Goal: Task Accomplishment & Management: Use online tool/utility

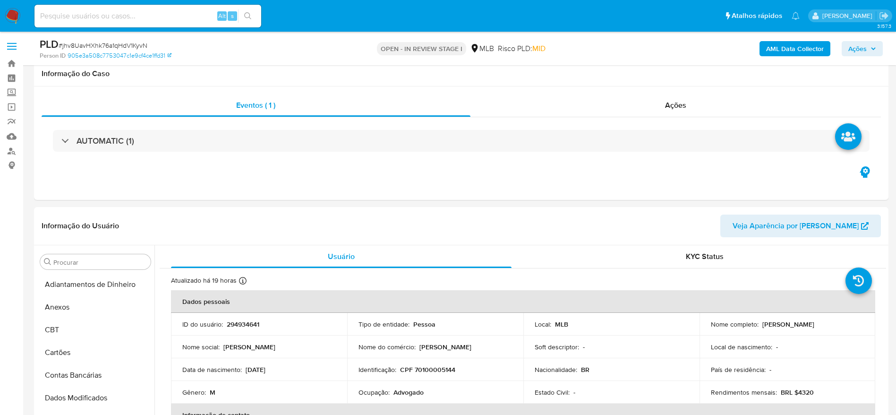
select select "10"
click at [863, 47] on span "Ações" at bounding box center [857, 48] width 18 height 15
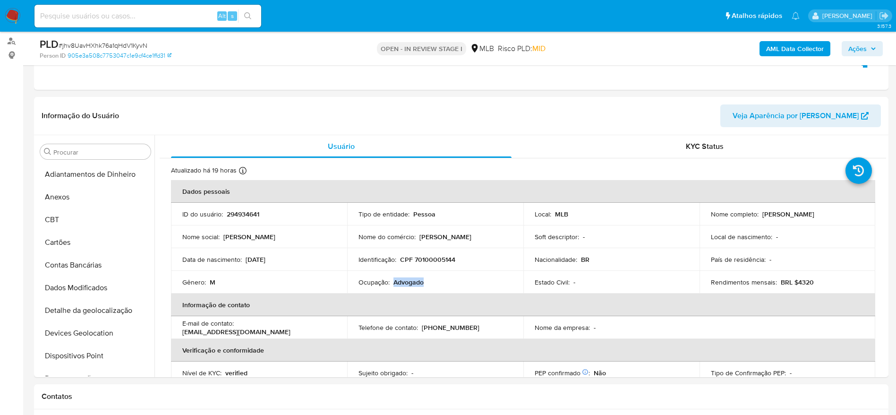
scroll to position [393, 0]
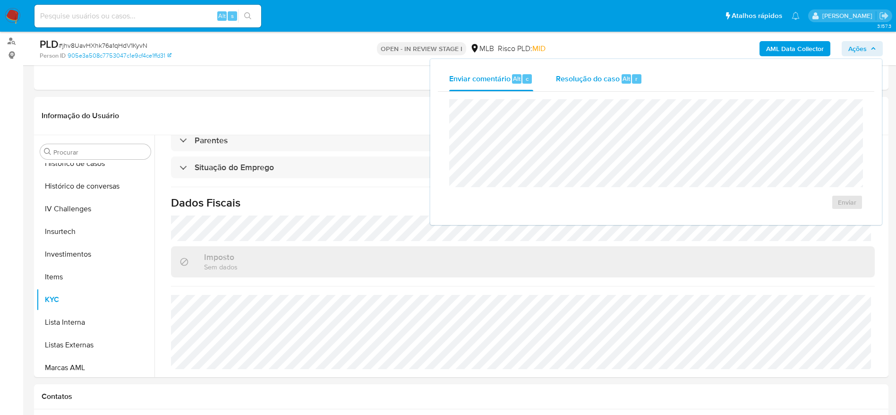
click at [573, 77] on span "Resolução do caso" at bounding box center [588, 78] width 64 height 11
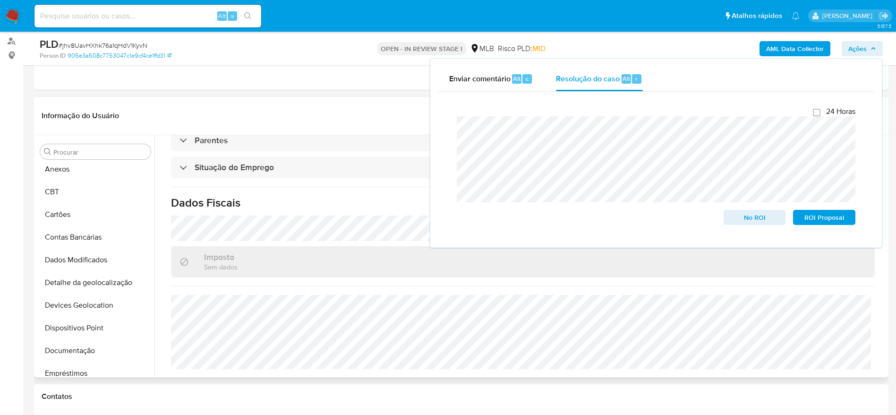
scroll to position [0, 0]
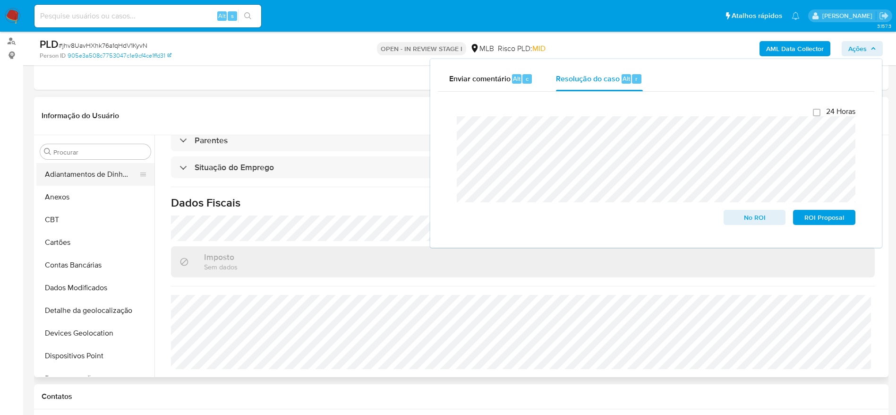
click at [77, 183] on button "Adiantamentos de Dinheiro" at bounding box center [91, 174] width 110 height 23
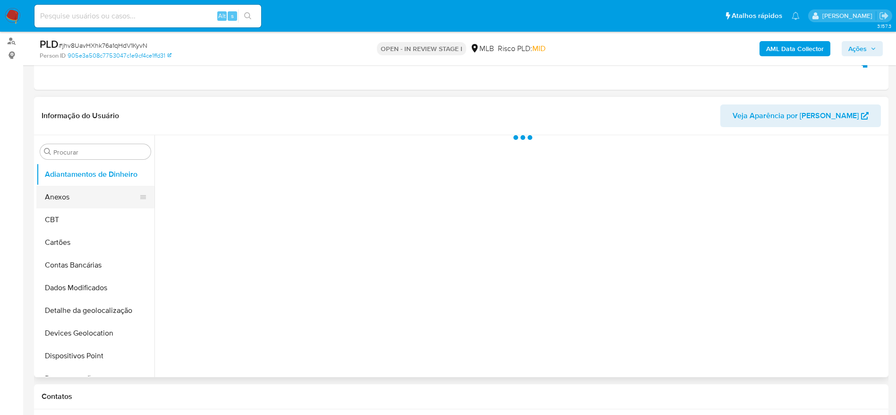
click at [77, 192] on button "Anexos" at bounding box center [91, 197] width 110 height 23
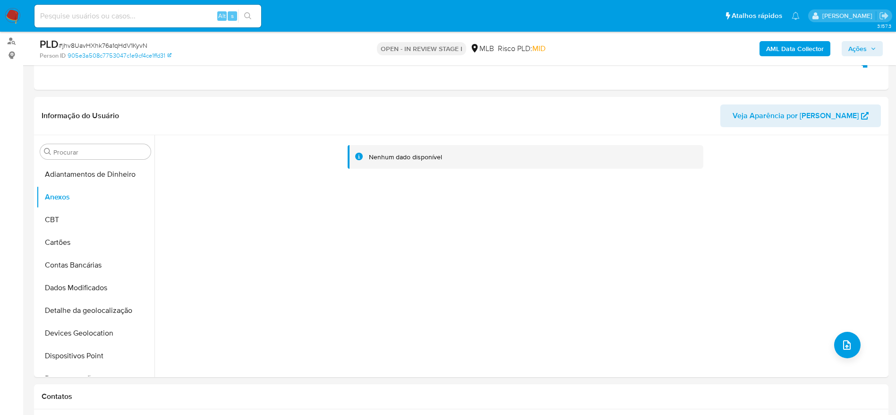
click at [806, 47] on b "AML Data Collector" at bounding box center [795, 48] width 58 height 15
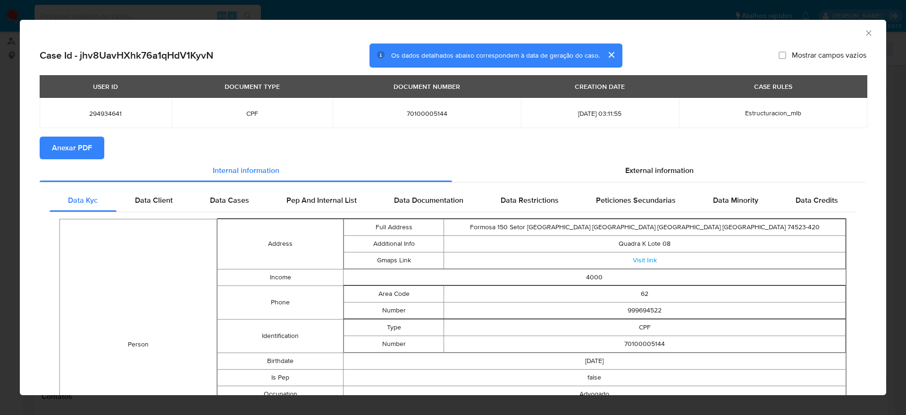
click at [82, 147] on span "Anexar PDF" at bounding box center [72, 147] width 40 height 21
click at [864, 32] on icon "Fechar a janela" at bounding box center [868, 32] width 9 height 9
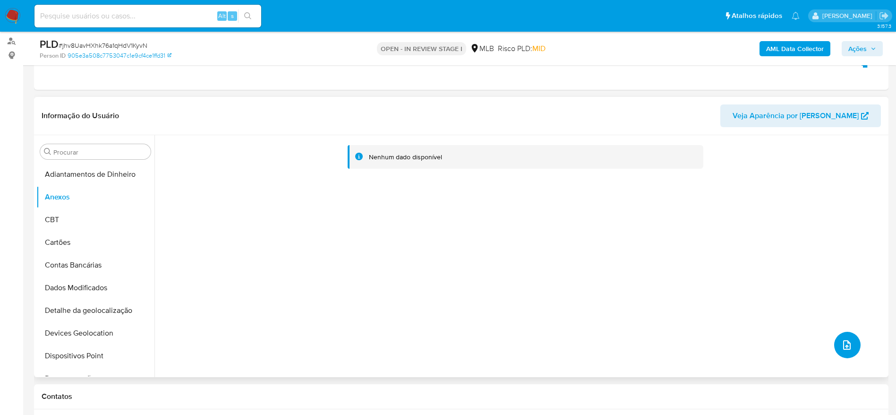
click at [844, 348] on icon "upload-file" at bounding box center [846, 344] width 11 height 11
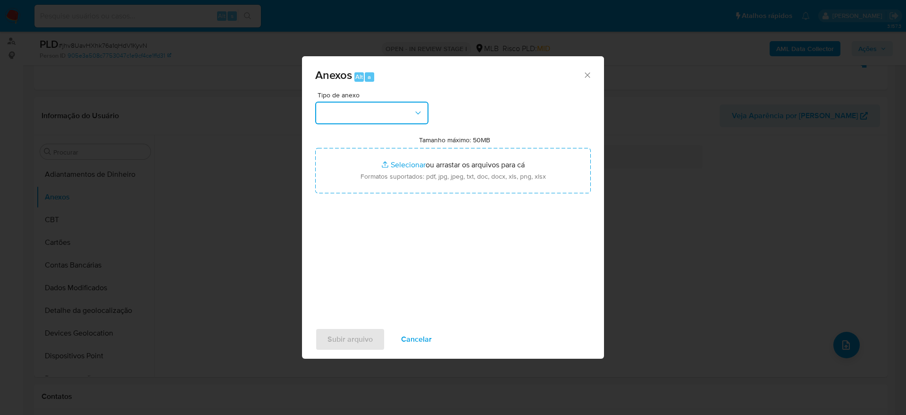
click at [383, 104] on button "button" at bounding box center [371, 113] width 113 height 23
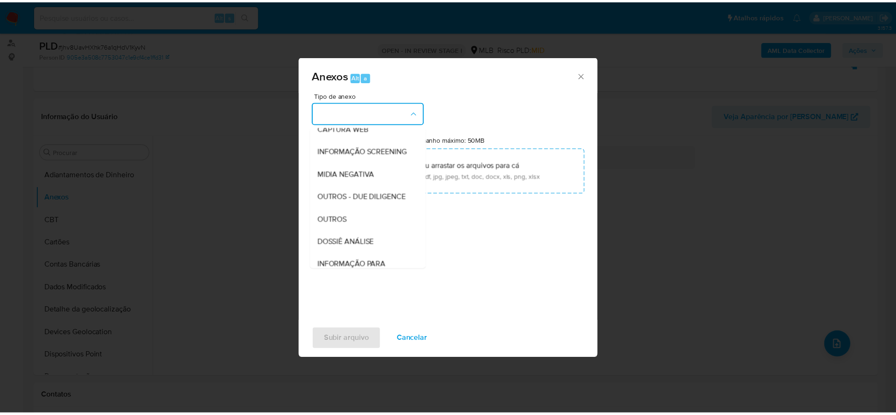
scroll to position [145, 0]
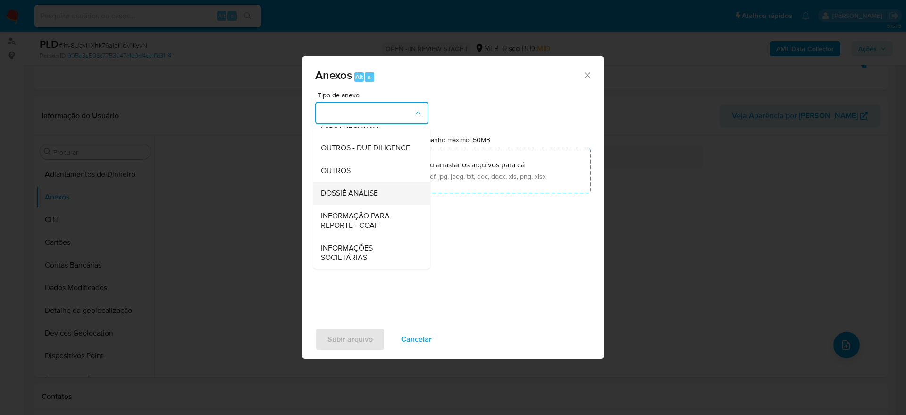
click at [356, 193] on span "DOSSIÊ ANÁLISE" at bounding box center [349, 192] width 57 height 9
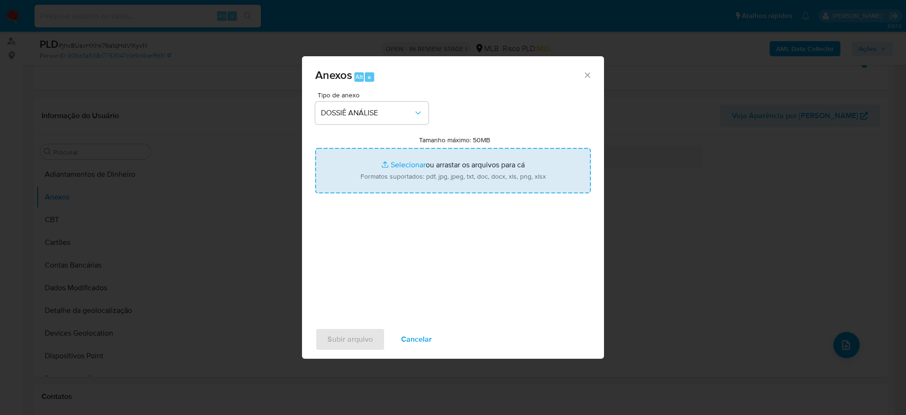
type input "C:\fakepath\Mulan 294934641_2025_09_04_15_19_15.xlsx"
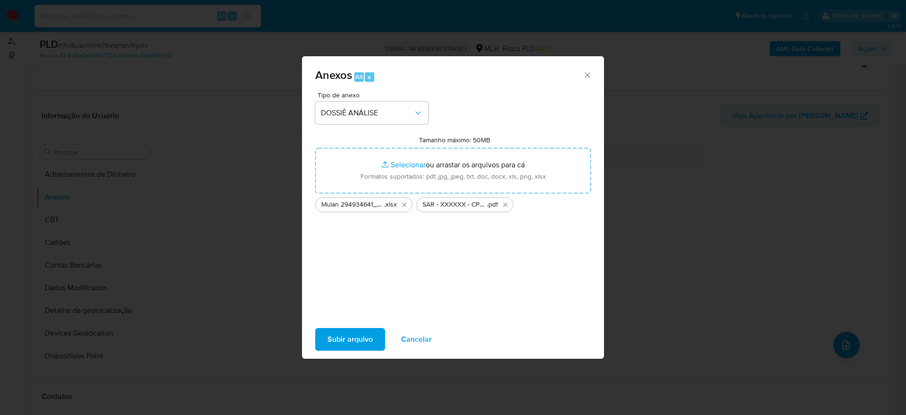
click at [349, 341] on span "Subir arquivo" at bounding box center [350, 339] width 45 height 21
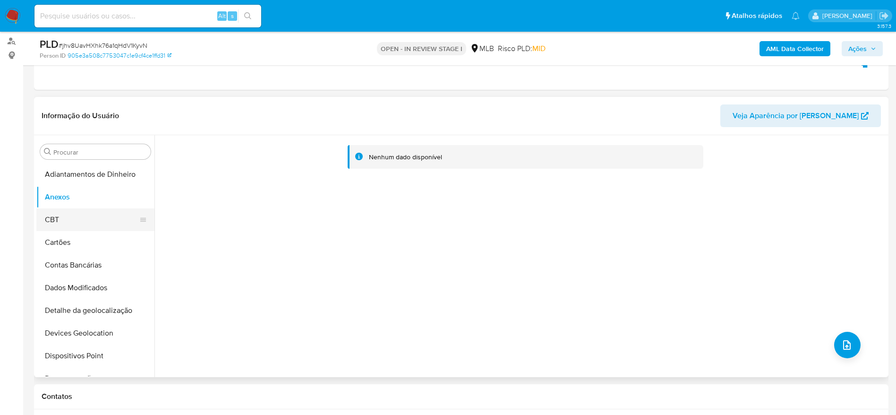
click at [76, 222] on button "CBT" at bounding box center [91, 219] width 110 height 23
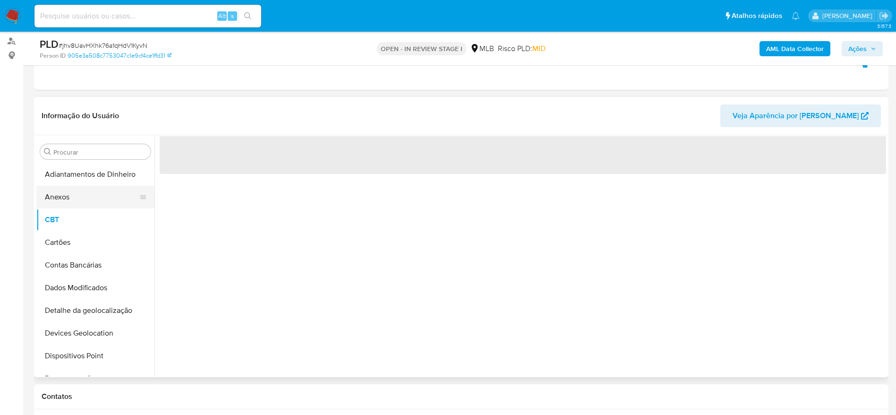
click at [69, 200] on button "Anexos" at bounding box center [91, 197] width 110 height 23
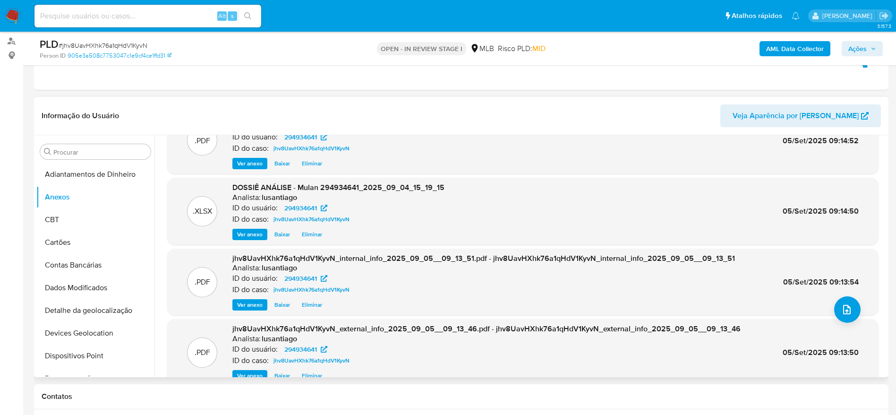
scroll to position [53, 0]
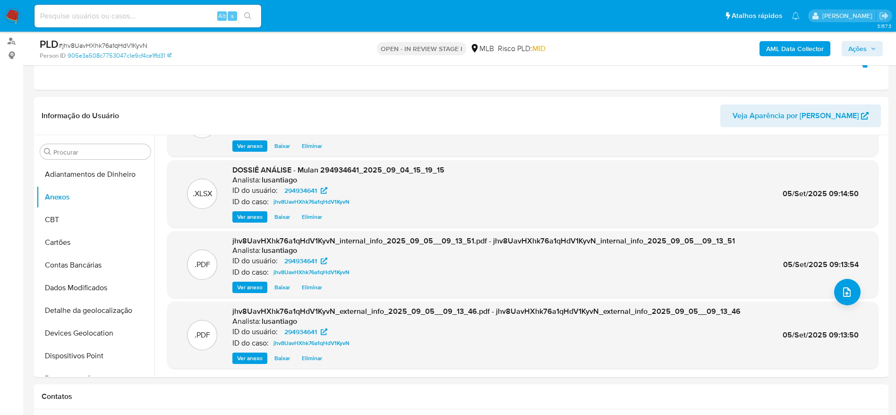
drag, startPoint x: 860, startPoint y: 51, endPoint x: 857, endPoint y: 56, distance: 5.1
click at [860, 51] on span "Ações" at bounding box center [857, 48] width 18 height 15
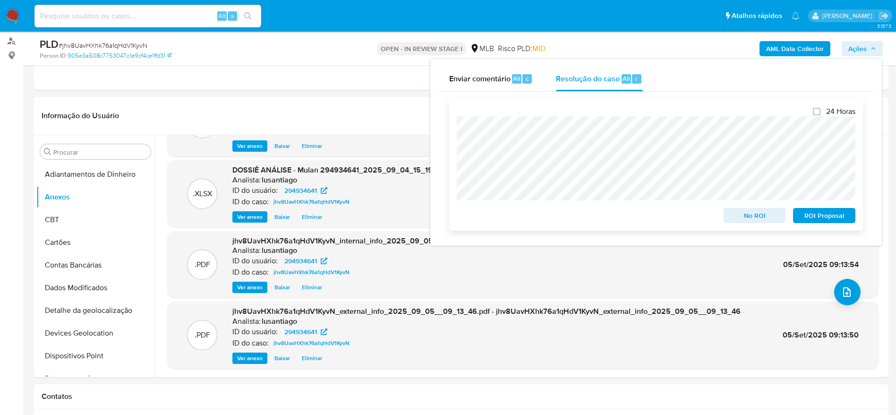
click at [821, 216] on span "ROI Proposal" at bounding box center [823, 215] width 49 height 13
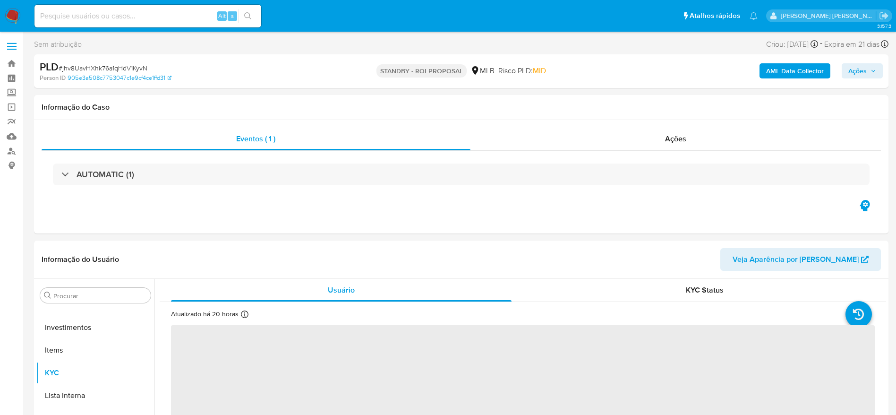
scroll to position [444, 0]
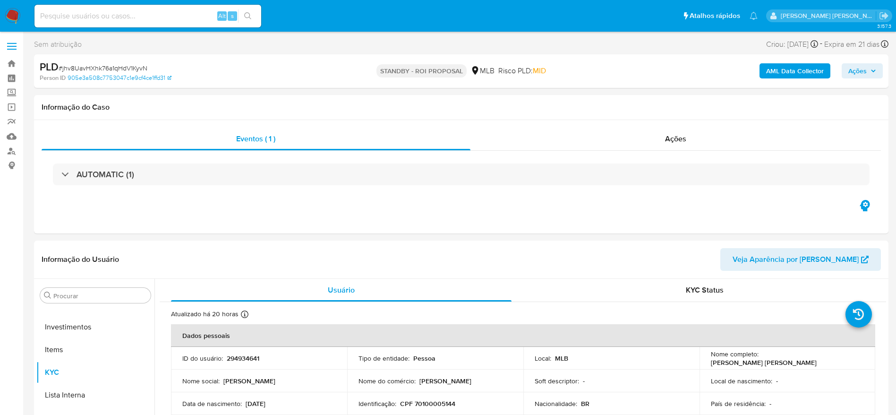
select select "10"
click at [14, 65] on link "Bandeja" at bounding box center [56, 63] width 112 height 15
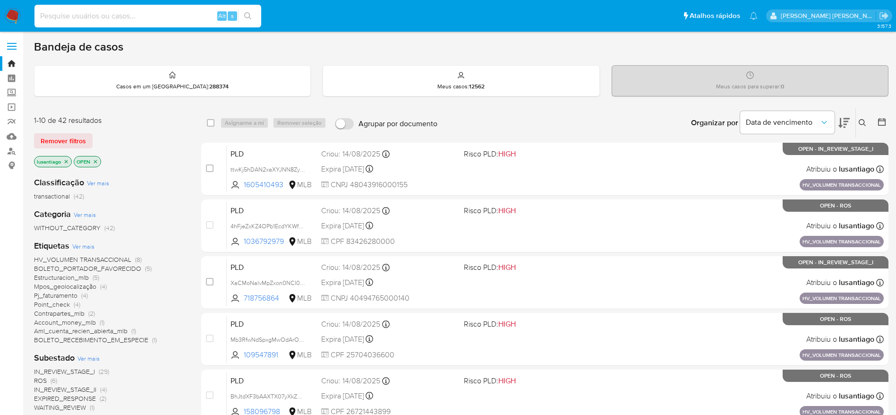
click at [125, 21] on input at bounding box center [147, 16] width 227 height 12
paste input "727763901"
type input "727763901"
click at [256, 16] on button "search-icon" at bounding box center [247, 15] width 19 height 13
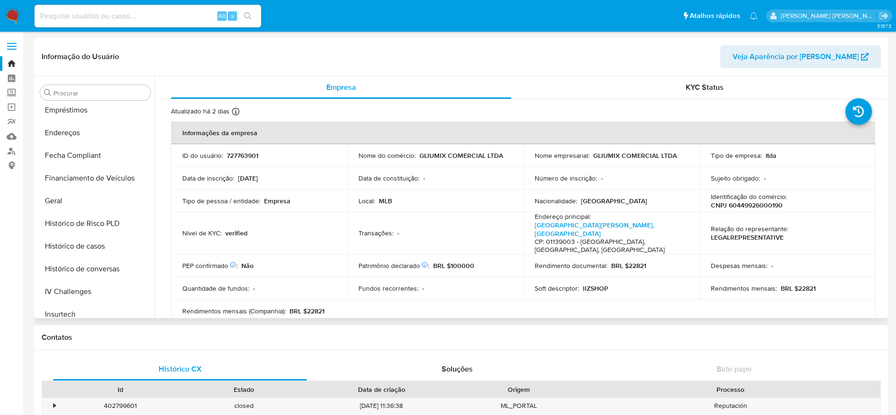
select select "10"
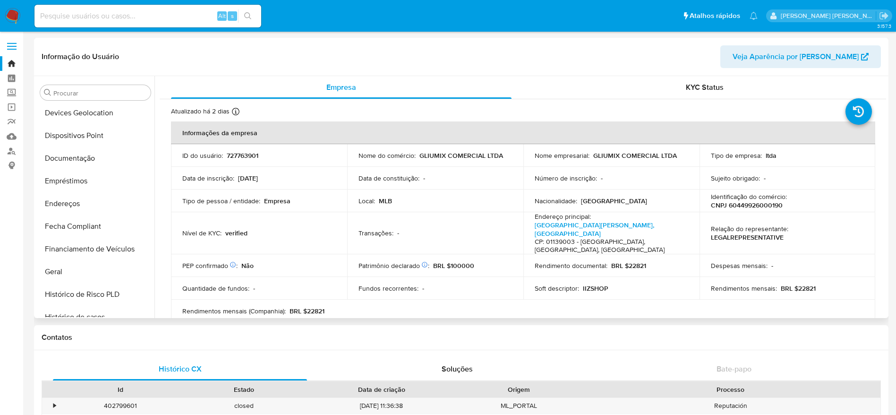
scroll to position [90, 0]
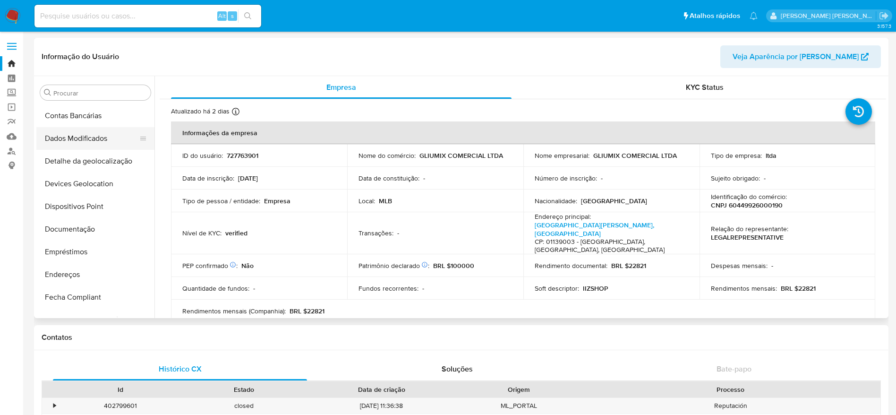
click at [106, 143] on button "Dados Modificados" at bounding box center [91, 138] width 110 height 23
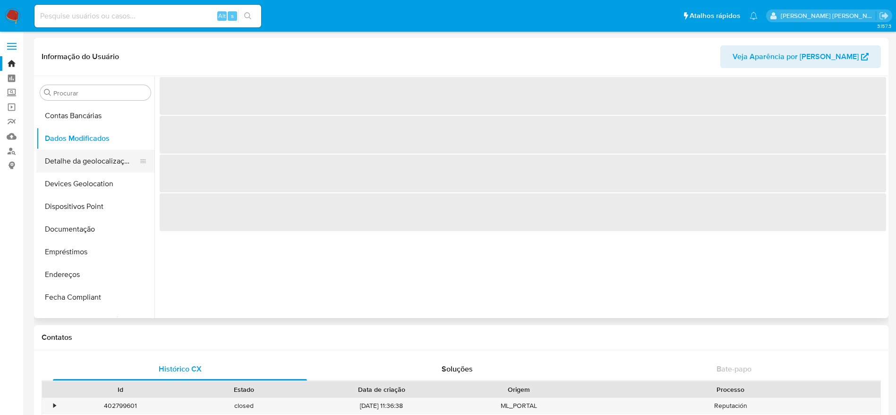
click at [71, 161] on button "Detalhe da geolocalização" at bounding box center [91, 161] width 110 height 23
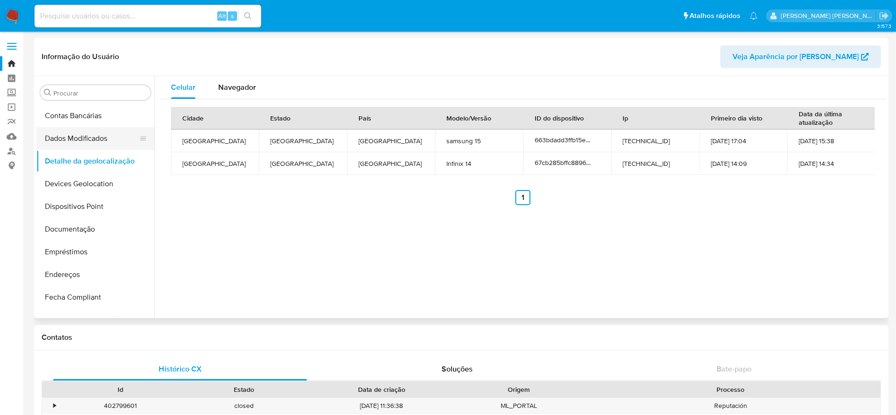
click at [76, 134] on button "Dados Modificados" at bounding box center [91, 138] width 110 height 23
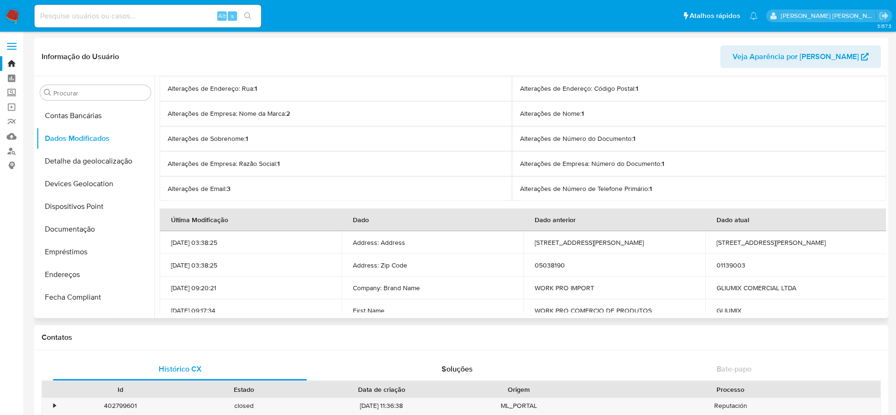
click at [283, 117] on p "Alterações de Empresa: Nome da Marca : 2" at bounding box center [336, 113] width 336 height 9
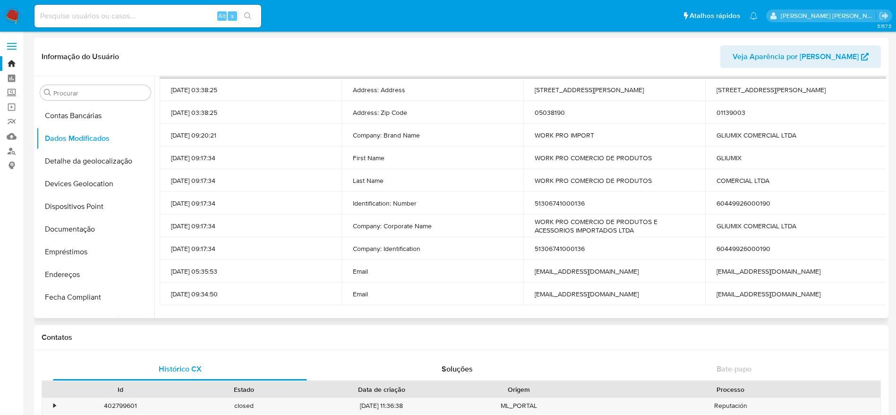
scroll to position [157, 0]
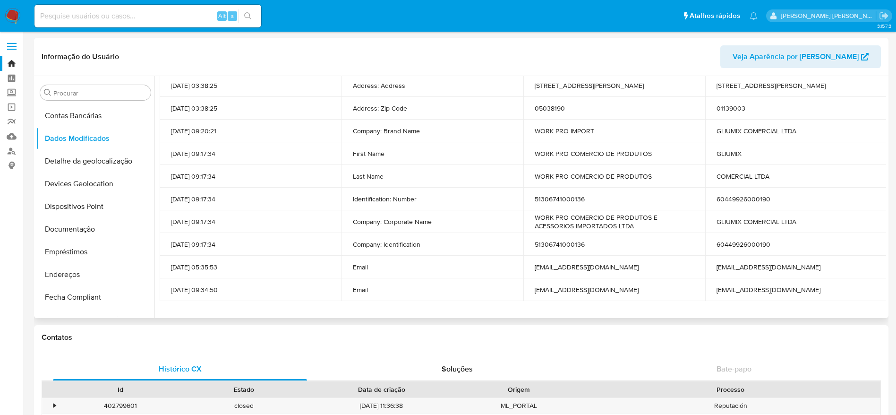
click at [540, 194] on td "51306741000136" at bounding box center [614, 198] width 182 height 23
copy td "51306741000136"
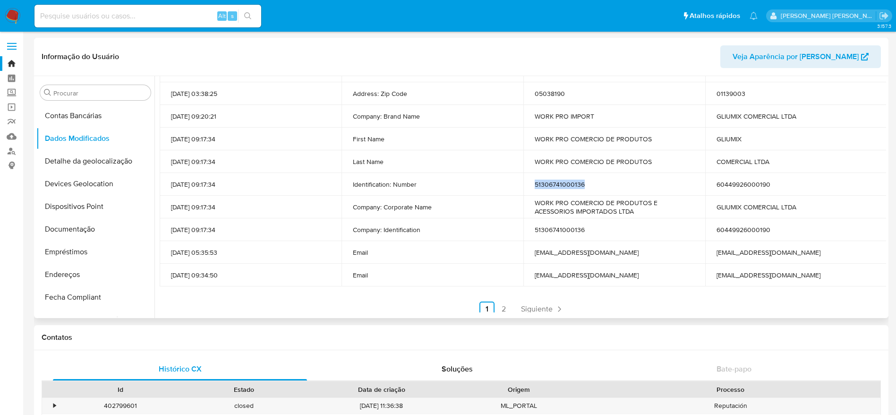
scroll to position [176, 0]
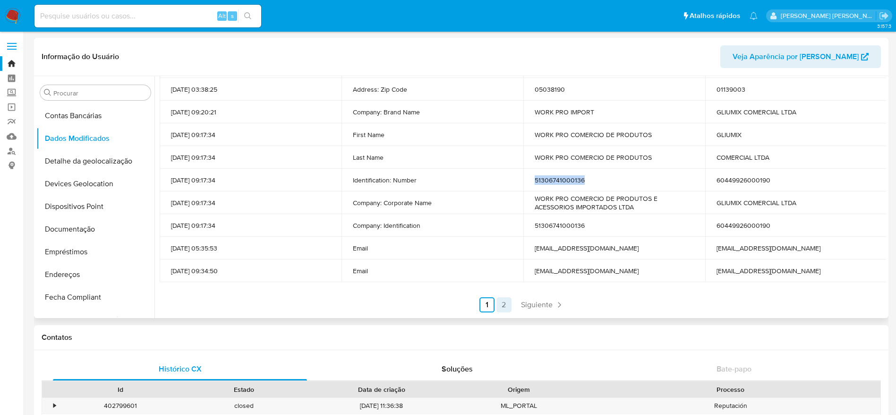
click at [498, 304] on link "2" at bounding box center [503, 304] width 15 height 15
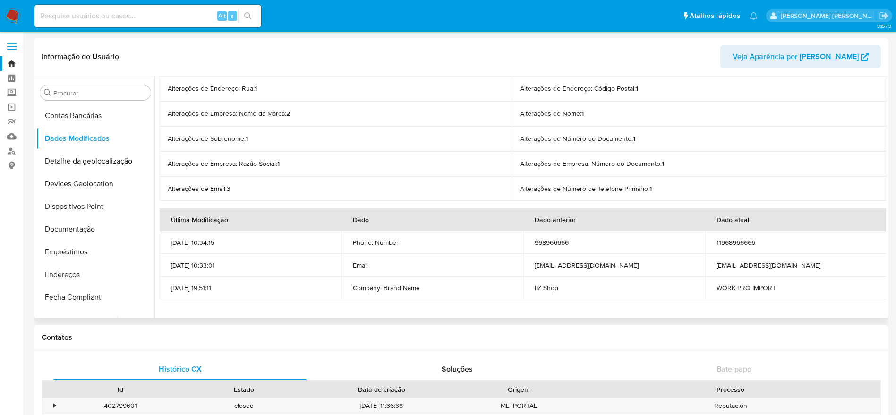
scroll to position [17, 0]
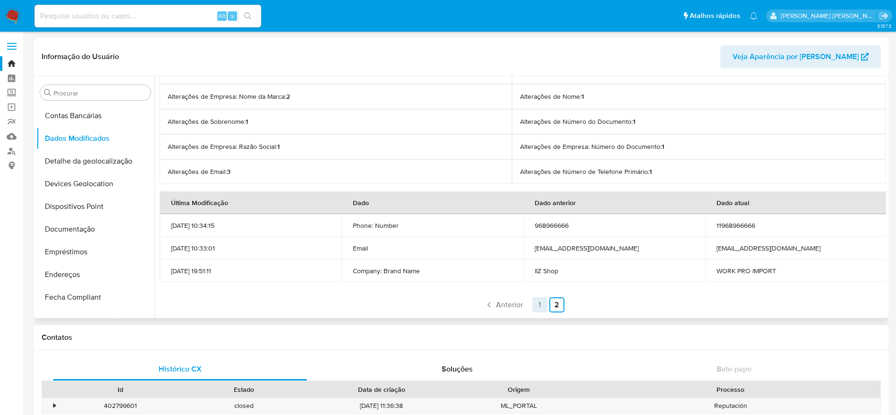
click at [534, 306] on link "1" at bounding box center [539, 304] width 15 height 15
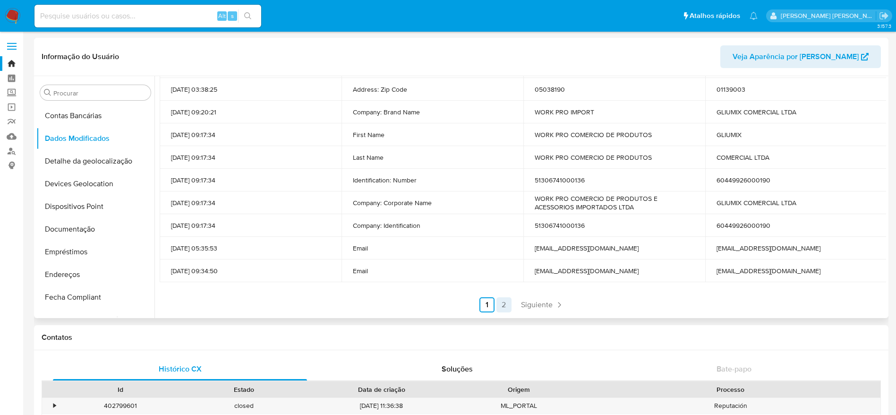
click at [497, 302] on link "2" at bounding box center [503, 304] width 15 height 15
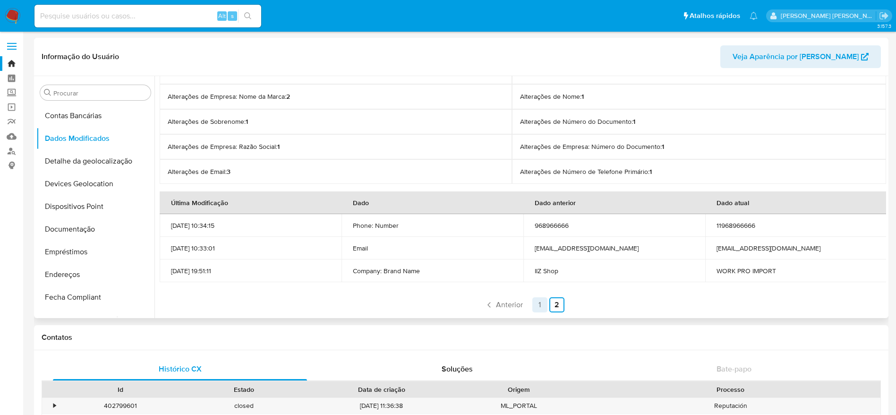
click at [532, 305] on link "1" at bounding box center [539, 304] width 15 height 15
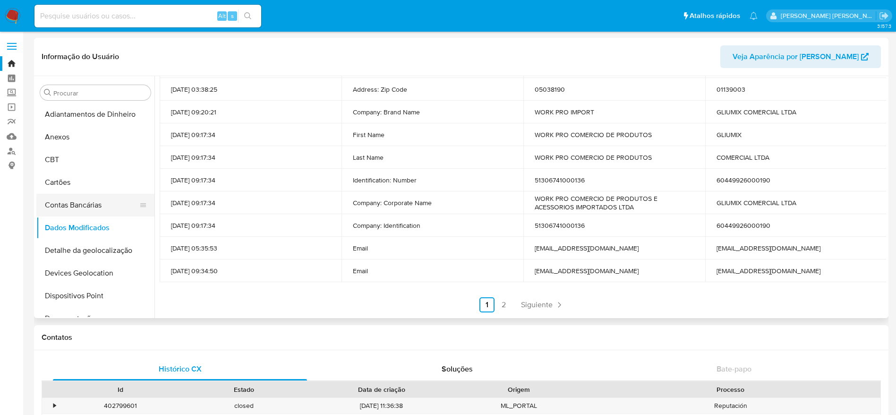
scroll to position [0, 0]
click at [91, 130] on button "Anexos" at bounding box center [91, 138] width 110 height 23
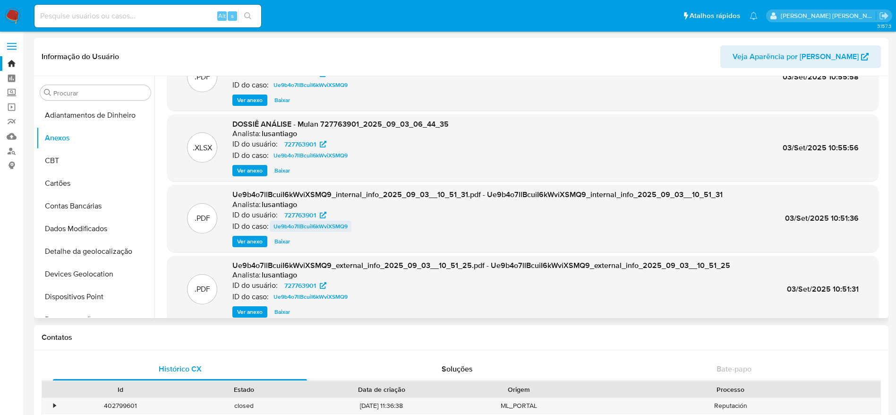
scroll to position [79, 0]
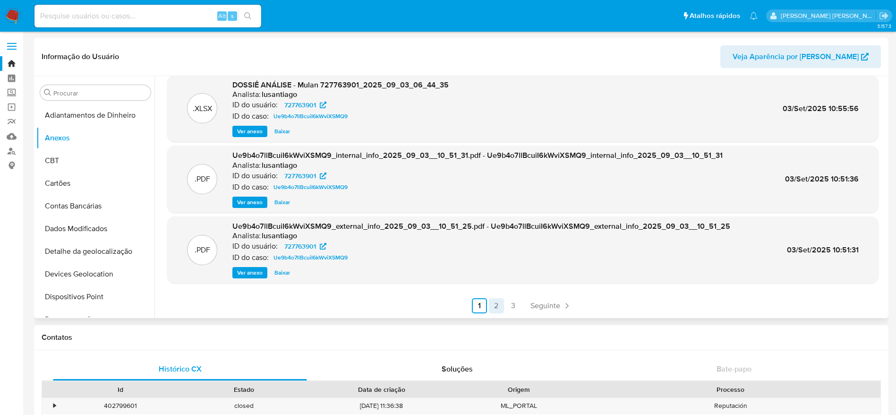
click at [496, 299] on link "2" at bounding box center [496, 305] width 15 height 15
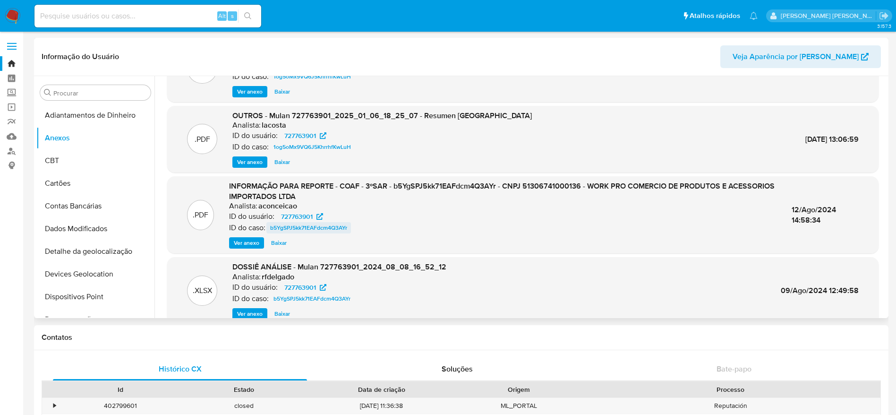
scroll to position [71, 0]
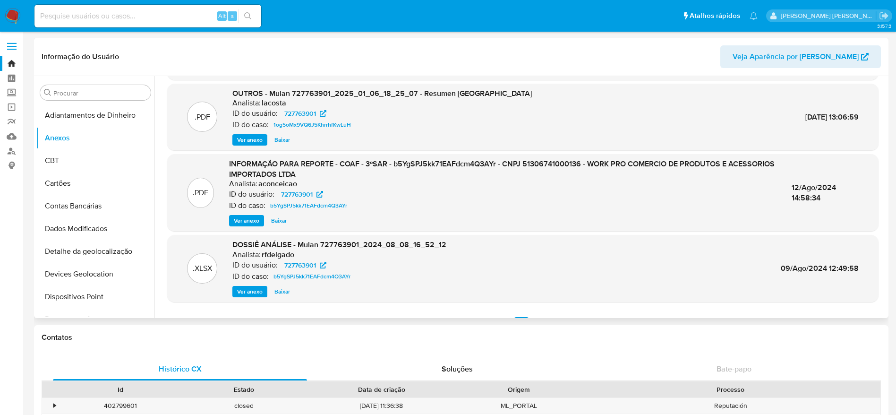
click at [249, 220] on span "Ver anexo" at bounding box center [246, 220] width 25 height 9
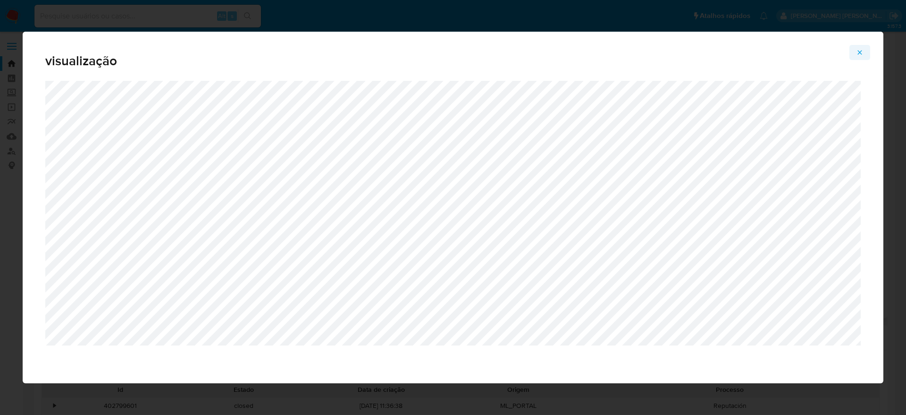
click at [857, 49] on icon "Attachment preview" at bounding box center [860, 53] width 8 height 8
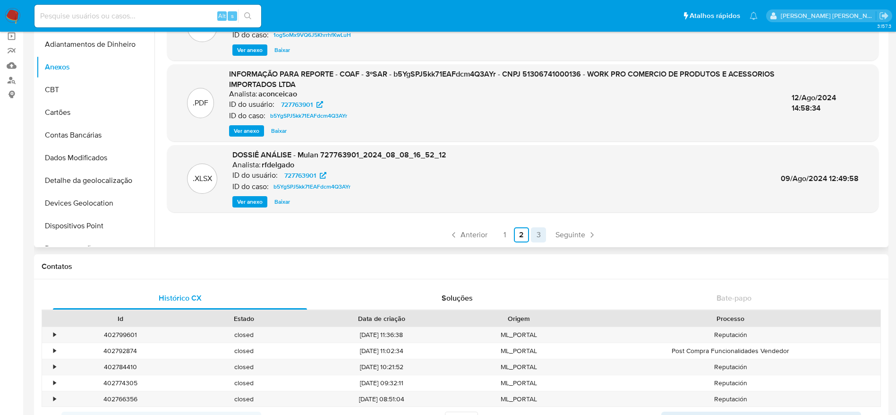
click at [539, 230] on link "3" at bounding box center [538, 234] width 15 height 15
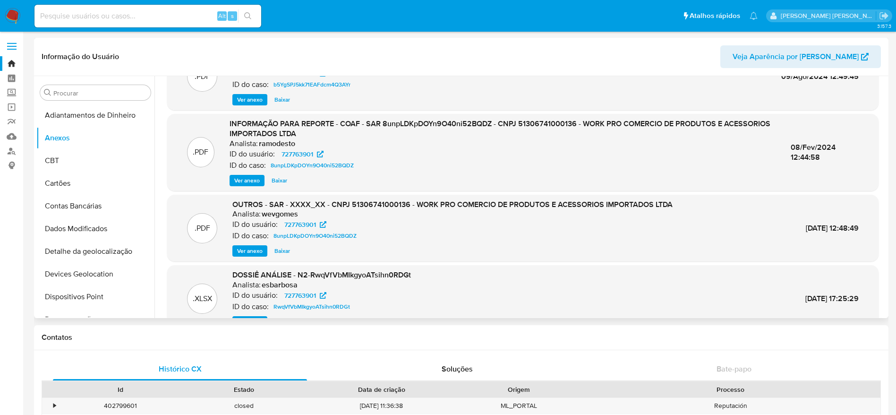
scroll to position [19, 0]
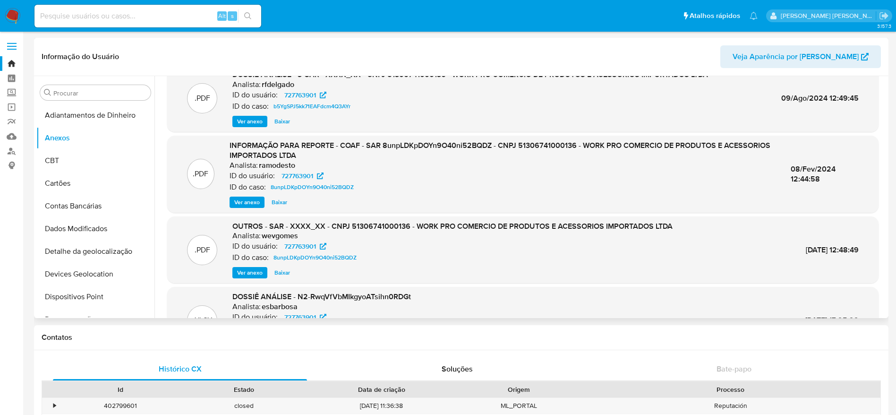
click at [235, 203] on span "Ver anexo" at bounding box center [246, 201] width 25 height 9
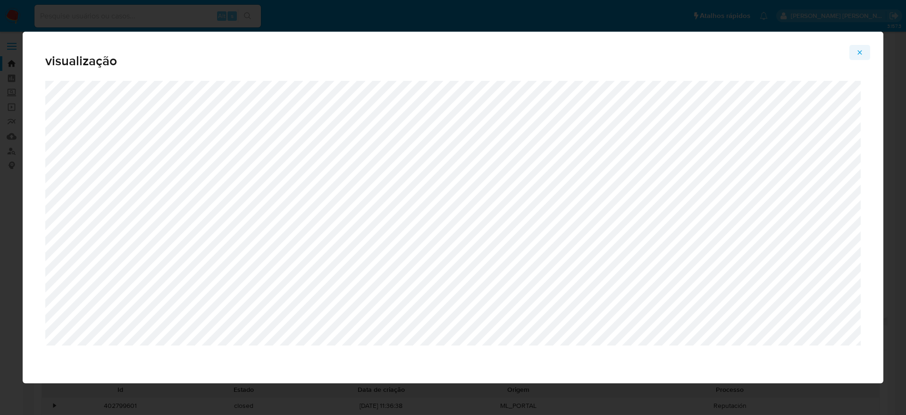
click at [863, 49] on icon "Attachment preview" at bounding box center [860, 53] width 8 height 8
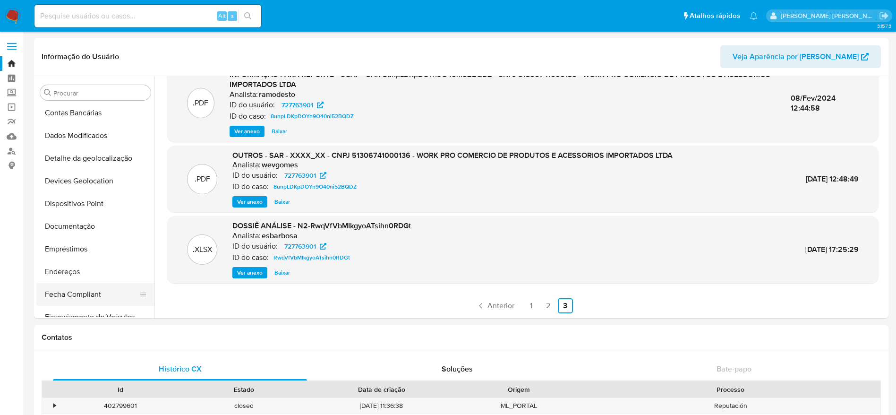
scroll to position [71, 0]
click at [85, 156] on button "Dados Modificados" at bounding box center [91, 157] width 110 height 23
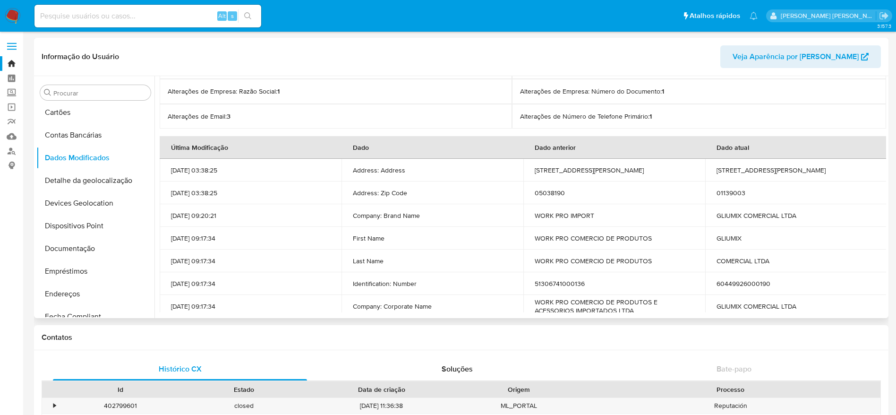
scroll to position [0, 0]
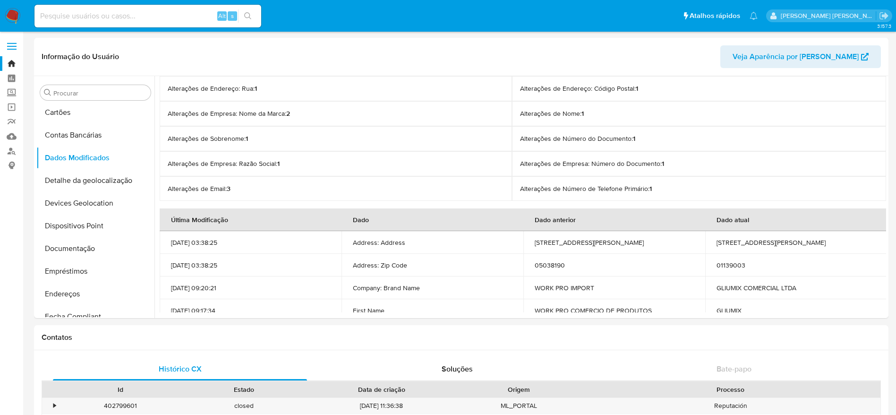
click at [15, 65] on link "Bandeja" at bounding box center [56, 63] width 112 height 15
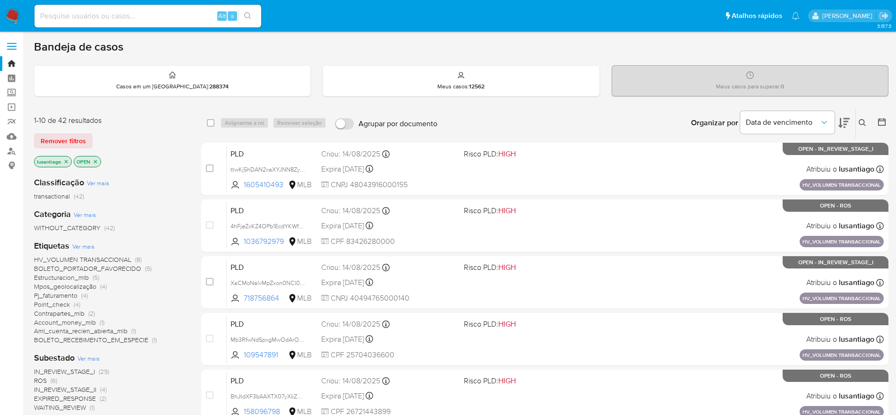
click at [119, 12] on input at bounding box center [147, 16] width 227 height 12
paste input "1449700781"
type input "1449700781"
click at [254, 14] on button "search-icon" at bounding box center [247, 15] width 19 height 13
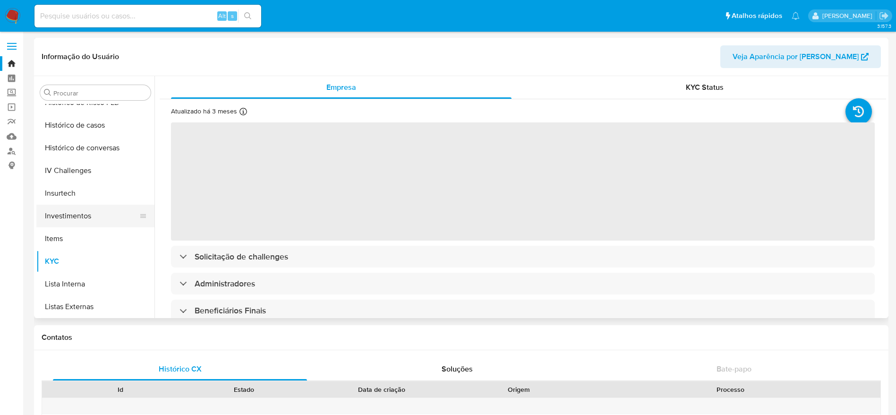
scroll to position [303, 0]
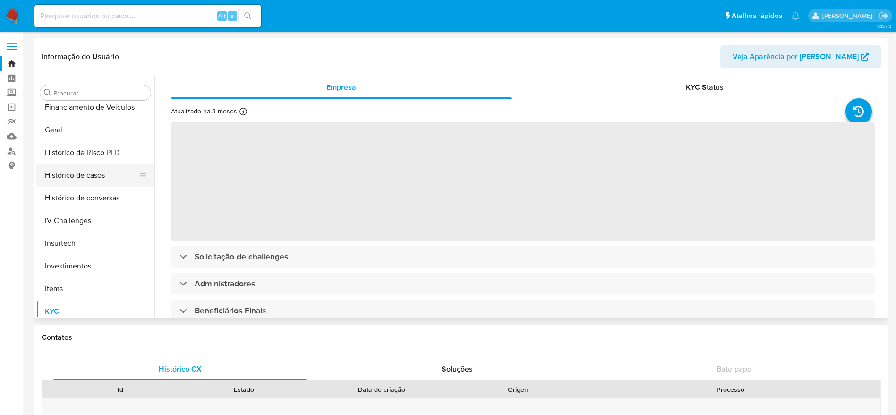
click at [81, 181] on button "Histórico de casos" at bounding box center [91, 175] width 110 height 23
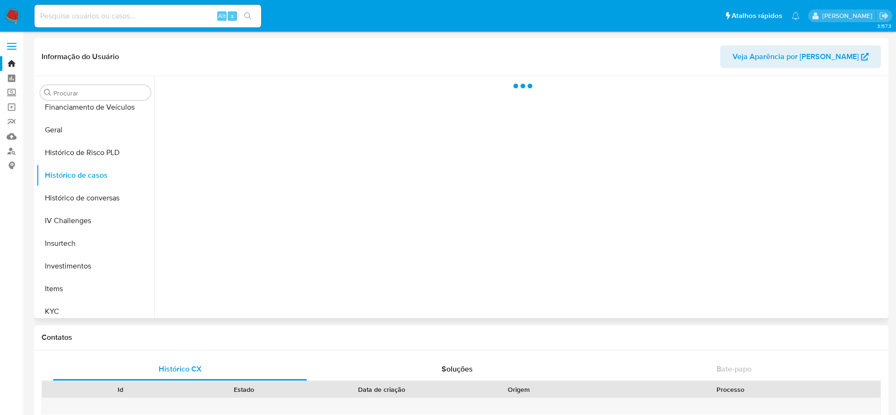
select select "10"
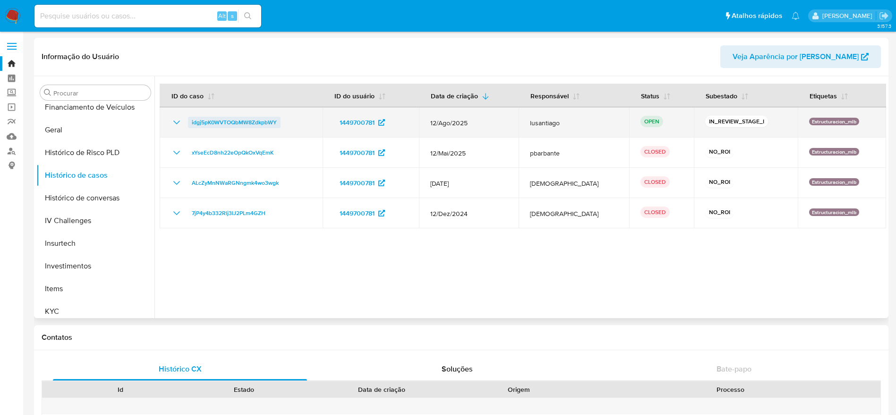
click at [239, 117] on span "idgj5pK0WVTOQbMW8ZdkpbWY" at bounding box center [234, 122] width 85 height 11
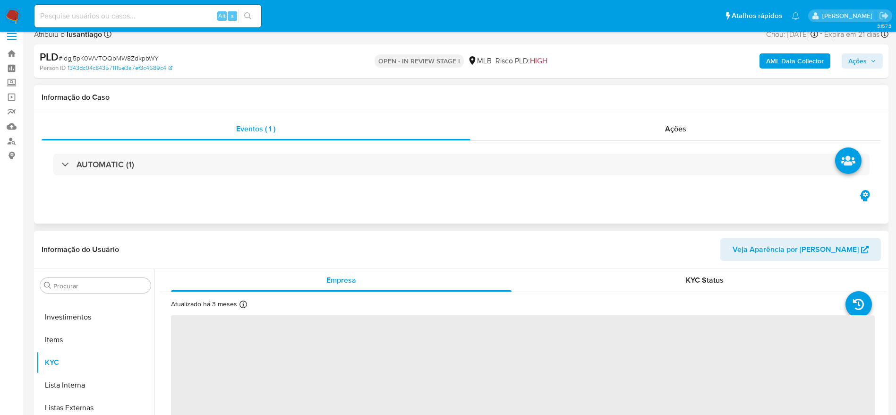
scroll to position [71, 0]
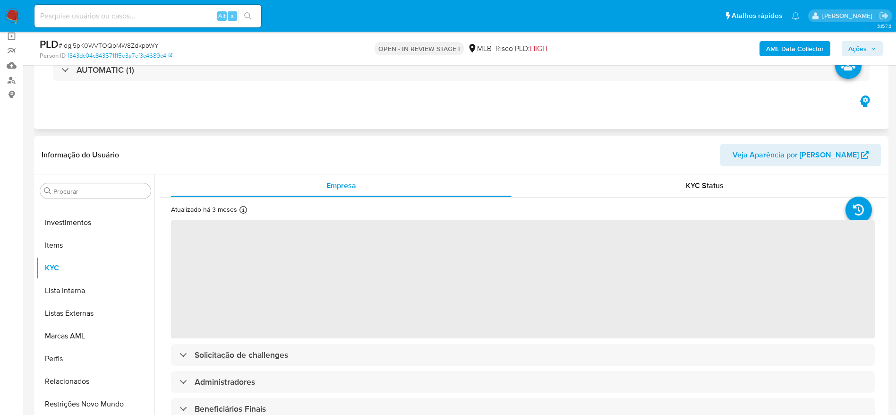
select select "10"
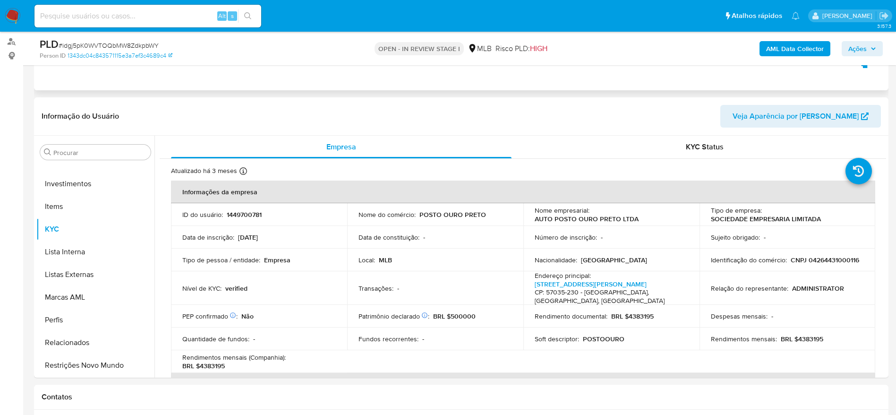
scroll to position [142, 0]
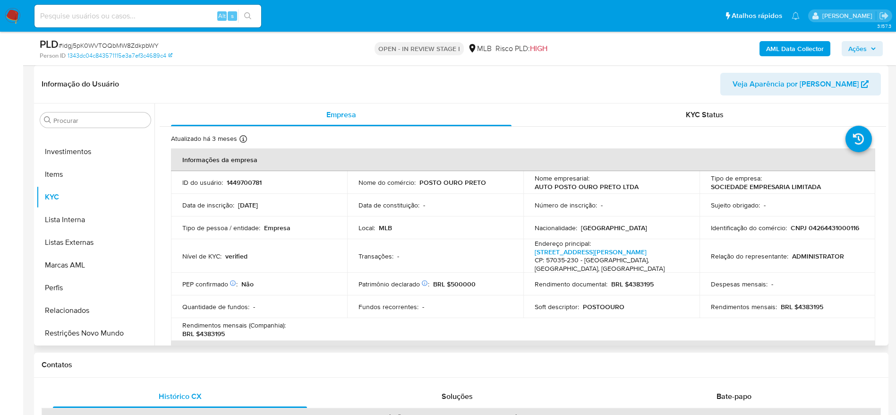
click at [825, 230] on p "CNPJ 04264431000116" at bounding box center [824, 227] width 68 height 8
copy p "04264431000116"
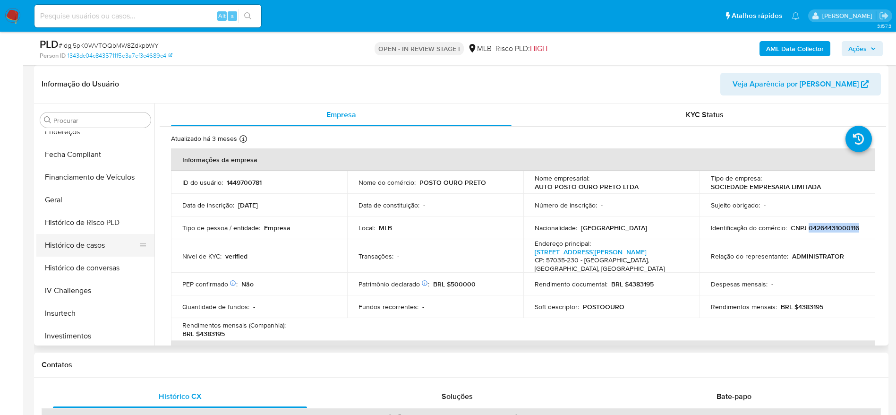
scroll to position [232, 0]
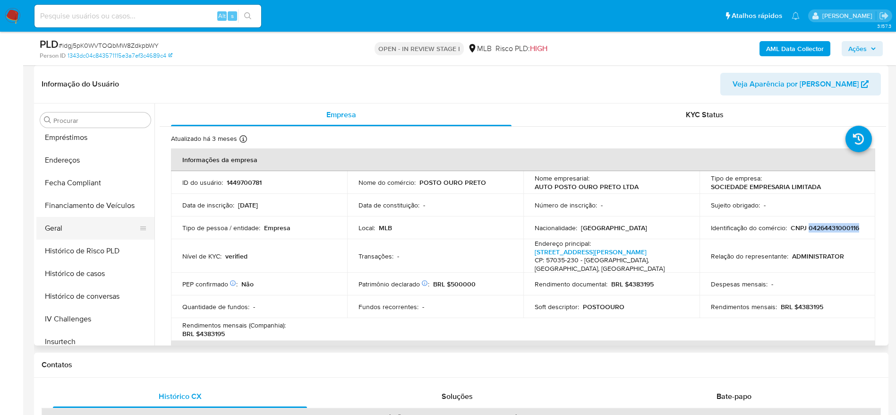
click at [68, 232] on button "Geral" at bounding box center [91, 228] width 110 height 23
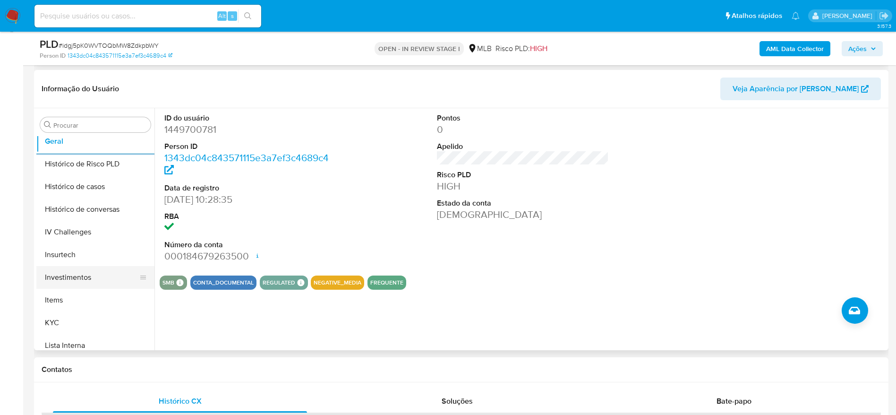
scroll to position [303, 0]
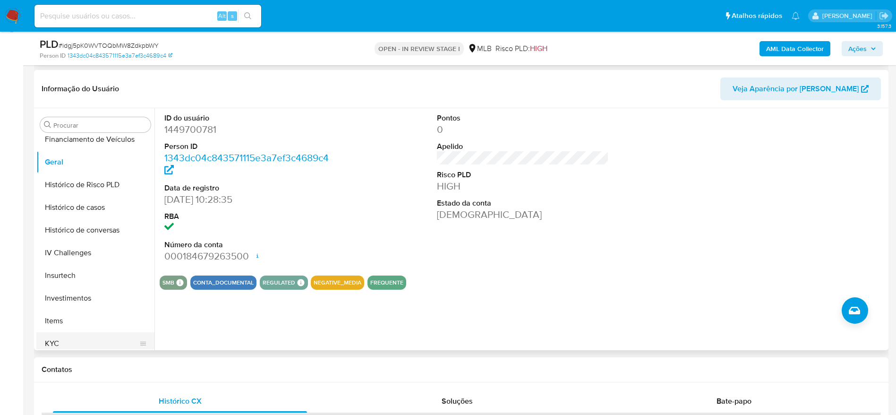
click at [68, 338] on button "KYC" at bounding box center [91, 343] width 110 height 23
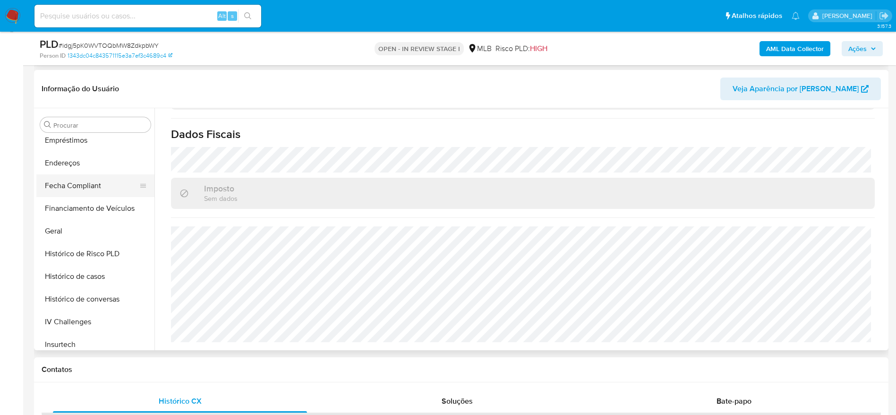
scroll to position [161, 0]
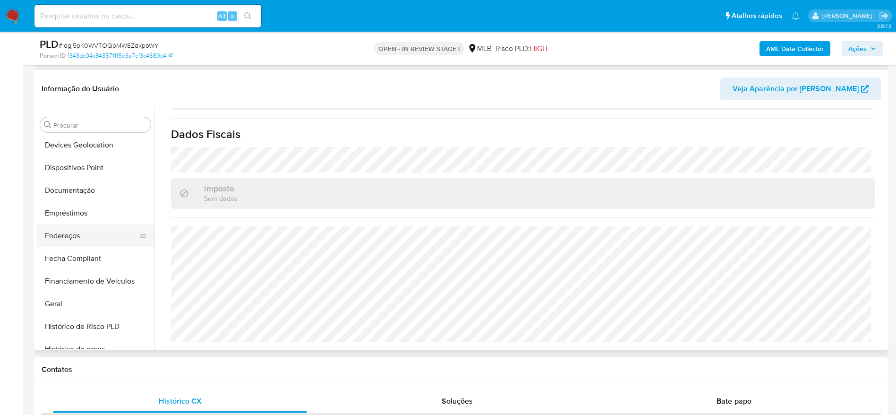
click at [68, 237] on button "Endereços" at bounding box center [91, 235] width 110 height 23
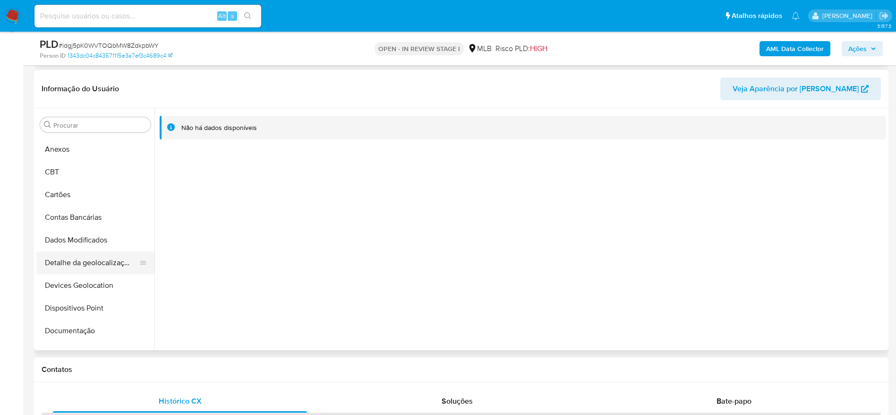
scroll to position [19, 0]
click at [63, 267] on button "Detalhe da geolocalização" at bounding box center [91, 264] width 110 height 23
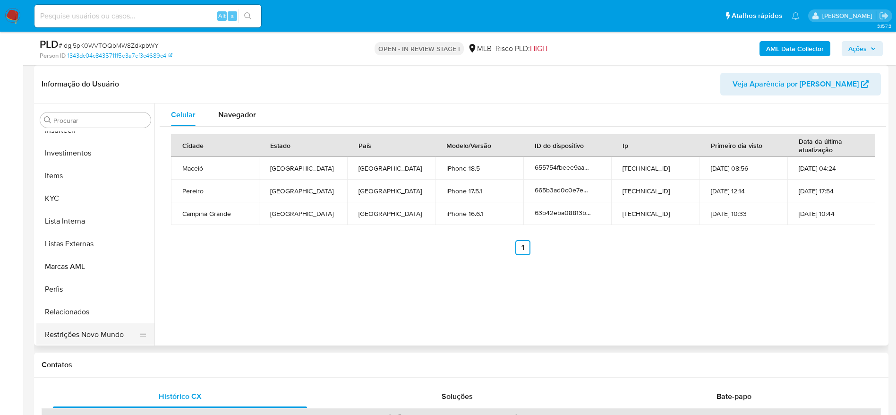
scroll to position [444, 0]
click at [95, 328] on button "Restrições Novo Mundo" at bounding box center [91, 333] width 110 height 23
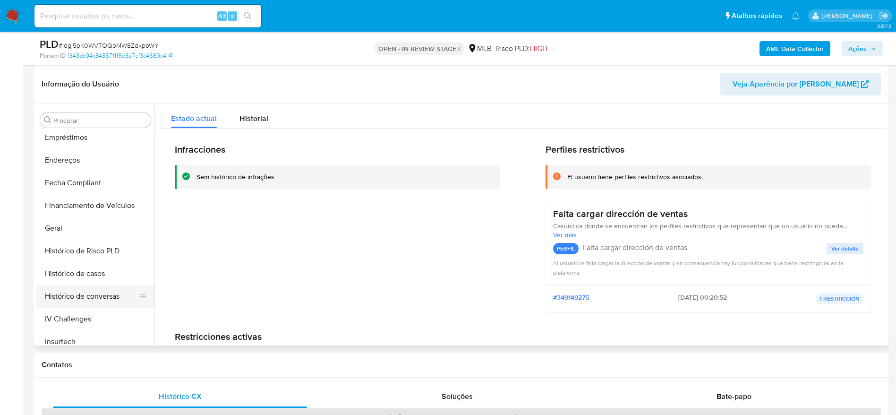
scroll to position [161, 0]
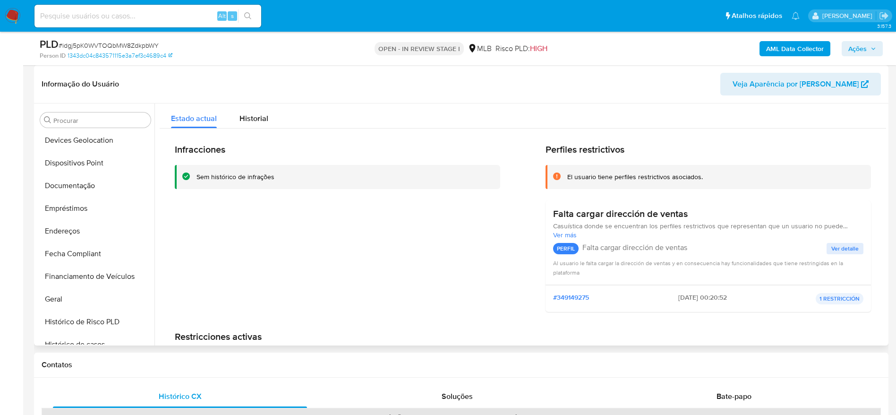
drag, startPoint x: 83, startPoint y: 161, endPoint x: 450, endPoint y: 268, distance: 382.6
click at [84, 160] on button "Dispositivos Point" at bounding box center [95, 163] width 118 height 23
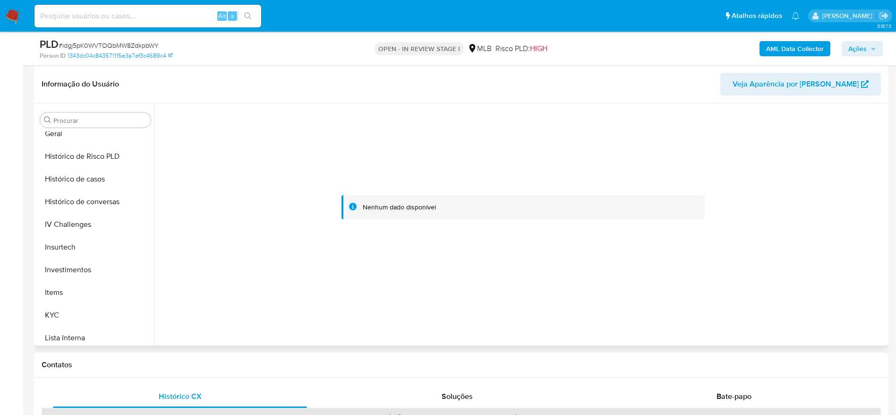
scroll to position [373, 0]
click at [75, 270] on button "KYC" at bounding box center [91, 267] width 110 height 23
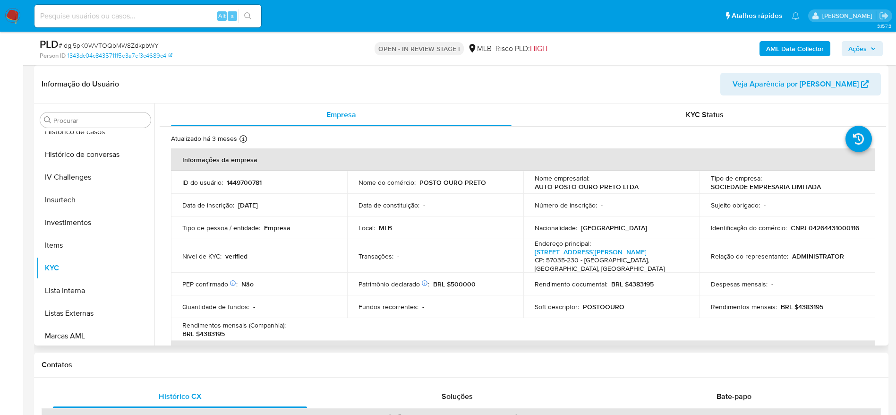
click at [816, 225] on p "CNPJ 04264431000116" at bounding box center [824, 227] width 68 height 8
copy p "04264431000116"
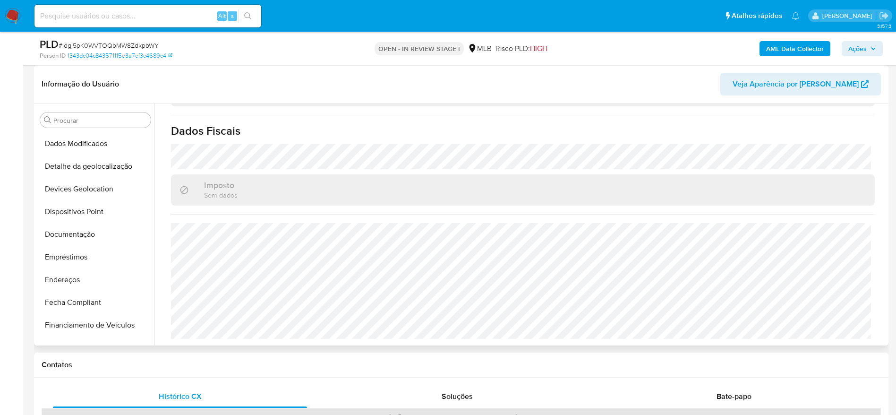
scroll to position [90, 0]
click at [74, 251] on button "Documentação" at bounding box center [91, 256] width 110 height 23
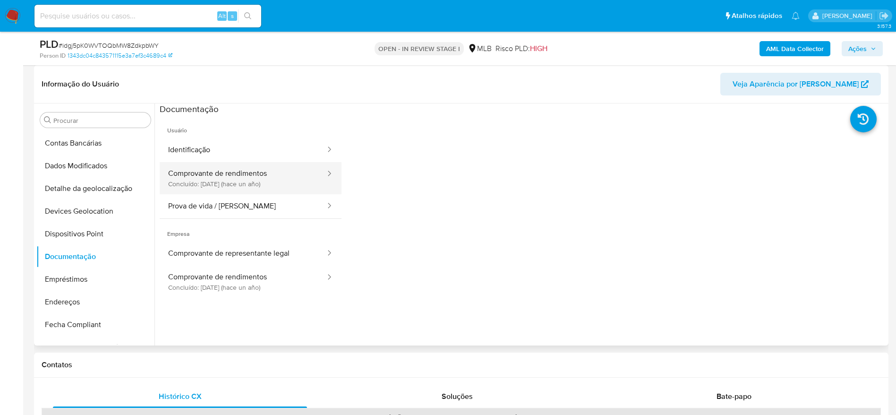
click at [219, 183] on button "Comprovante de rendimentos Concluído: 31/05/2024 (hace un año)" at bounding box center [243, 178] width 167 height 32
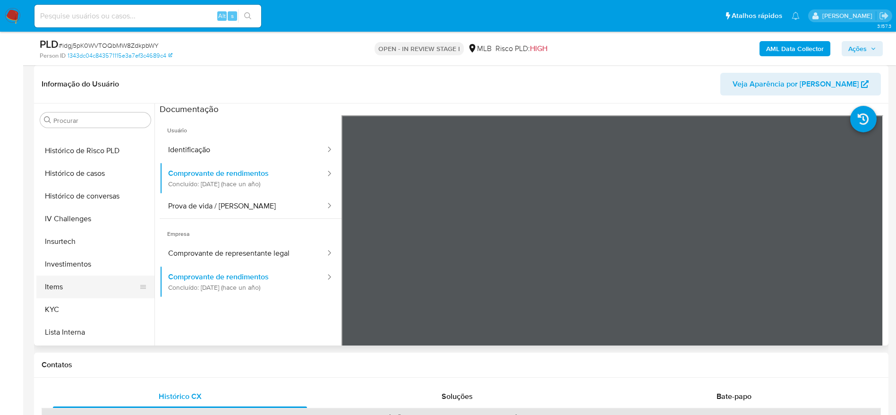
scroll to position [354, 0]
click at [80, 285] on button "KYC" at bounding box center [91, 287] width 110 height 23
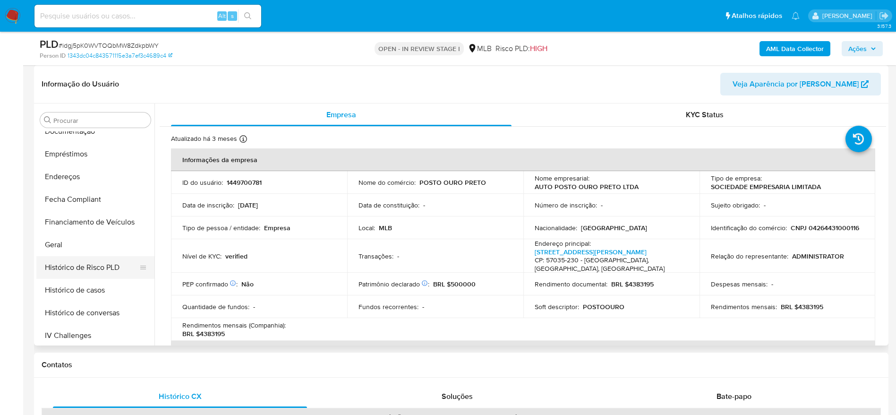
scroll to position [212, 0]
click at [76, 247] on button "Geral" at bounding box center [91, 247] width 110 height 23
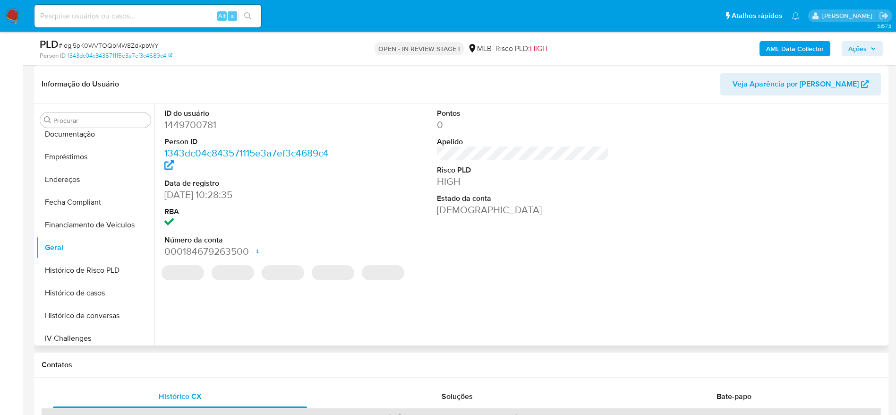
click at [190, 319] on div "ID do usuário 1449700781 Person ID 1343dc04c843571115e3a7ef3c4689c4 Data de reg…" at bounding box center [519, 224] width 731 height 242
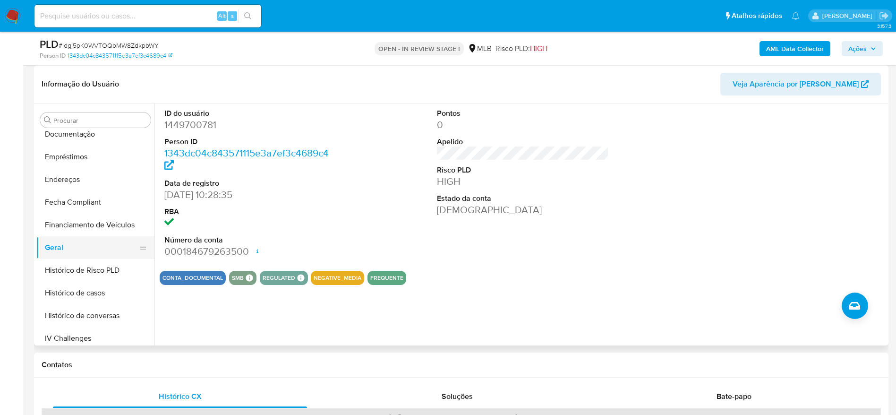
scroll to position [0, 0]
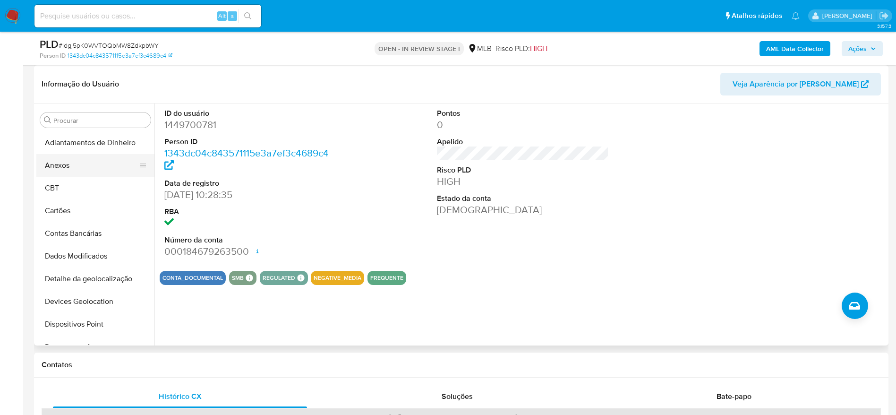
click at [88, 161] on button "Anexos" at bounding box center [91, 165] width 110 height 23
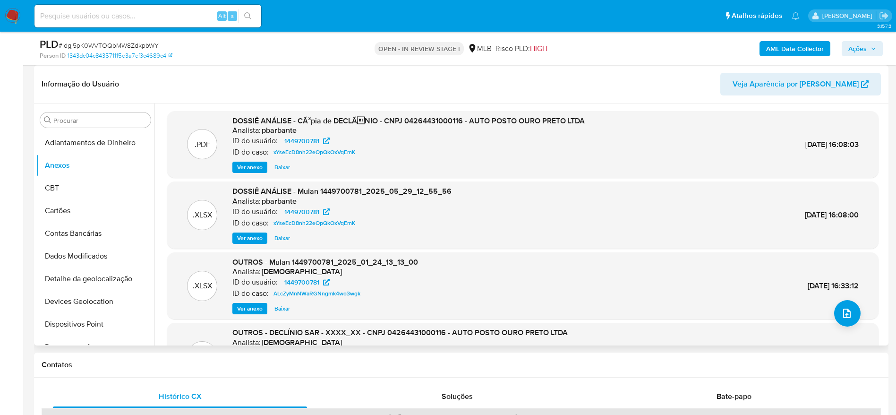
click at [244, 163] on span "Ver anexo" at bounding box center [249, 166] width 25 height 9
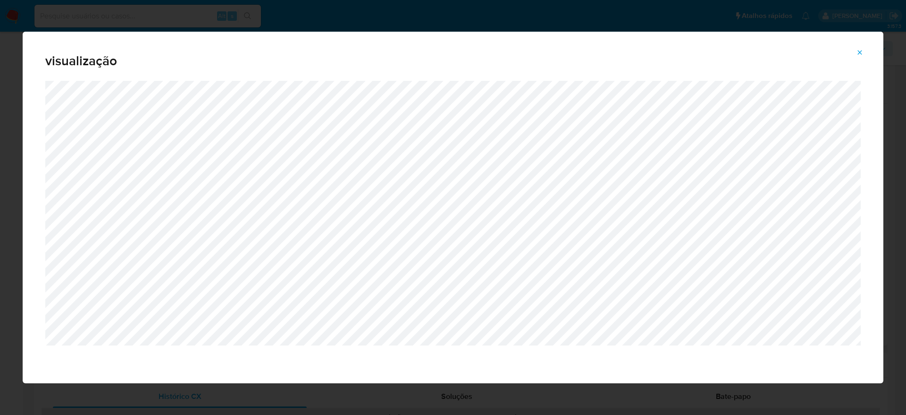
click at [860, 49] on icon "Attachment preview" at bounding box center [860, 53] width 8 height 8
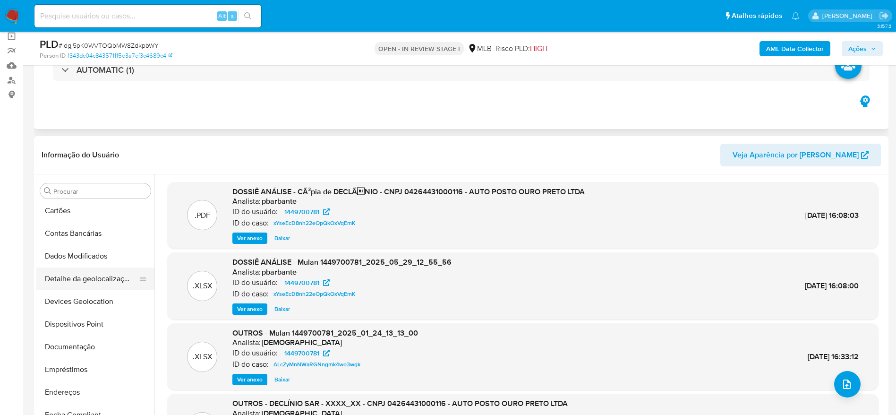
scroll to position [142, 0]
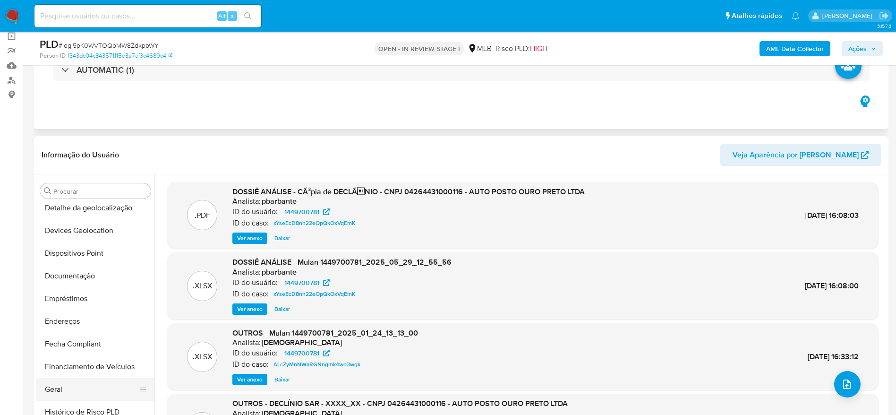
click at [74, 387] on button "Geral" at bounding box center [91, 389] width 110 height 23
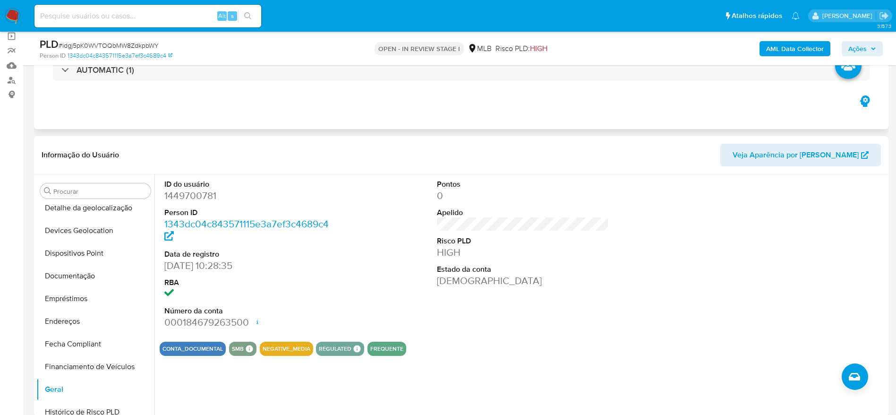
click at [803, 44] on b "AML Data Collector" at bounding box center [795, 48] width 58 height 15
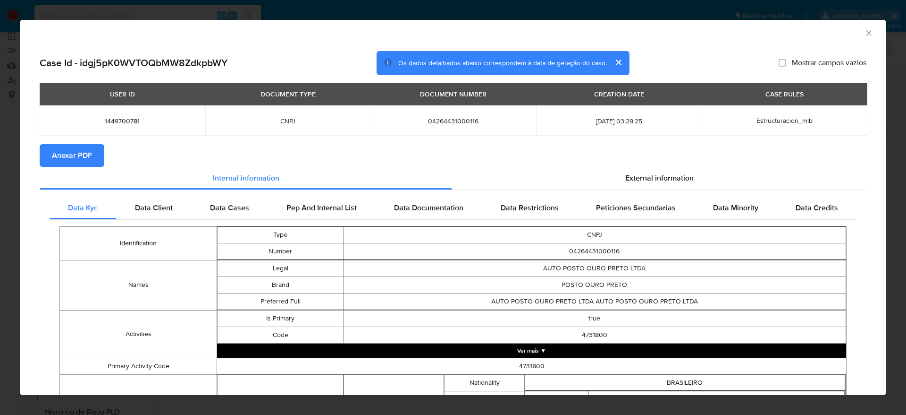
click at [87, 151] on span "Anexar PDF" at bounding box center [72, 155] width 40 height 21
click at [866, 32] on icon "Fechar a janela" at bounding box center [868, 32] width 5 height 5
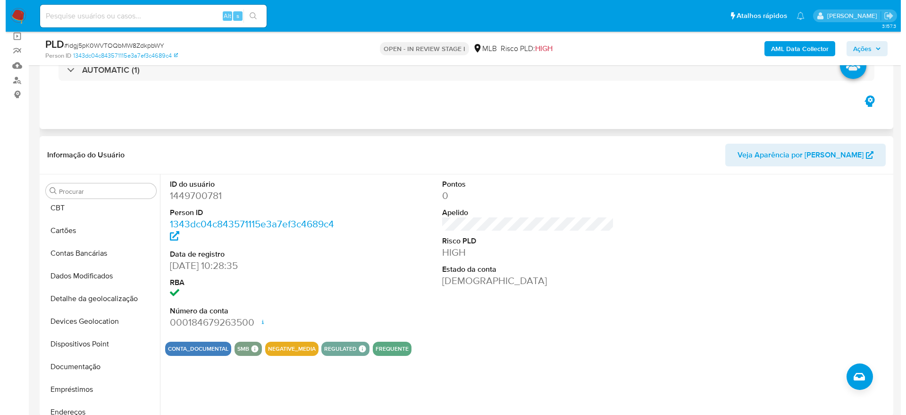
scroll to position [0, 0]
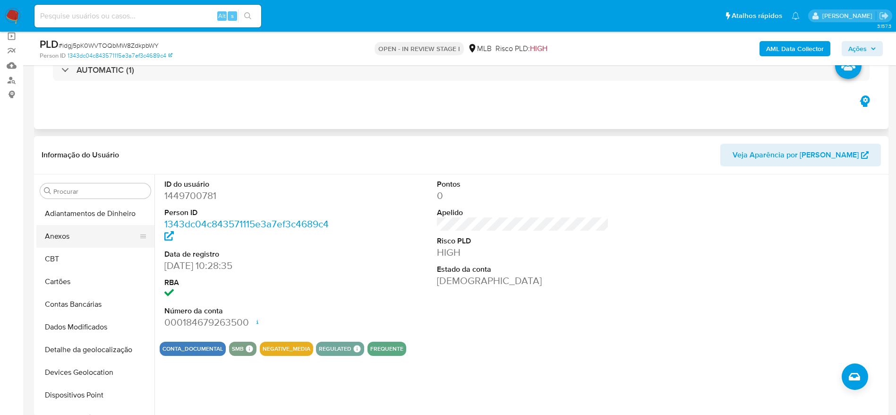
click at [71, 234] on button "Anexos" at bounding box center [91, 236] width 110 height 23
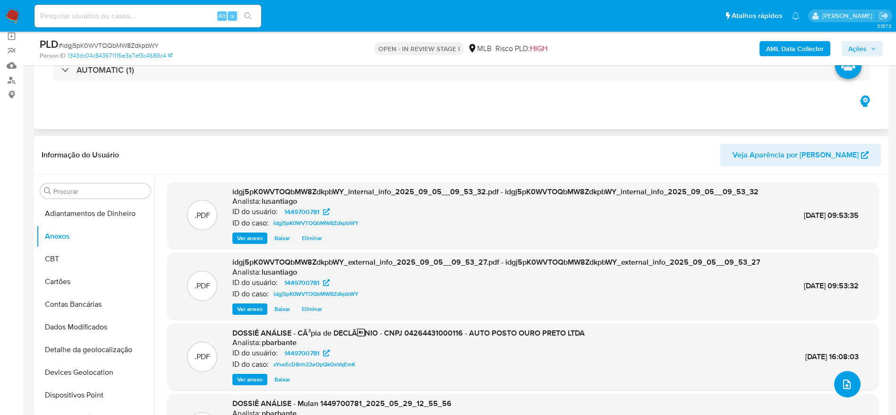
click at [839, 390] on button "upload-file" at bounding box center [847, 384] width 26 height 26
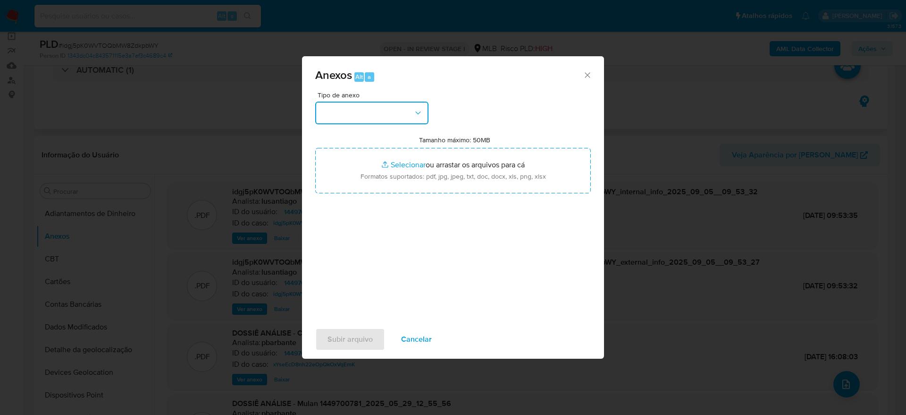
click at [385, 118] on button "button" at bounding box center [371, 113] width 113 height 23
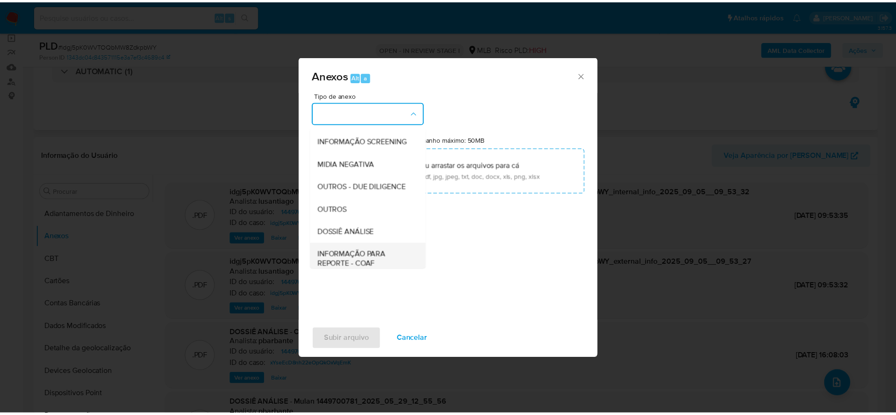
scroll to position [145, 0]
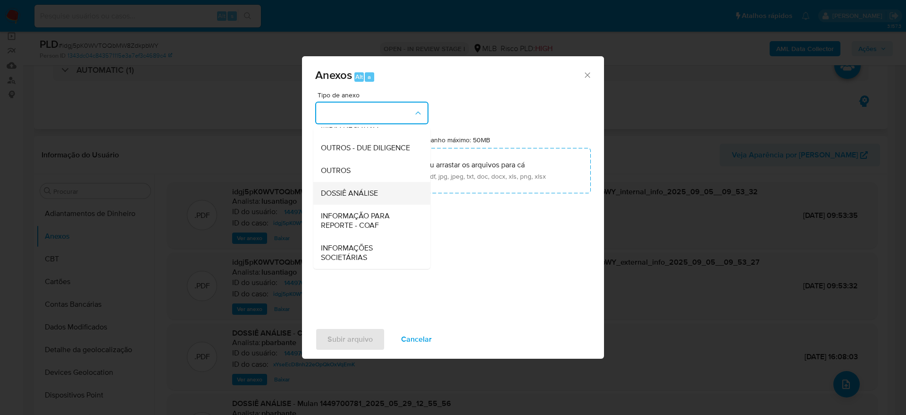
click at [351, 188] on span "DOSSIÊ ANÁLISE" at bounding box center [349, 192] width 57 height 9
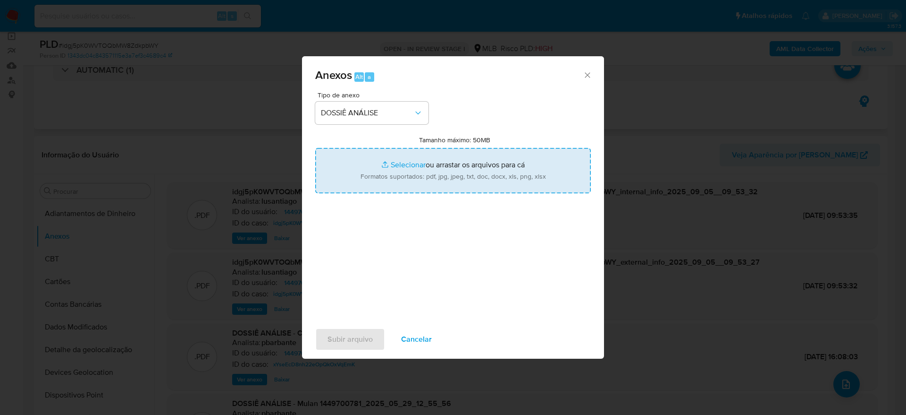
type input "C:\fakepath\Mulan 1449700781_2025_09_04_15_18_54.xlsx"
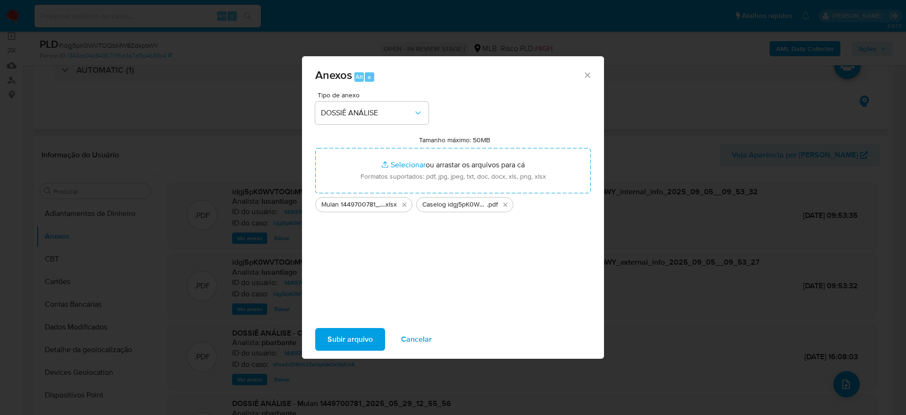
click at [352, 344] on span "Subir arquivo" at bounding box center [350, 339] width 45 height 21
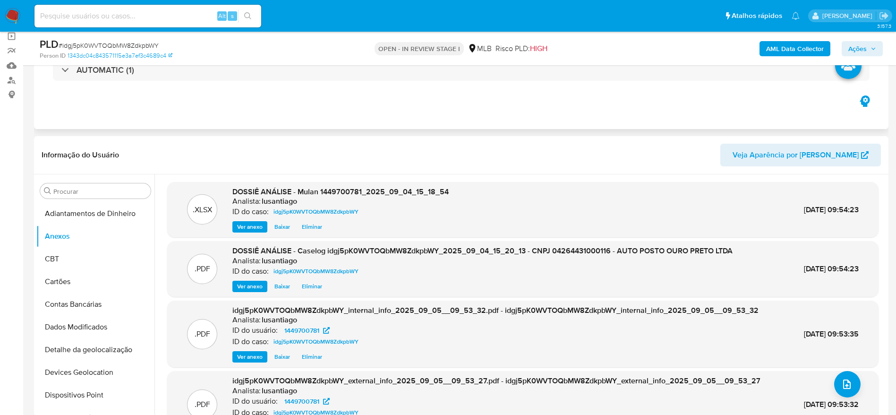
drag, startPoint x: 872, startPoint y: 44, endPoint x: 844, endPoint y: 57, distance: 30.4
click at [870, 44] on span "Ações" at bounding box center [862, 48] width 28 height 13
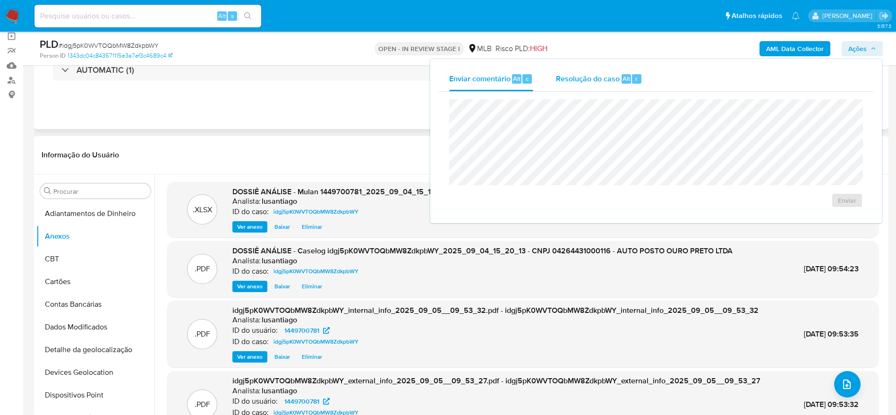
click at [599, 87] on div "Resolução do caso Alt r" at bounding box center [599, 79] width 86 height 25
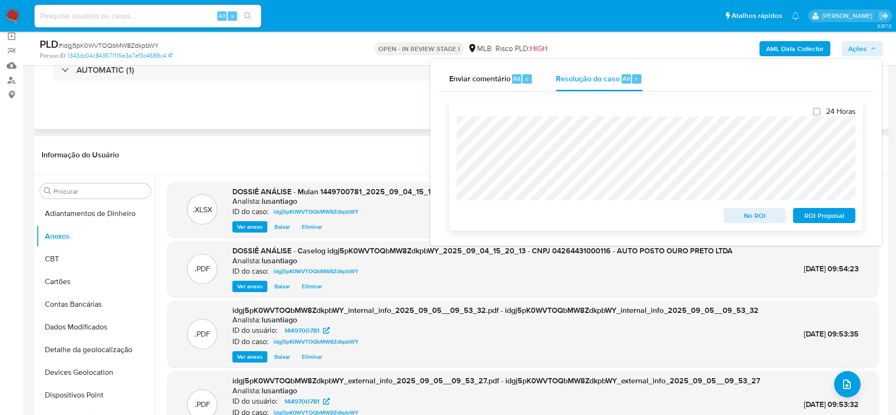
click at [749, 218] on span "No ROI" at bounding box center [754, 215] width 49 height 13
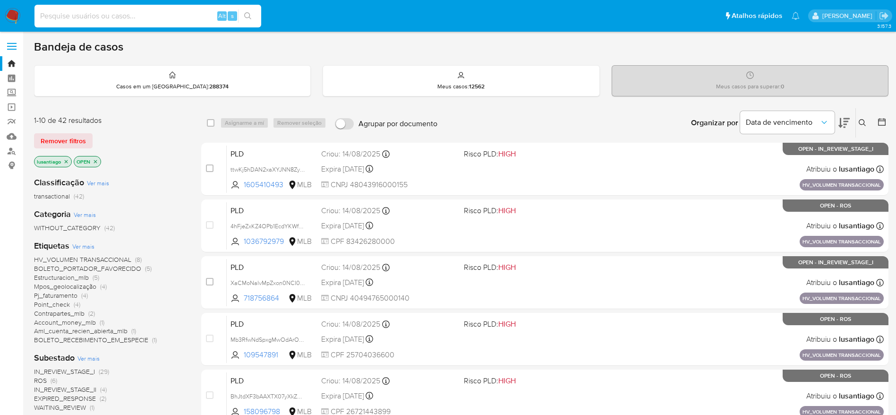
click at [176, 19] on input at bounding box center [147, 16] width 227 height 12
paste input "727763901"
type input "727763901"
click at [244, 15] on icon "search-icon" at bounding box center [248, 16] width 8 height 8
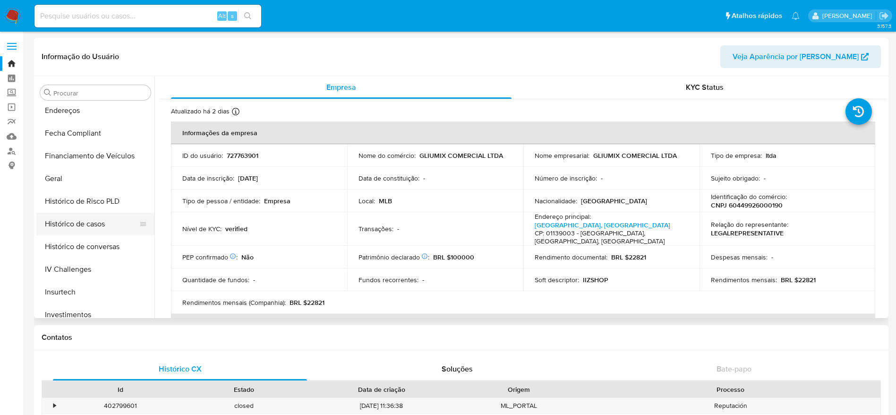
select select "10"
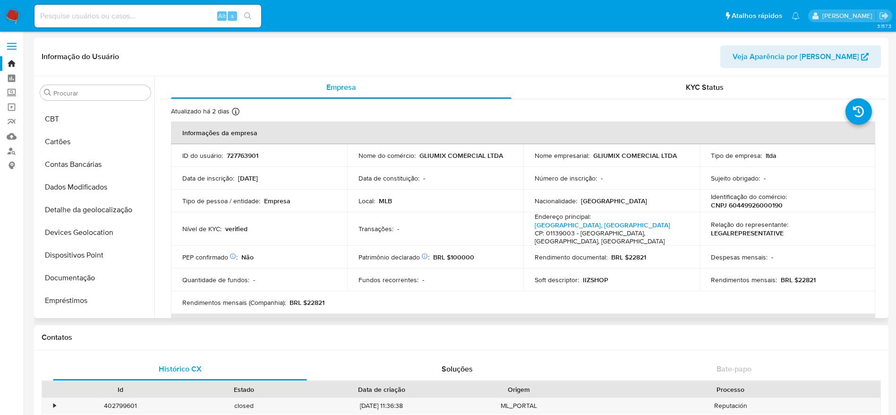
scroll to position [19, 0]
click at [79, 205] on button "Dados Modificados" at bounding box center [91, 209] width 110 height 23
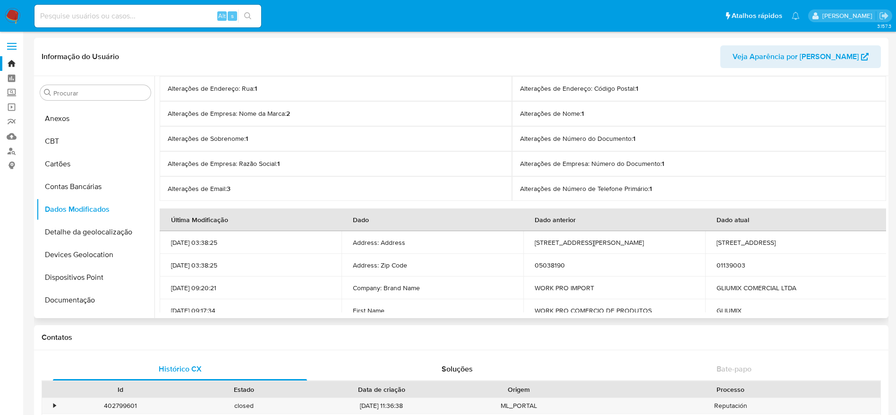
scroll to position [71, 0]
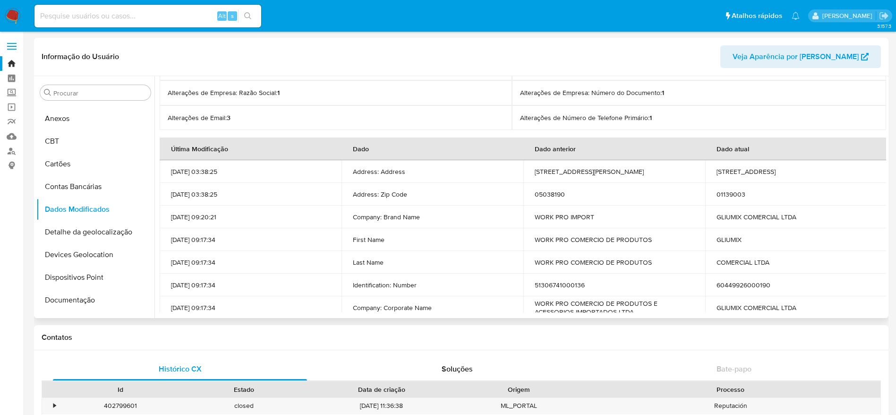
click at [565, 286] on td "51306741000136" at bounding box center [614, 284] width 182 height 23
copy td "51306741000136"
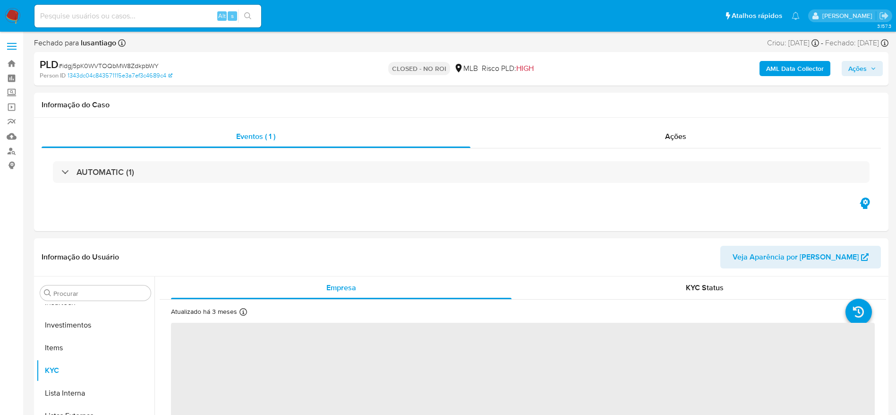
scroll to position [444, 0]
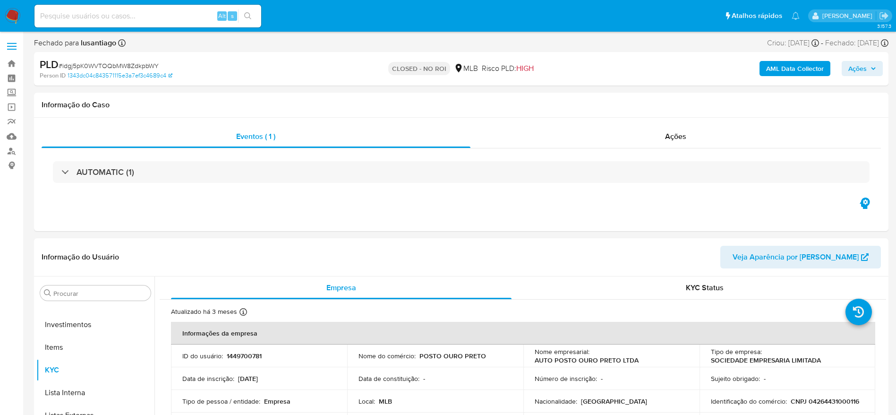
select select "10"
click at [10, 83] on link "Painel" at bounding box center [56, 78] width 112 height 15
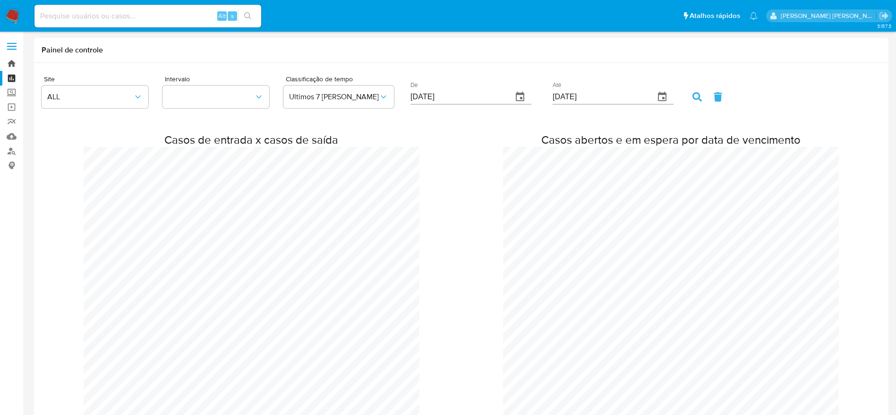
click at [9, 61] on link "Bandeja" at bounding box center [56, 63] width 112 height 15
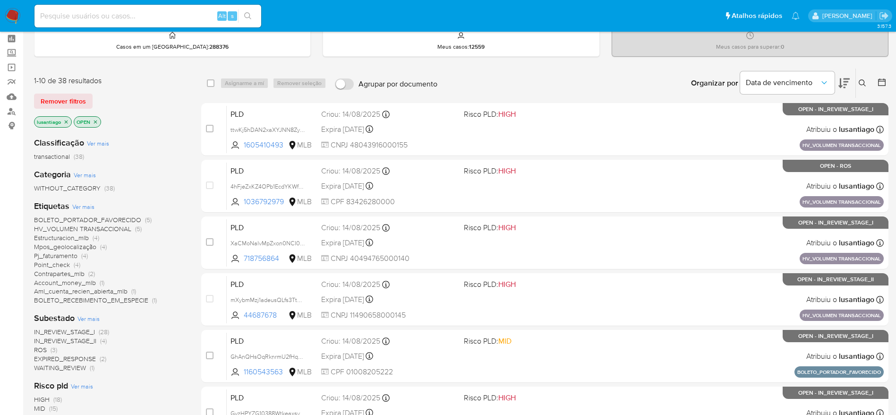
scroll to position [71, 0]
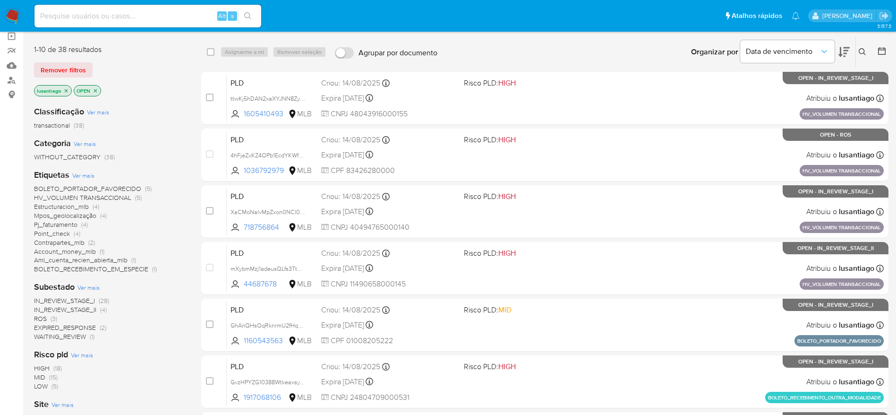
click at [68, 266] on span "BOLETO_RECEBIMENTO_EM_ESPECIE" at bounding box center [91, 268] width 114 height 9
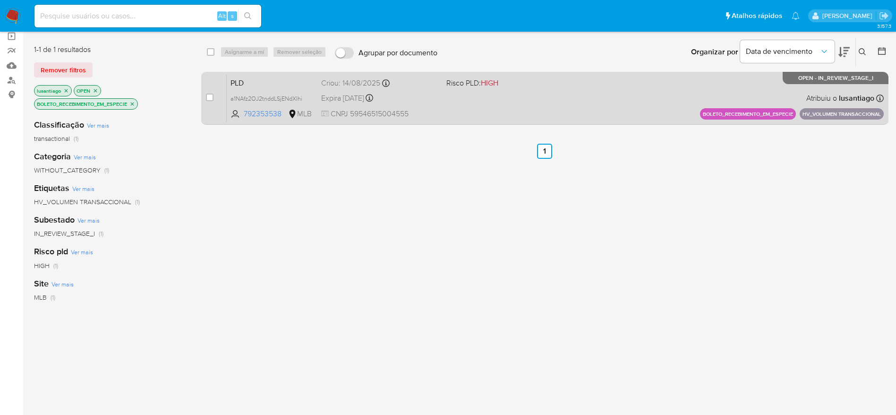
click at [472, 106] on div "PLD a1NAfz2OJ2tnddLSjENdXlhi 792353538 MLB Risco PLD: HIGH Criou: [DATE] Criou:…" at bounding box center [555, 98] width 657 height 48
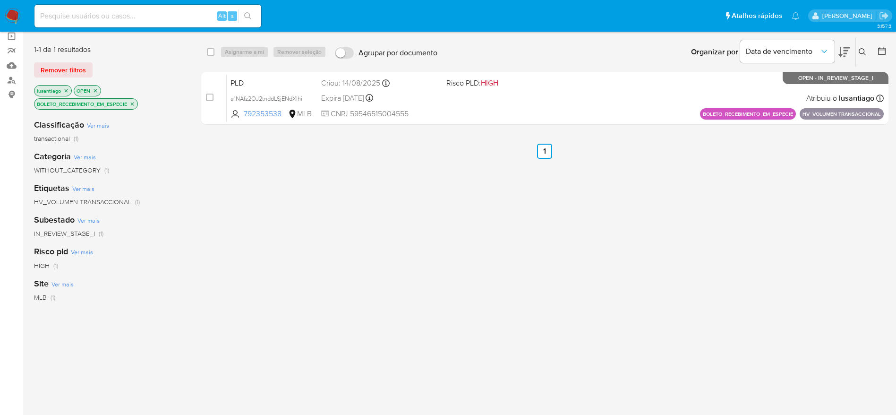
click at [133, 104] on icon "close-filter" at bounding box center [132, 104] width 6 height 6
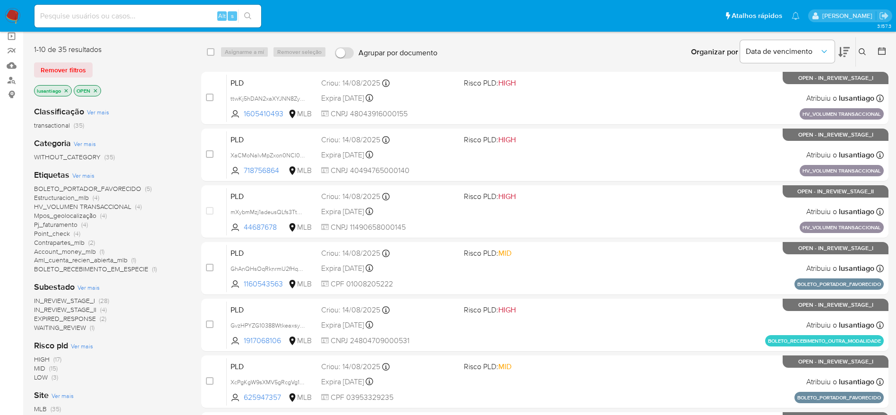
click at [115, 258] on span "Aml_cuenta_recien_abierta_mlb" at bounding box center [80, 259] width 93 height 9
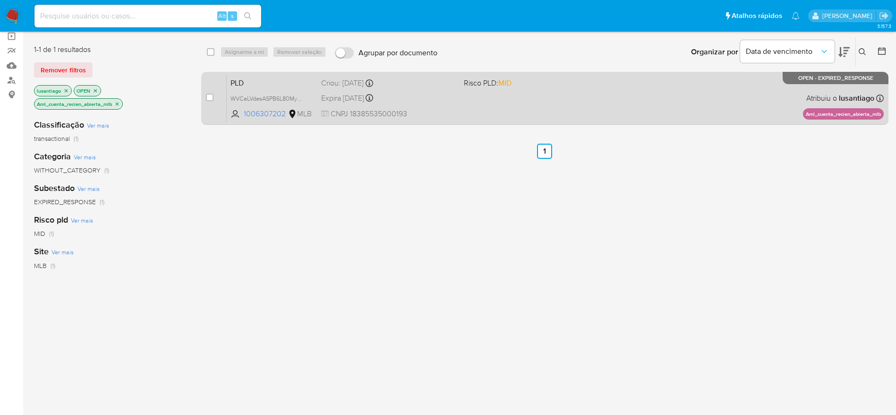
click at [552, 100] on div "PLD WVCeLVdesASPB6L80MyWCVsw 1006307202 MLB Risco PLD: MID Criou: [DATE] Criou:…" at bounding box center [555, 98] width 657 height 48
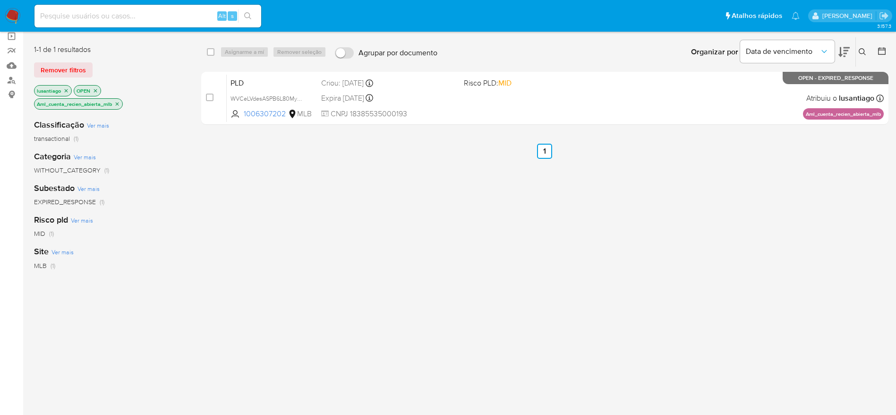
click at [117, 105] on icon "close-filter" at bounding box center [117, 103] width 3 height 3
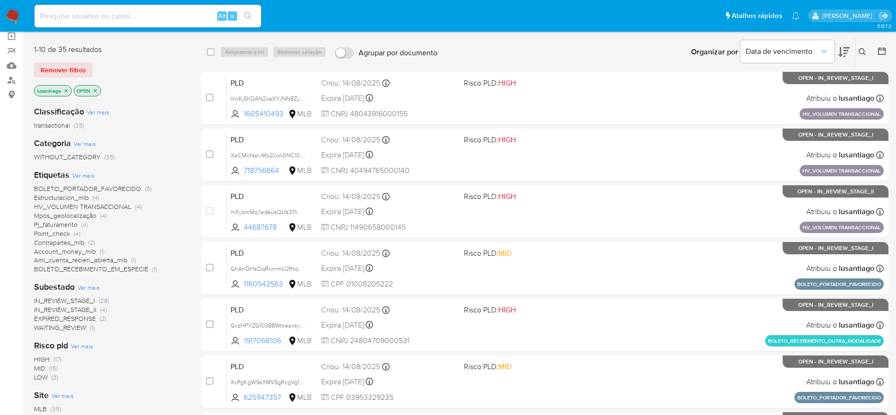
click at [61, 250] on span "Account_money_mlb" at bounding box center [65, 250] width 62 height 9
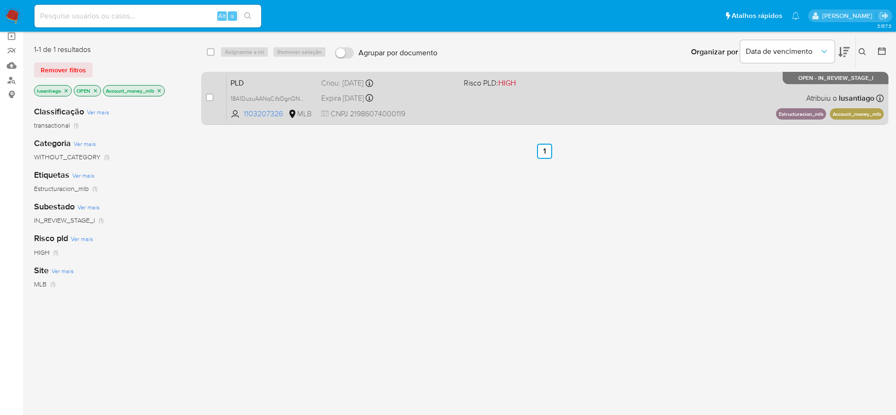
click at [428, 93] on div "Expira [DATE] Expira em [DATE] 00:09:01" at bounding box center [388, 98] width 135 height 13
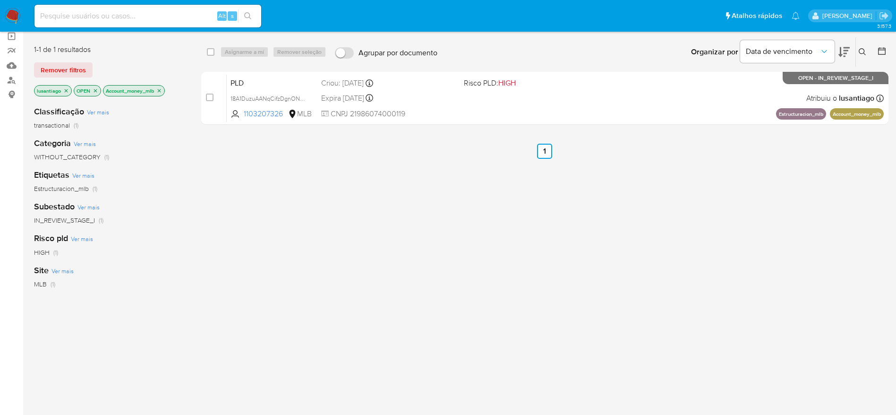
click at [160, 90] on icon "close-filter" at bounding box center [159, 91] width 6 height 6
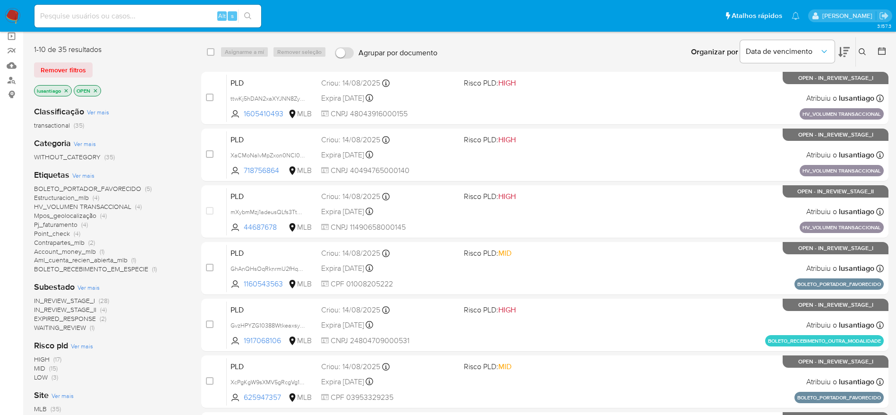
click at [55, 241] on span "Contrapartes_mlb" at bounding box center [59, 241] width 51 height 9
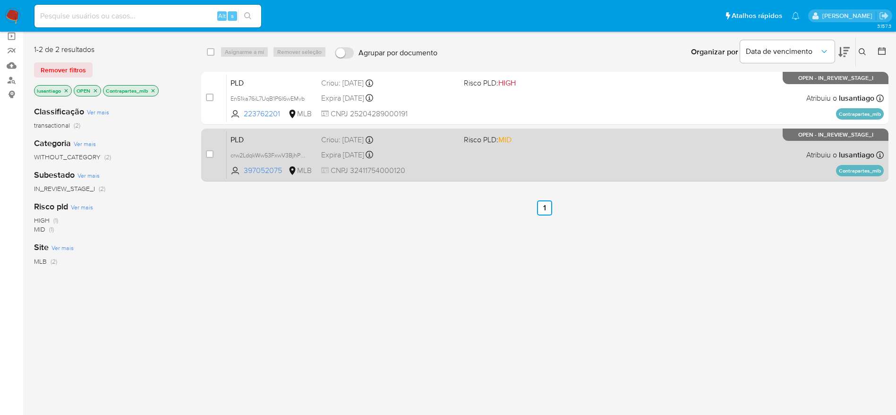
click at [481, 167] on div "PLD crw2LdqkWw53FxwV3BjhPaX4 397052075 MLB Risco PLD: MID Criou: [DATE] Criou: …" at bounding box center [555, 155] width 657 height 48
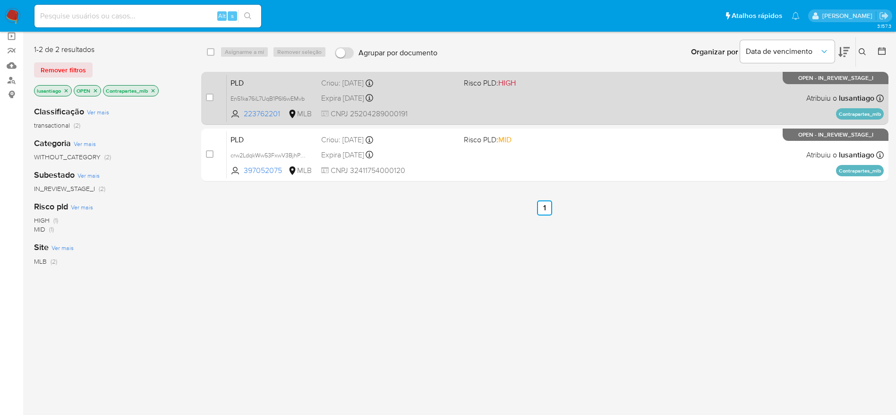
click at [424, 96] on div "Expira [DATE] Expira em [DATE] 00:23:16" at bounding box center [388, 98] width 135 height 13
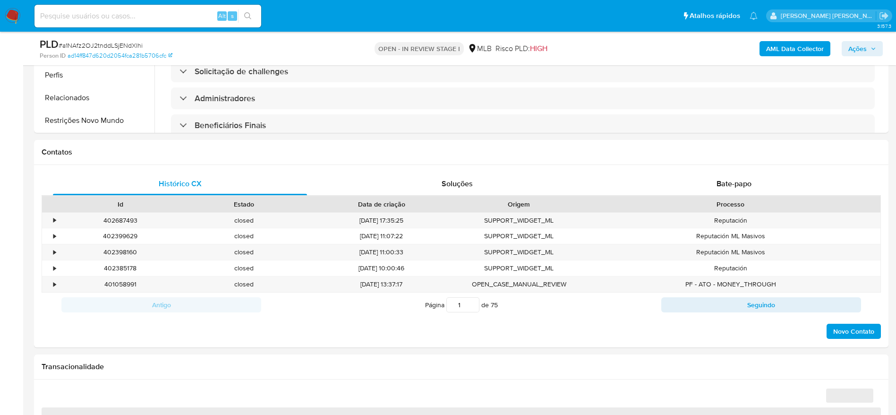
scroll to position [637, 0]
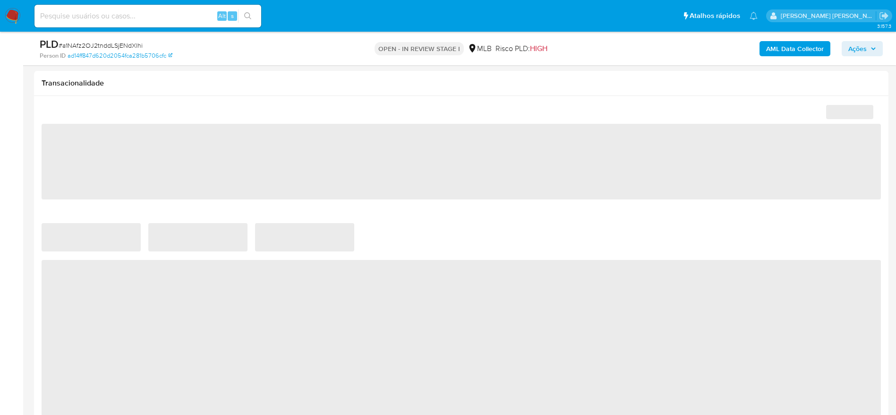
select select "10"
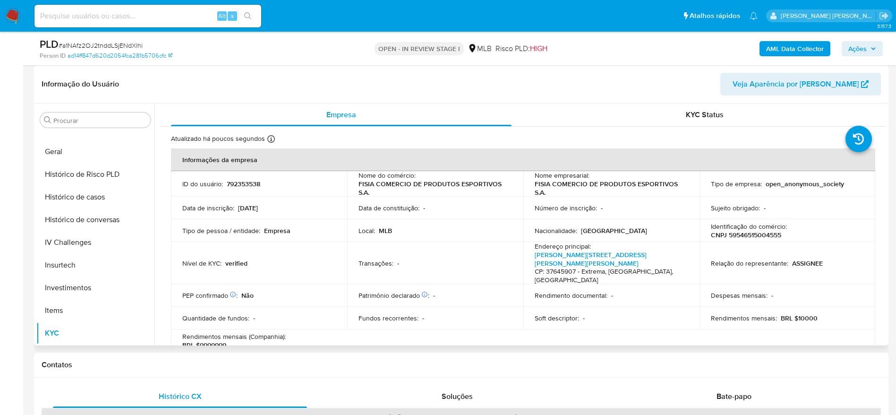
scroll to position [303, 0]
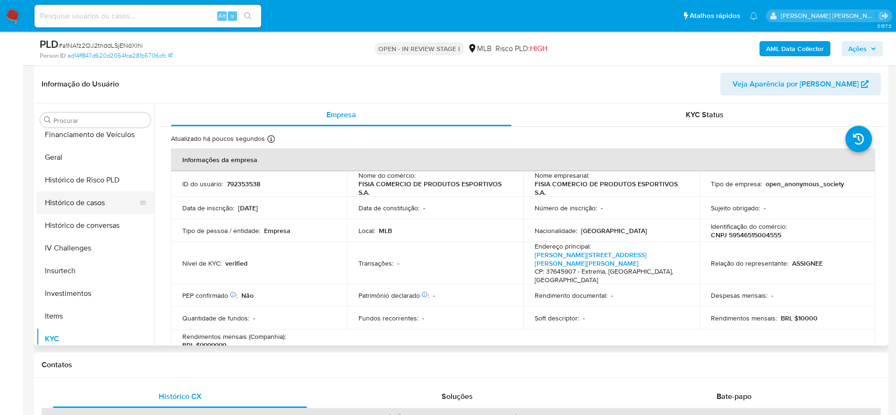
click at [84, 208] on button "Histórico de casos" at bounding box center [91, 202] width 110 height 23
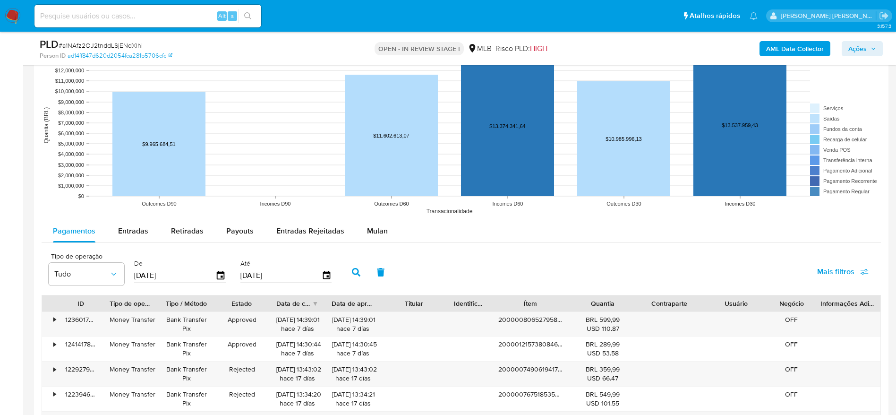
scroll to position [921, 0]
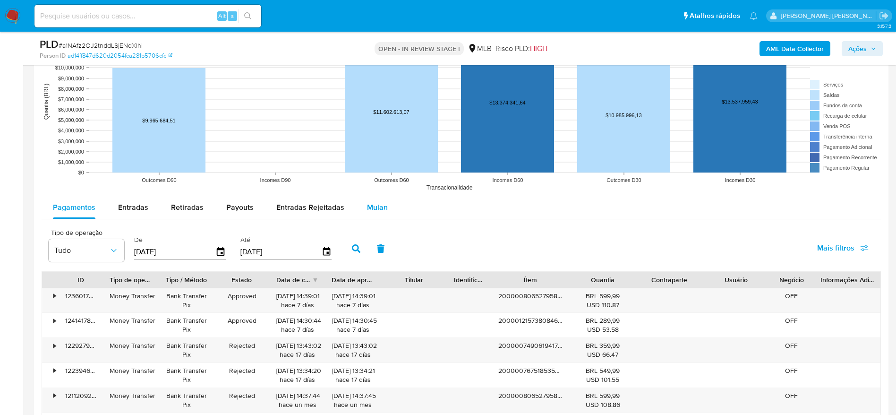
click at [367, 202] on span "Mulan" at bounding box center [377, 207] width 21 height 11
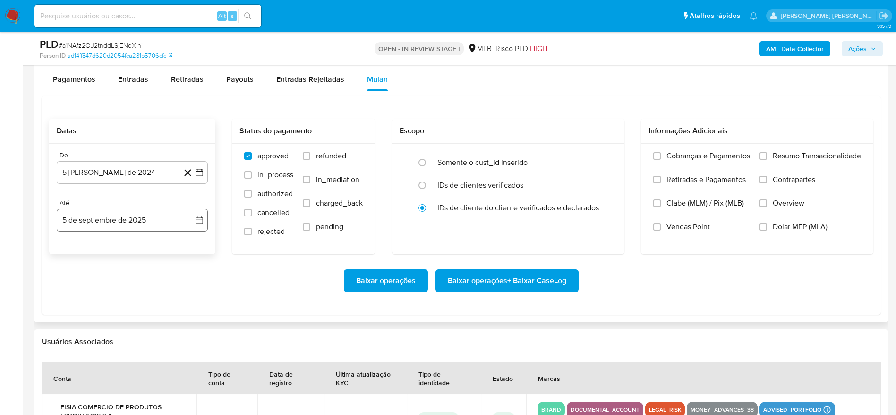
scroll to position [1062, 0]
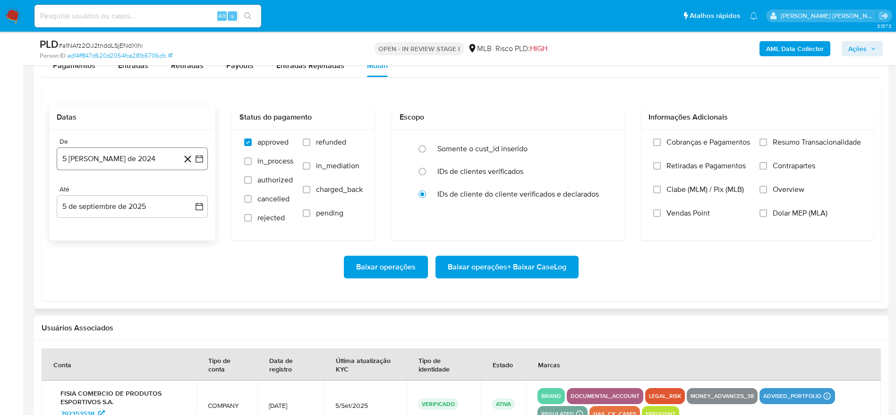
click at [120, 151] on button "5 [PERSON_NAME] de 2024" at bounding box center [132, 158] width 151 height 23
click at [118, 190] on span "agosto 2024" at bounding box center [127, 192] width 43 height 9
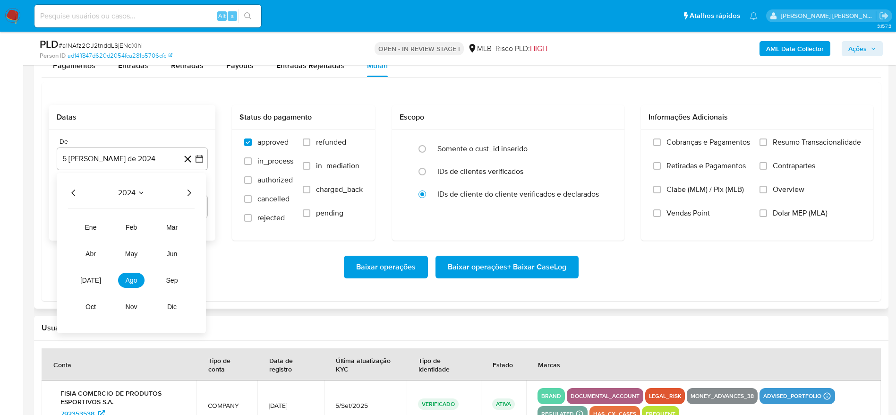
click at [189, 192] on icon "Año siguiente" at bounding box center [188, 192] width 11 height 11
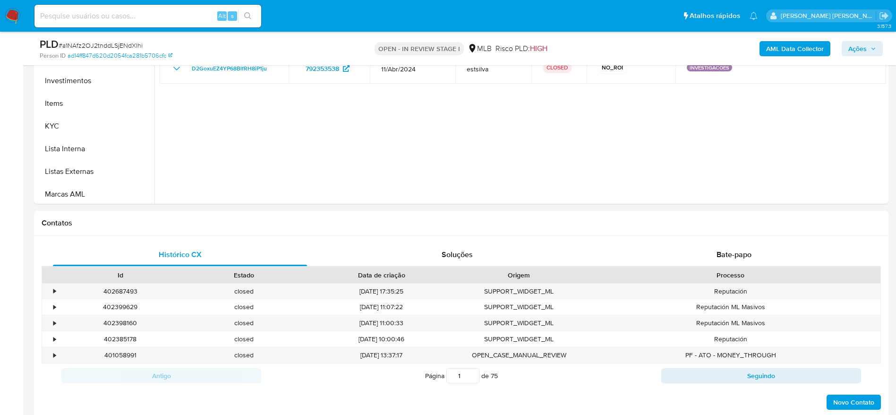
scroll to position [142, 0]
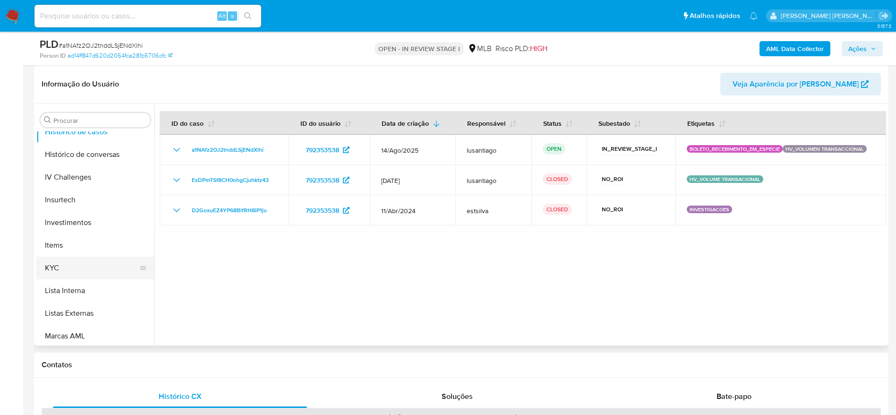
click at [76, 272] on button "KYC" at bounding box center [91, 267] width 110 height 23
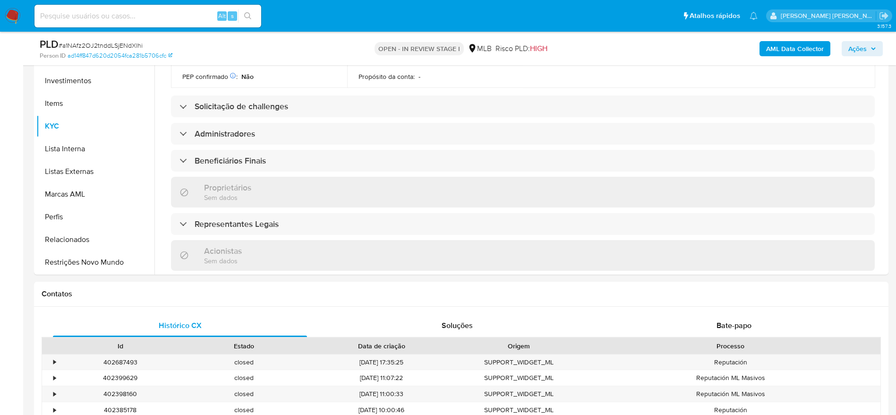
scroll to position [283, 0]
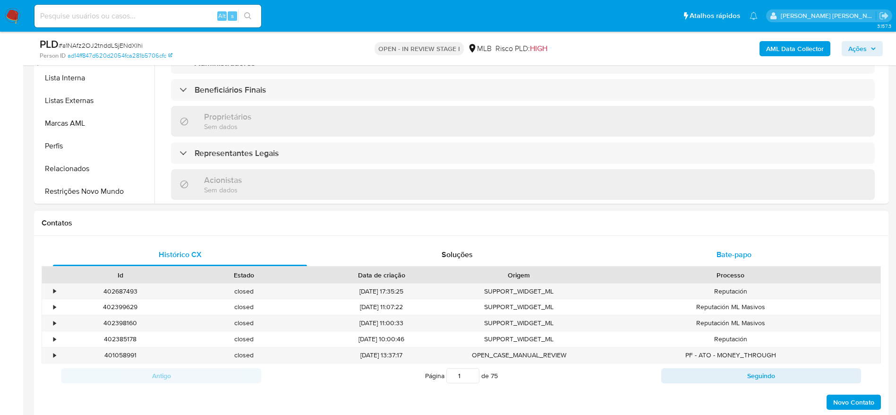
click at [716, 243] on div "Bate-papo" at bounding box center [734, 254] width 254 height 23
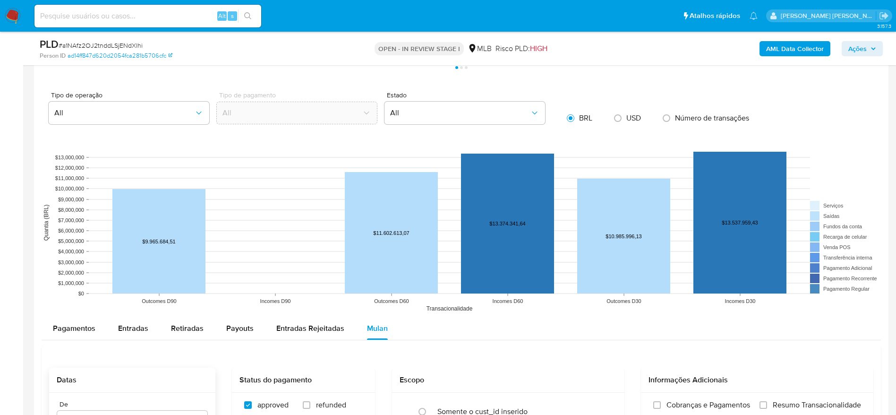
scroll to position [1204, 0]
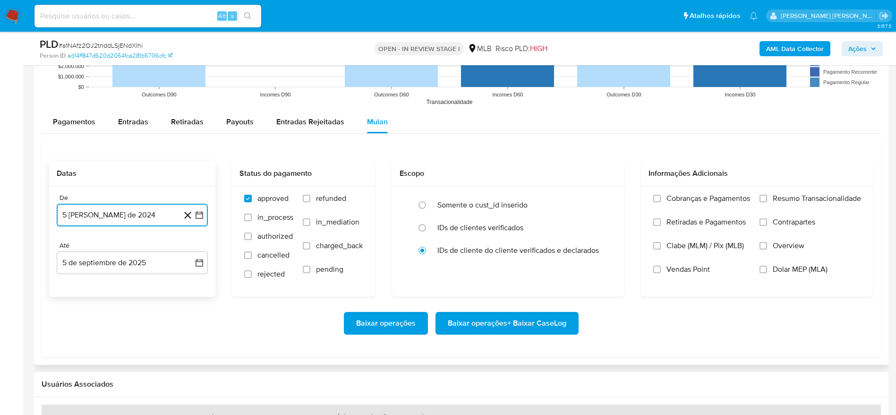
click at [200, 211] on icon "button" at bounding box center [199, 214] width 9 height 9
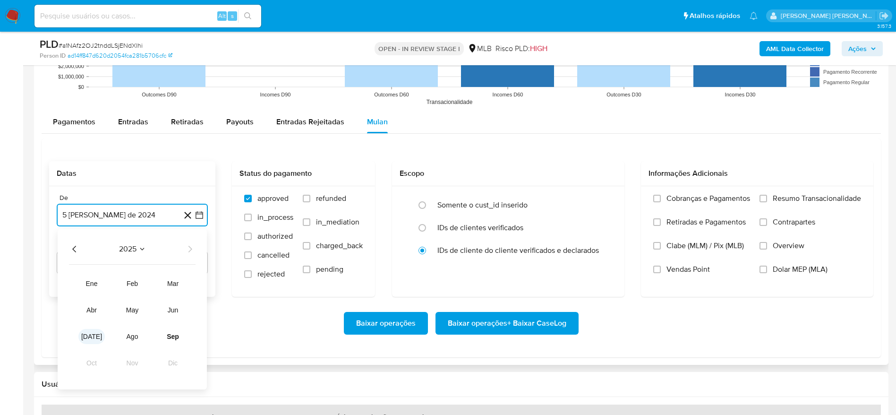
click at [88, 336] on span "[DATE]" at bounding box center [91, 336] width 21 height 8
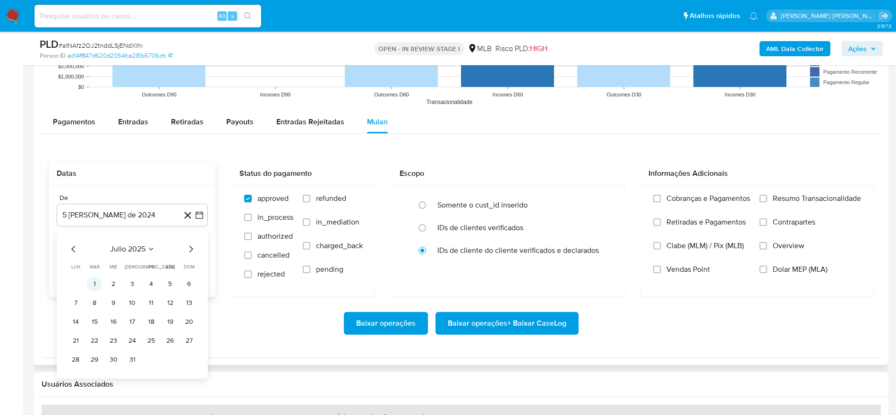
click at [97, 288] on button "1" at bounding box center [94, 283] width 15 height 15
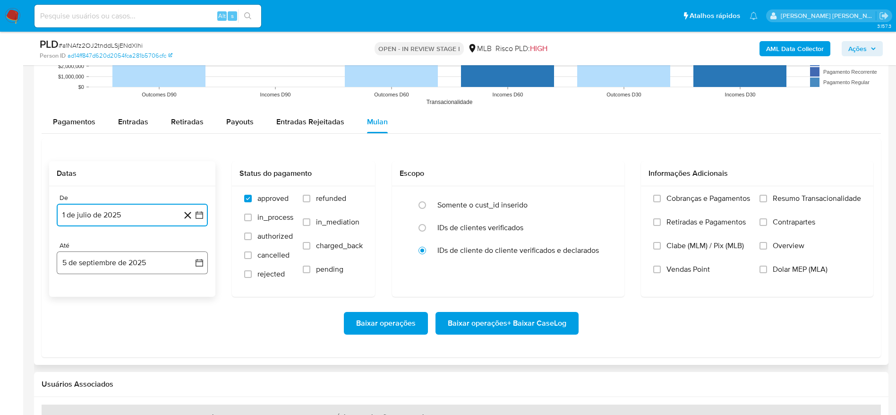
click at [124, 266] on button "5 de septiembre de 2025" at bounding box center [132, 262] width 151 height 23
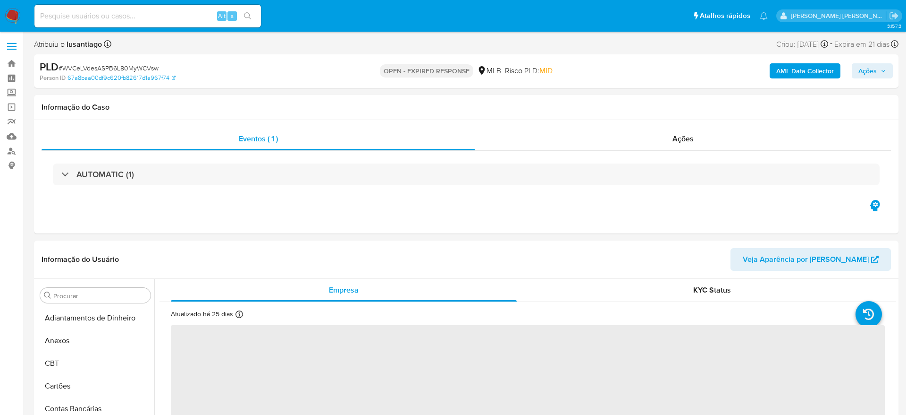
select select "10"
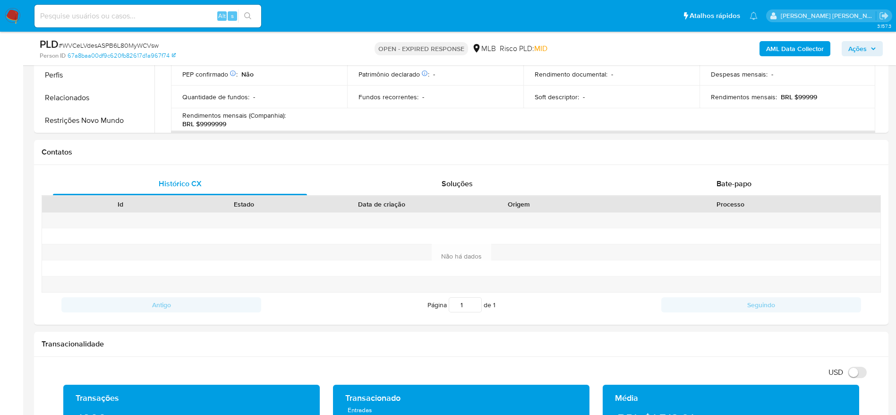
scroll to position [496, 0]
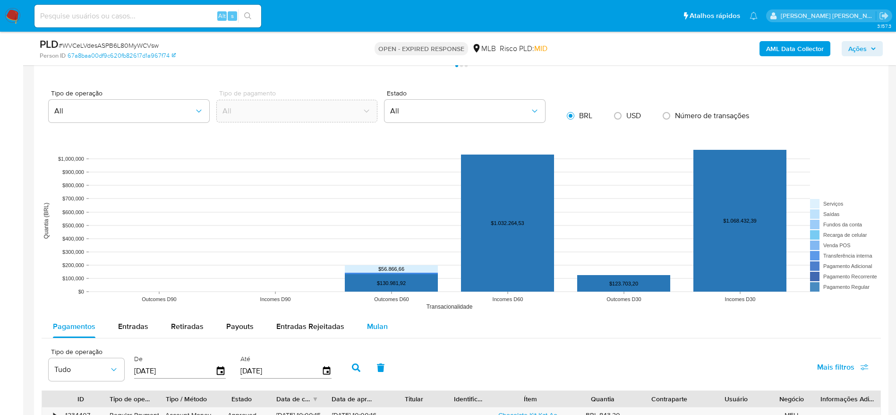
click at [360, 327] on button "Mulan" at bounding box center [376, 326] width 43 height 23
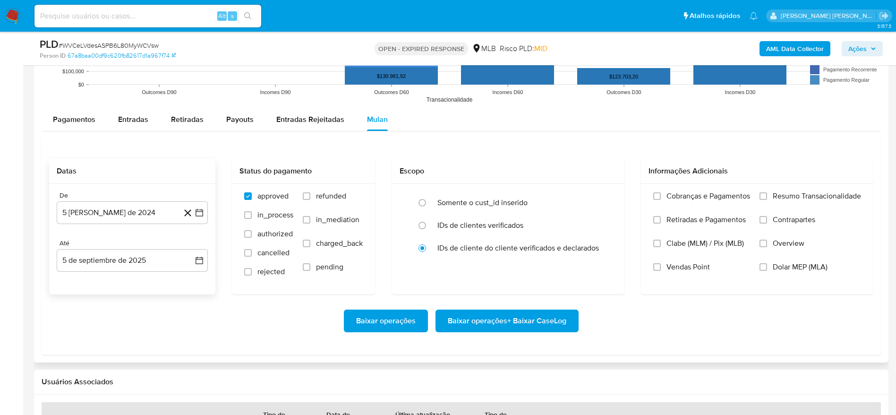
scroll to position [991, 0]
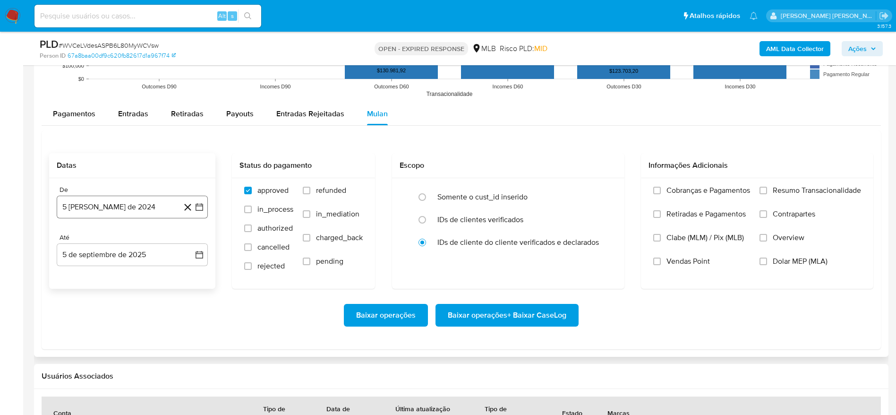
click at [102, 215] on button "5 [PERSON_NAME] de 2024" at bounding box center [132, 206] width 151 height 23
click at [140, 241] on span "agosto 2024" at bounding box center [127, 240] width 43 height 9
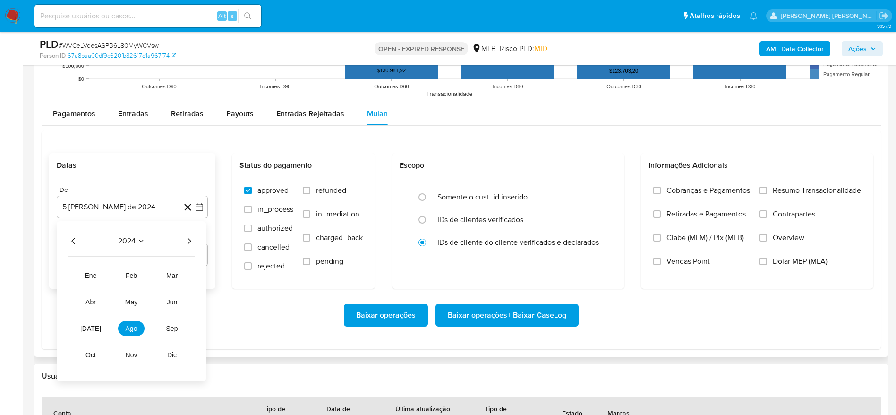
click at [188, 242] on icon "Año siguiente" at bounding box center [188, 240] width 11 height 11
click at [88, 331] on span "[DATE]" at bounding box center [90, 328] width 21 height 8
click at [97, 276] on button "1" at bounding box center [94, 275] width 15 height 15
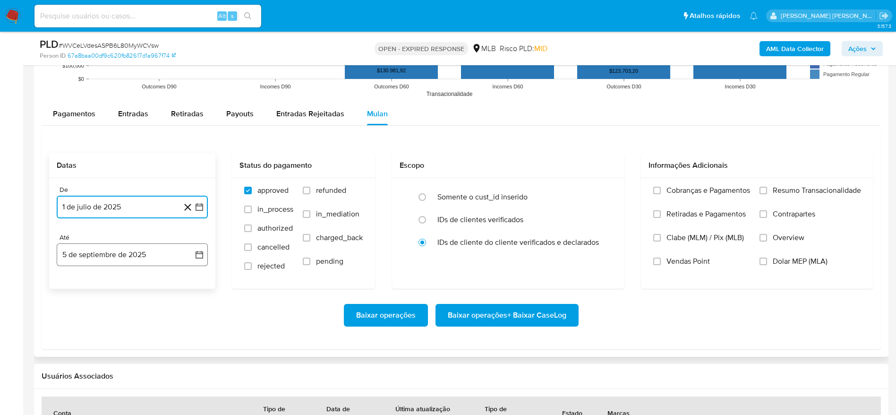
click at [106, 262] on button "5 de septiembre de 2025" at bounding box center [132, 254] width 151 height 23
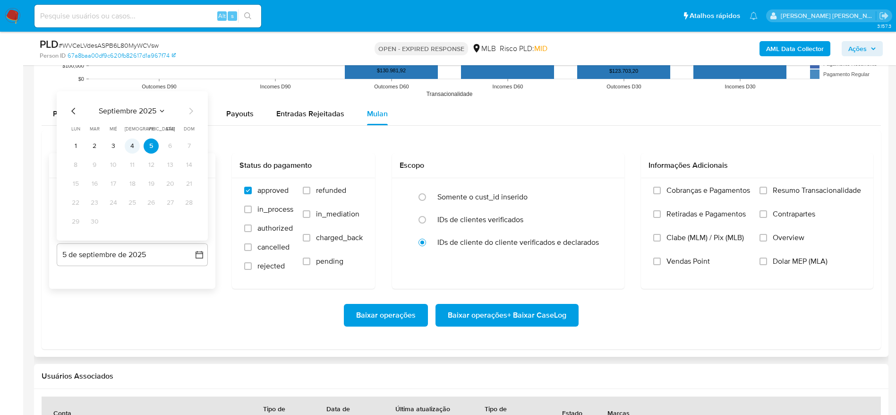
click at [134, 148] on button "4" at bounding box center [132, 145] width 15 height 15
click at [796, 190] on span "Resumo Transacionalidade" at bounding box center [816, 190] width 88 height 9
click at [767, 190] on input "Resumo Transacionalidade" at bounding box center [763, 190] width 8 height 8
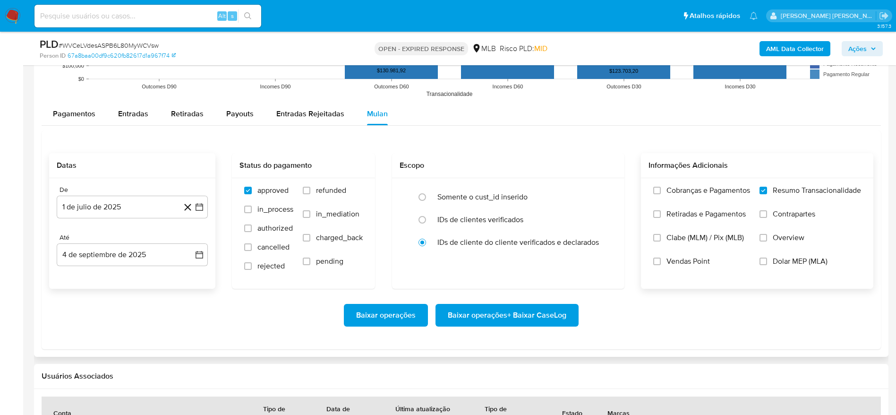
click at [515, 313] on span "Baixar operações + Baixar CaseLog" at bounding box center [507, 315] width 118 height 21
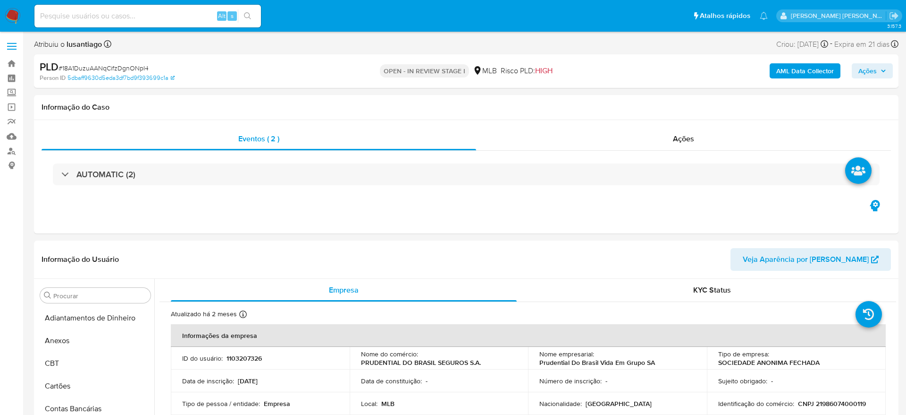
select select "10"
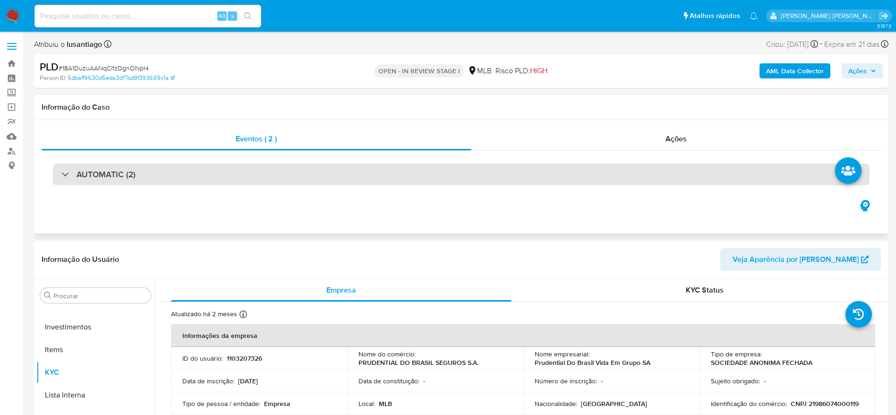
click at [120, 177] on h3 "AUTOMATIC (2)" at bounding box center [105, 174] width 59 height 10
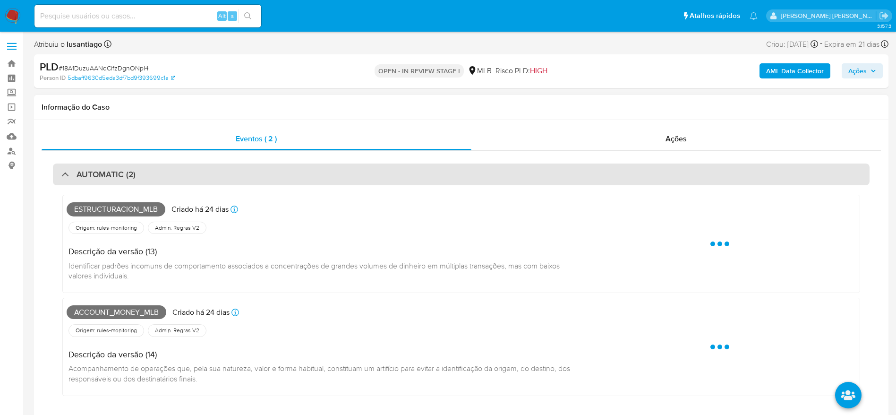
click at [164, 171] on div "AUTOMATIC (2)" at bounding box center [461, 174] width 816 height 22
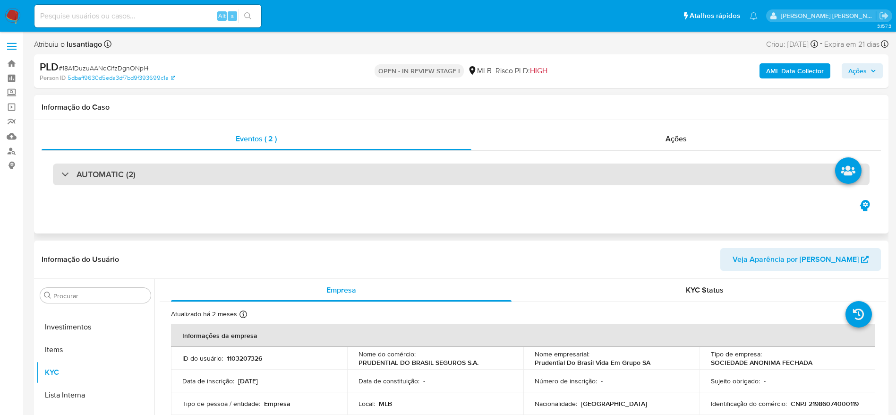
click at [160, 176] on div "AUTOMATIC (2)" at bounding box center [461, 174] width 816 height 22
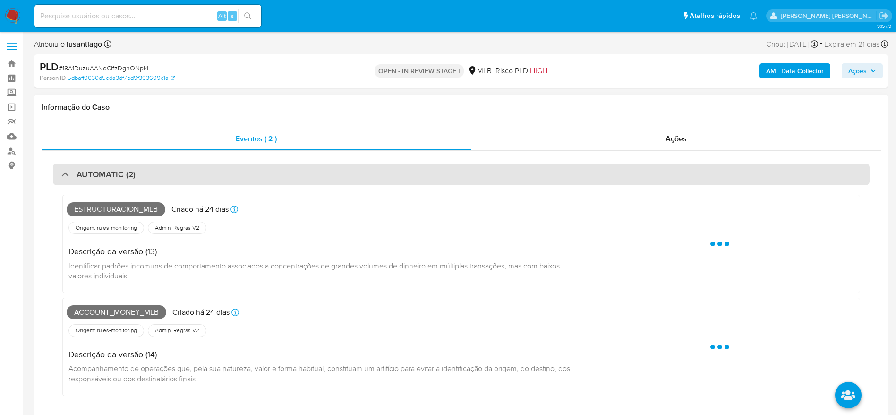
click at [166, 178] on div "AUTOMATIC (2)" at bounding box center [461, 174] width 816 height 22
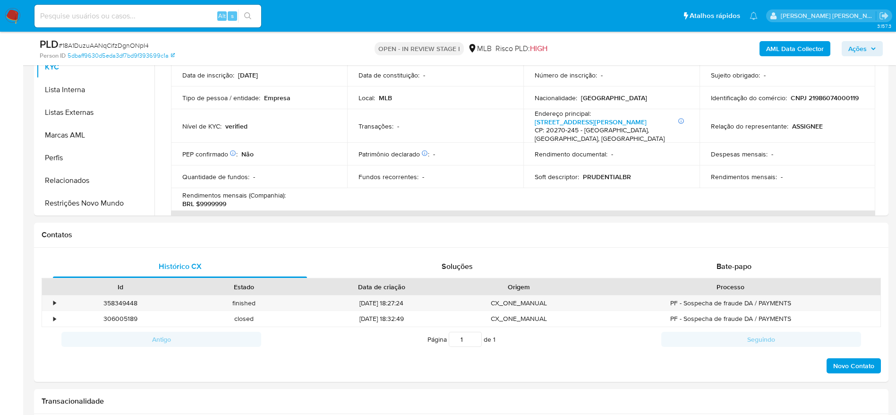
scroll to position [283, 0]
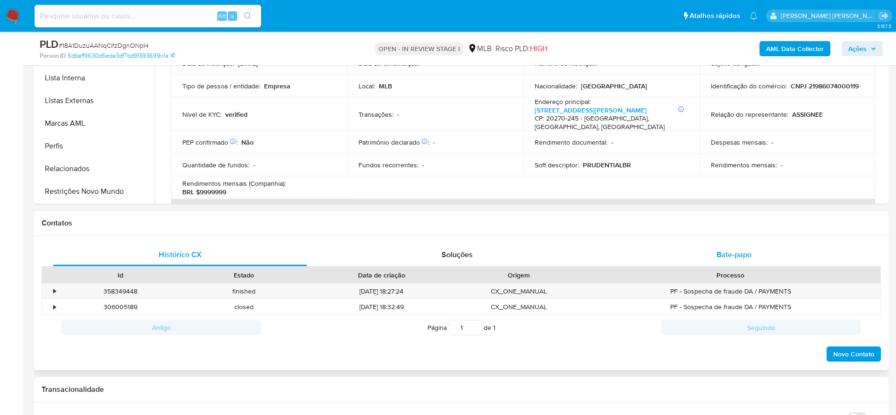
click at [721, 254] on span "Bate-papo" at bounding box center [733, 254] width 35 height 11
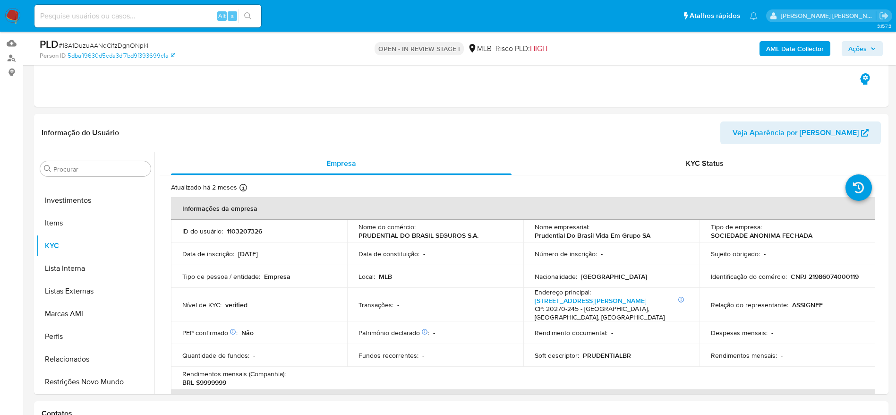
scroll to position [0, 0]
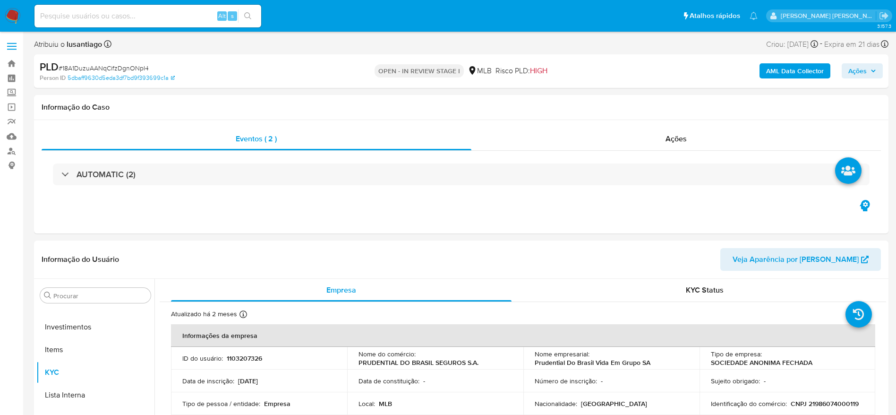
click at [855, 69] on span "Ações" at bounding box center [857, 70] width 18 height 15
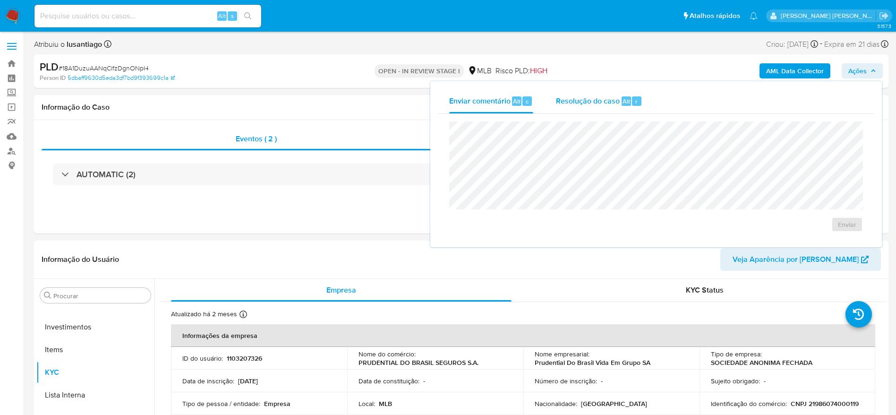
click at [579, 102] on span "Resolução do caso" at bounding box center [588, 100] width 64 height 11
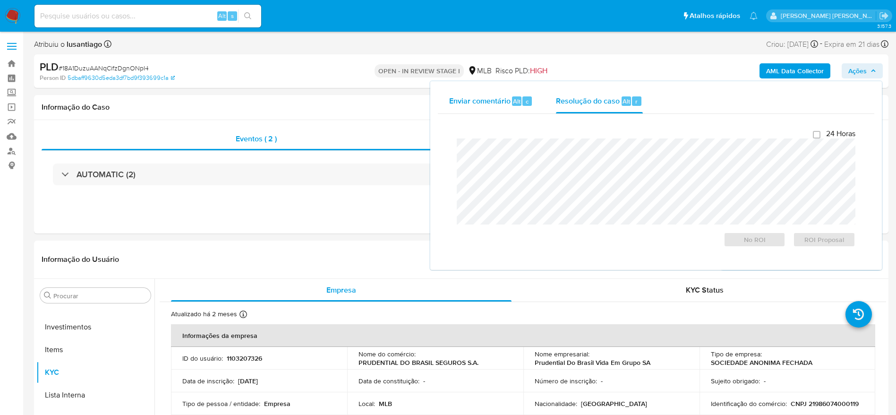
click at [471, 104] on span "Enviar comentário" at bounding box center [479, 100] width 61 height 11
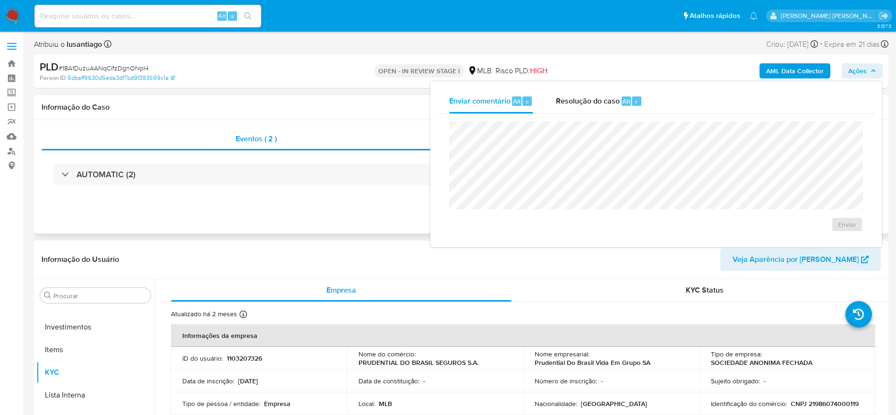
click at [349, 103] on h1 "Informação do Caso" at bounding box center [461, 106] width 839 height 9
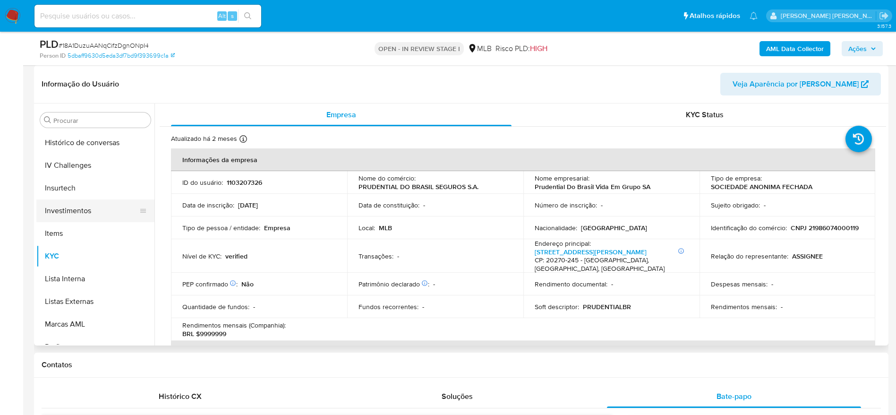
scroll to position [303, 0]
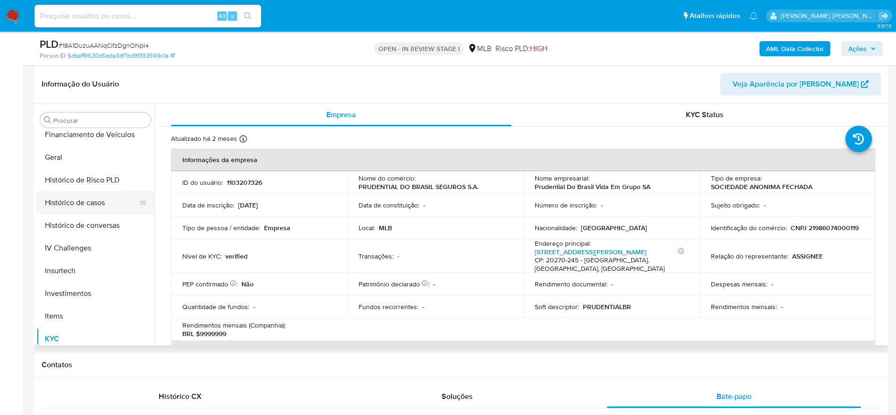
click at [83, 207] on button "Histórico de casos" at bounding box center [91, 202] width 110 height 23
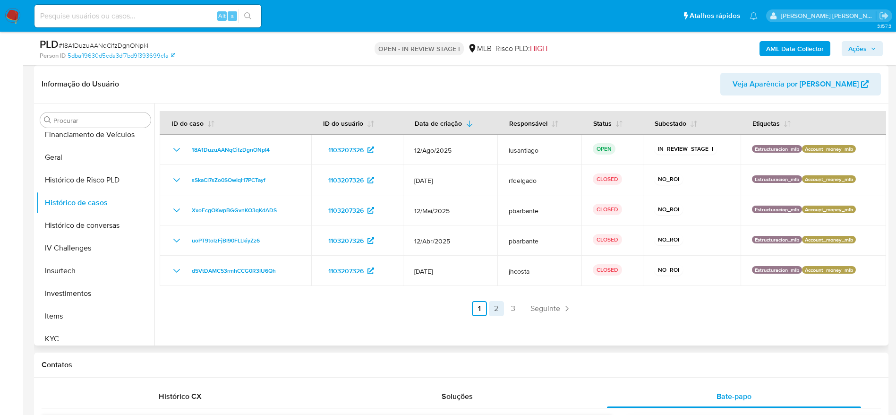
click at [495, 306] on link "2" at bounding box center [496, 308] width 15 height 15
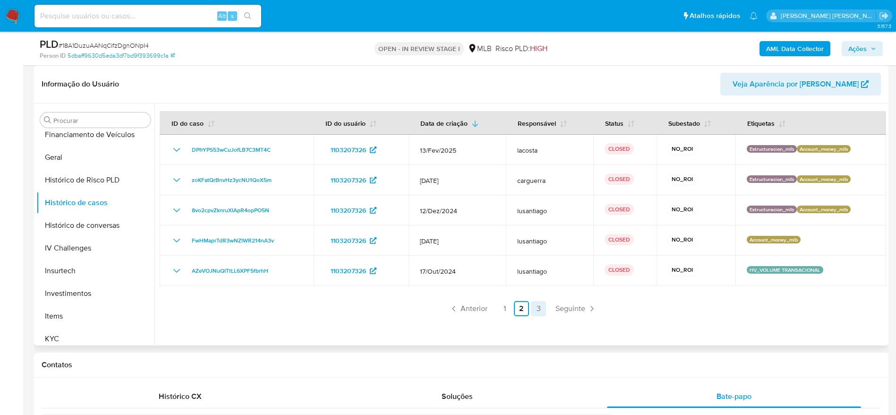
click at [538, 305] on link "3" at bounding box center [538, 308] width 15 height 15
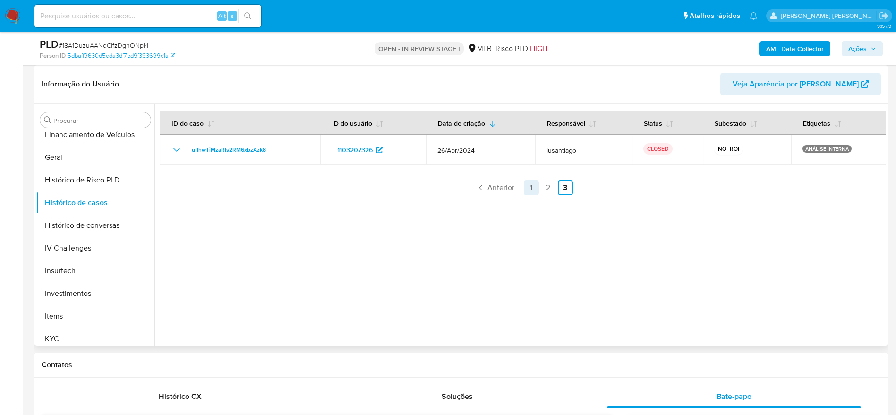
click at [533, 187] on link "1" at bounding box center [531, 187] width 15 height 15
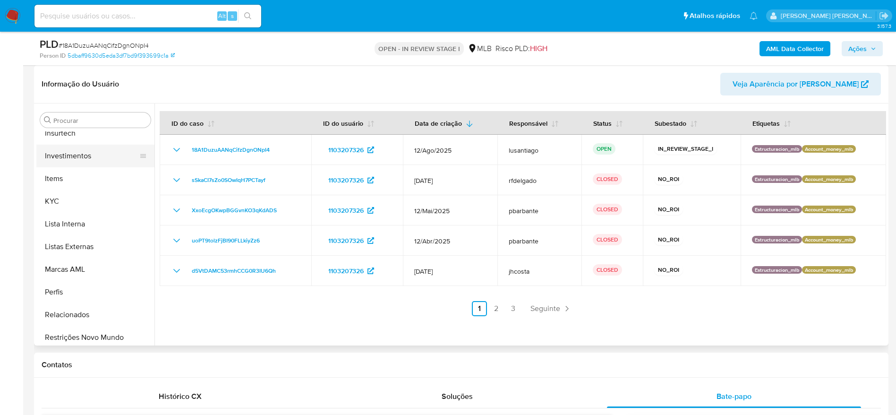
scroll to position [444, 0]
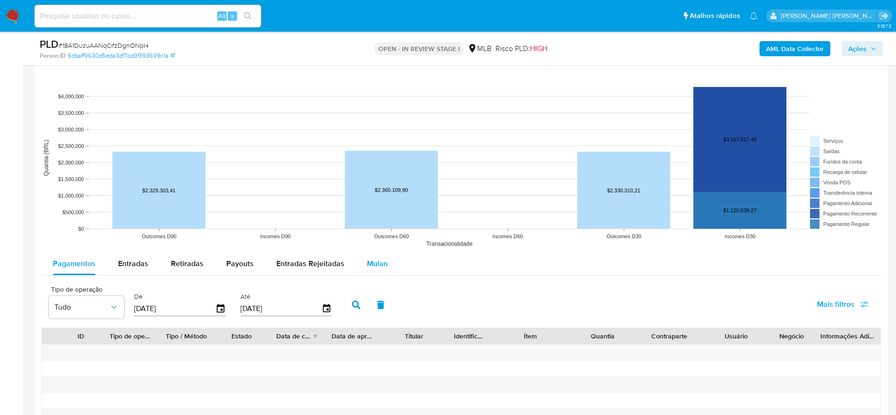
click at [378, 263] on span "Mulan" at bounding box center [377, 263] width 21 height 11
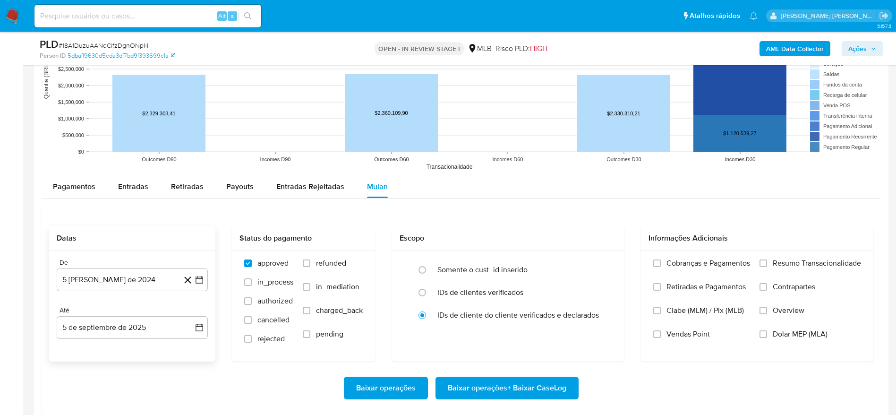
scroll to position [1133, 0]
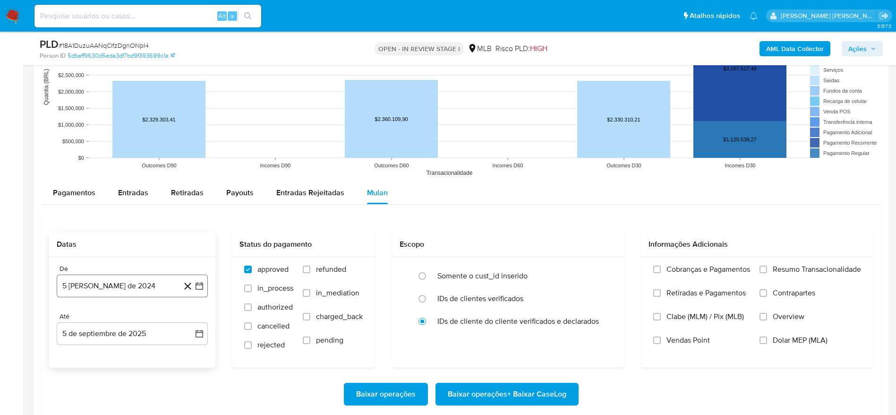
click at [112, 285] on button "[DATE]" at bounding box center [132, 285] width 151 height 23
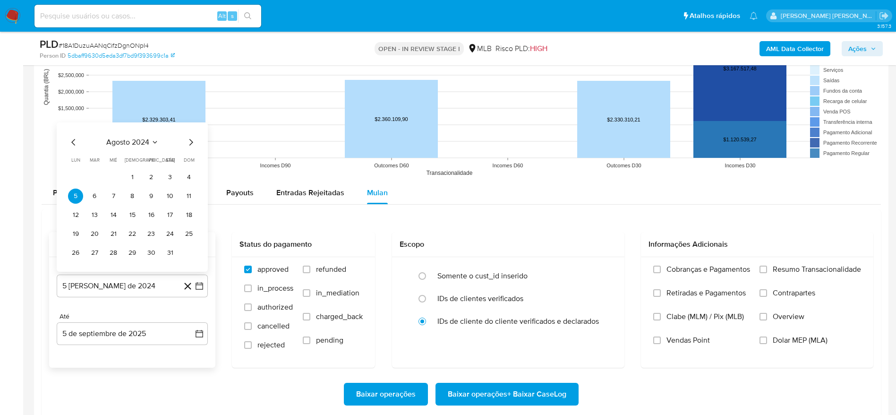
click at [134, 145] on span "agosto 2024" at bounding box center [127, 141] width 43 height 9
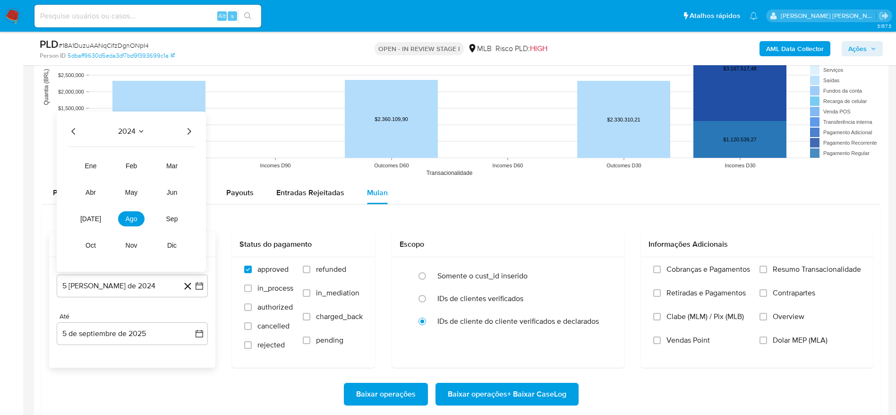
click at [188, 126] on icon "Año siguiente" at bounding box center [188, 131] width 11 height 11
click at [92, 221] on span "[DATE]" at bounding box center [90, 219] width 21 height 8
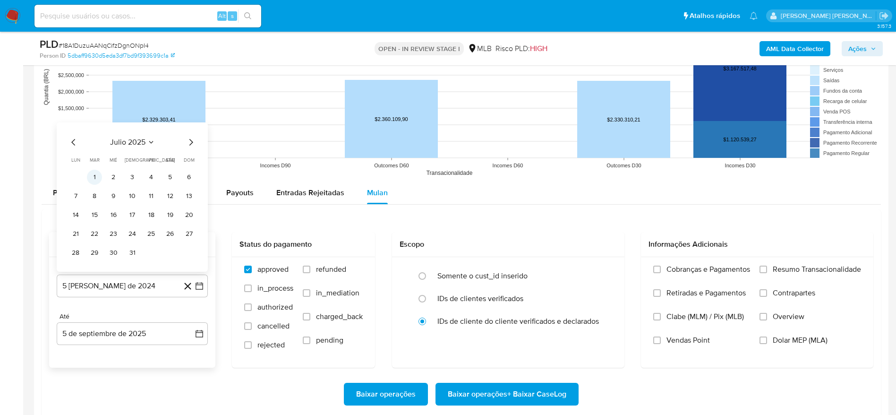
click at [93, 179] on button "1" at bounding box center [94, 176] width 15 height 15
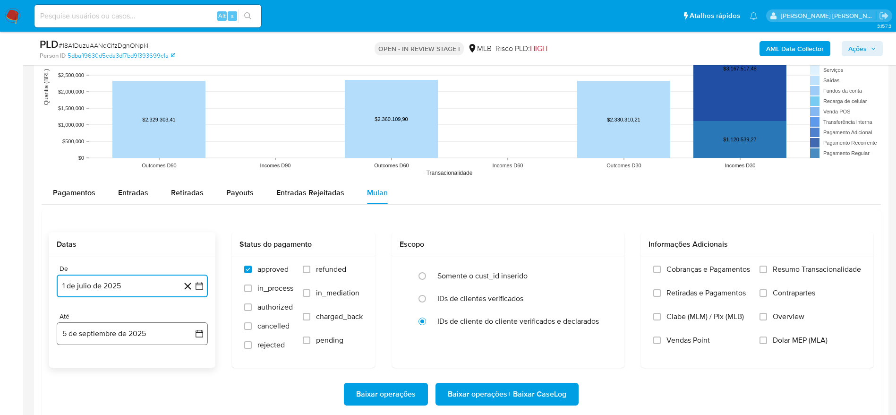
click at [116, 336] on button "5 de septiembre de 2025" at bounding box center [132, 333] width 151 height 23
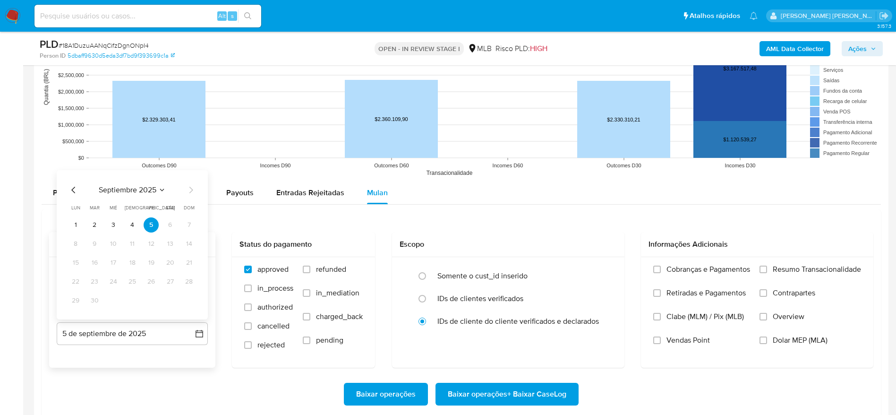
click at [74, 185] on icon "Mes anterior" at bounding box center [73, 189] width 11 height 11
click at [73, 192] on icon "Mes anterior" at bounding box center [73, 189] width 11 height 11
click at [168, 227] on button "5" at bounding box center [169, 224] width 15 height 15
click at [772, 269] on span "Resumo Transacionalidade" at bounding box center [816, 268] width 88 height 9
click at [767, 269] on input "Resumo Transacionalidade" at bounding box center [763, 269] width 8 height 8
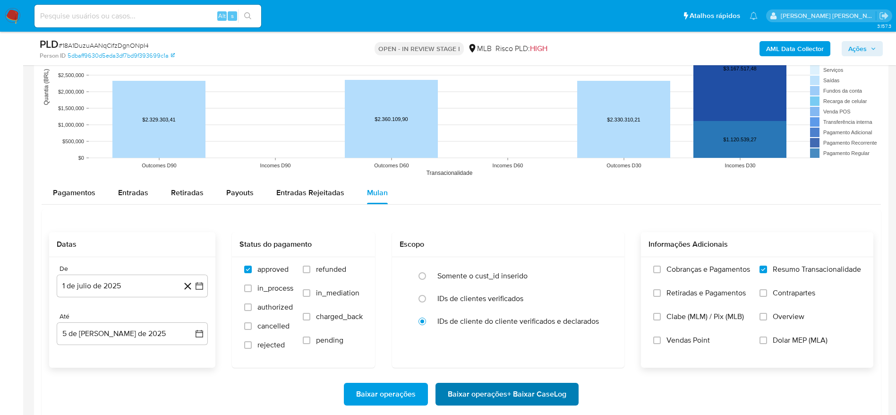
scroll to position [1204, 0]
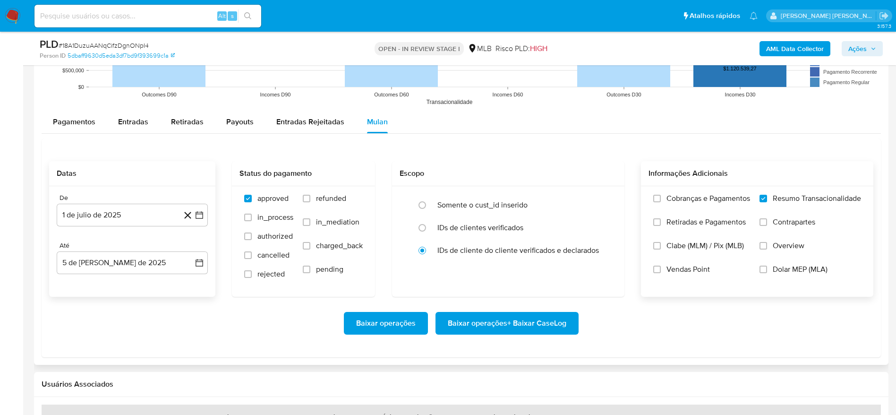
click at [510, 326] on span "Baixar operações + Baixar CaseLog" at bounding box center [507, 323] width 118 height 21
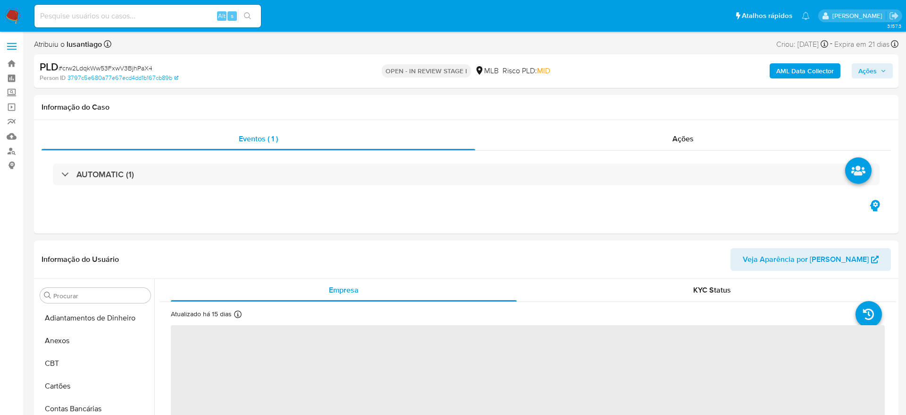
select select "10"
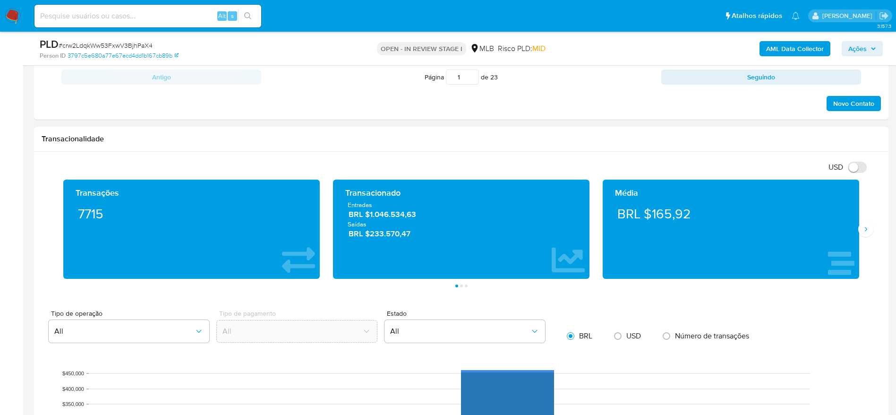
scroll to position [779, 0]
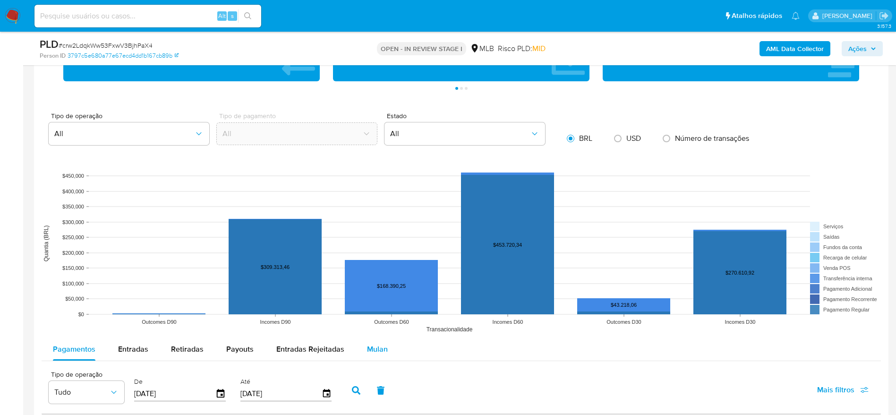
click at [374, 351] on span "Mulan" at bounding box center [377, 348] width 21 height 11
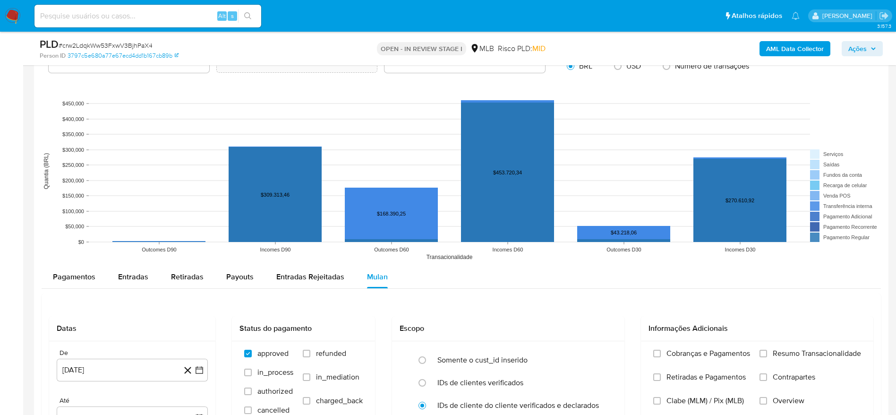
scroll to position [991, 0]
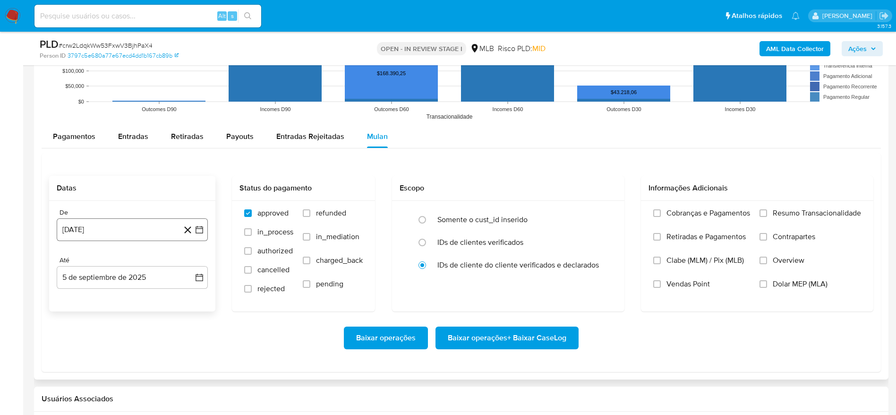
click at [109, 231] on button "[DATE]" at bounding box center [132, 229] width 151 height 23
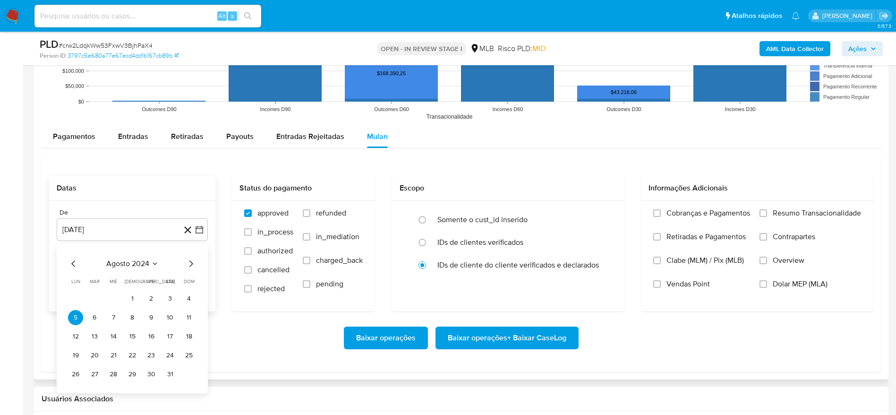
click at [123, 262] on span "agosto 2024" at bounding box center [127, 263] width 43 height 9
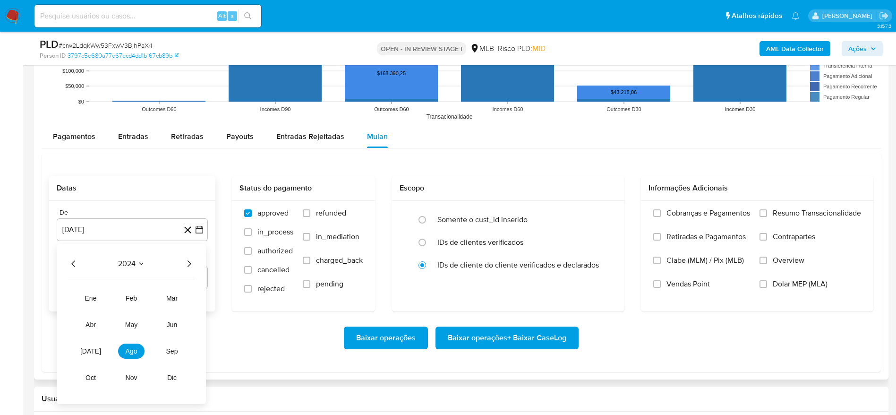
click at [188, 262] on icon "Año siguiente" at bounding box center [188, 263] width 11 height 11
click at [92, 351] on span "[DATE]" at bounding box center [90, 351] width 21 height 8
click at [93, 302] on button "1" at bounding box center [94, 298] width 15 height 15
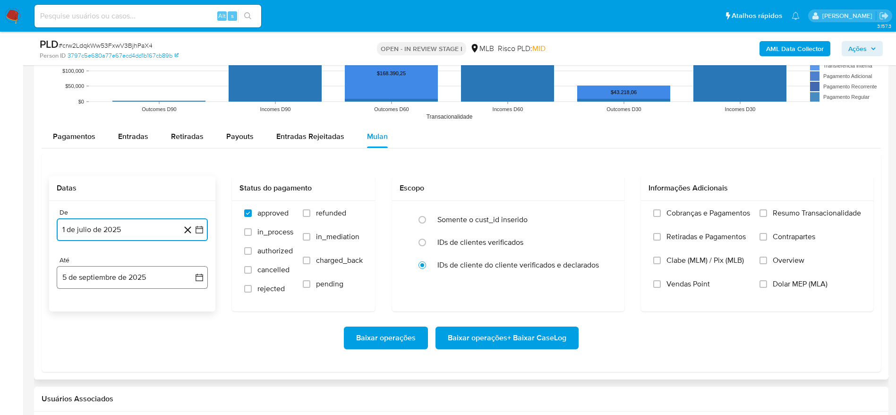
click at [102, 281] on button "5 de septiembre de 2025" at bounding box center [132, 277] width 151 height 23
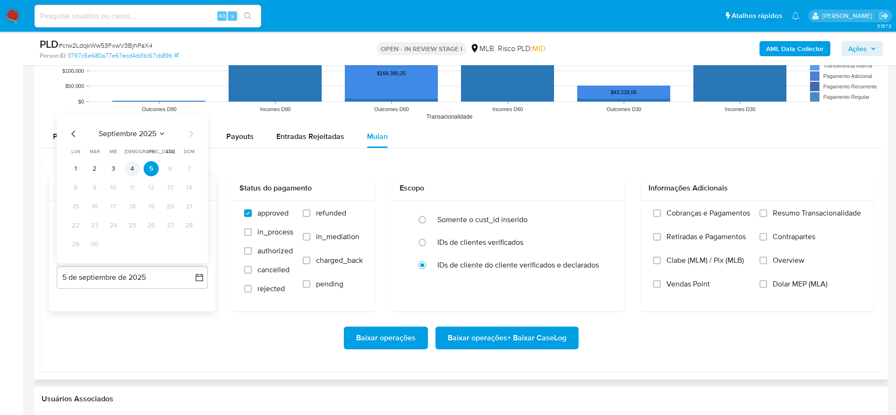
click at [129, 164] on button "4" at bounding box center [132, 168] width 15 height 15
click at [837, 213] on span "Resumo Transacionalidade" at bounding box center [816, 212] width 88 height 9
click at [767, 213] on input "Resumo Transacionalidade" at bounding box center [763, 213] width 8 height 8
click at [509, 345] on span "Baixar operações + Baixar CaseLog" at bounding box center [507, 337] width 118 height 21
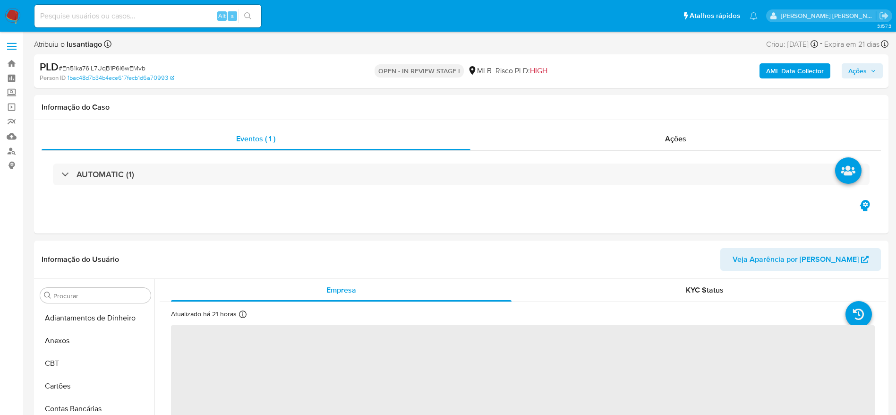
select select "10"
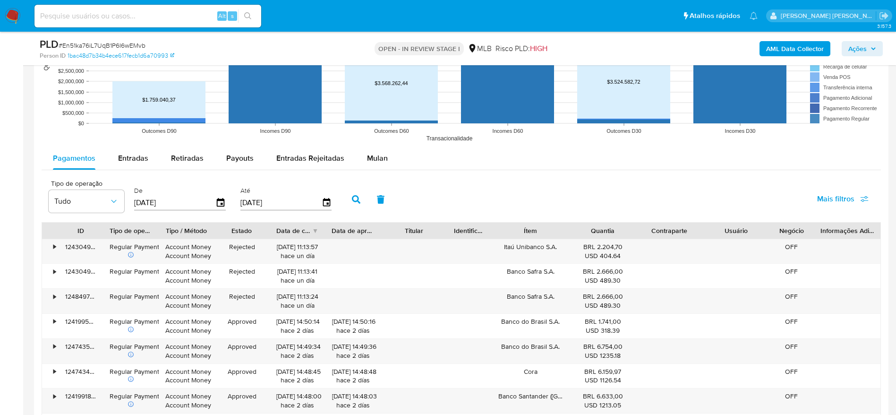
scroll to position [991, 0]
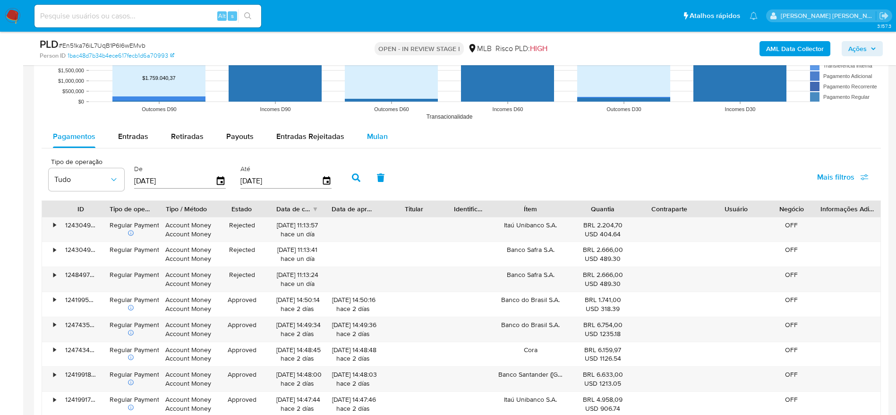
click at [377, 127] on div "Mulan" at bounding box center [377, 136] width 21 height 23
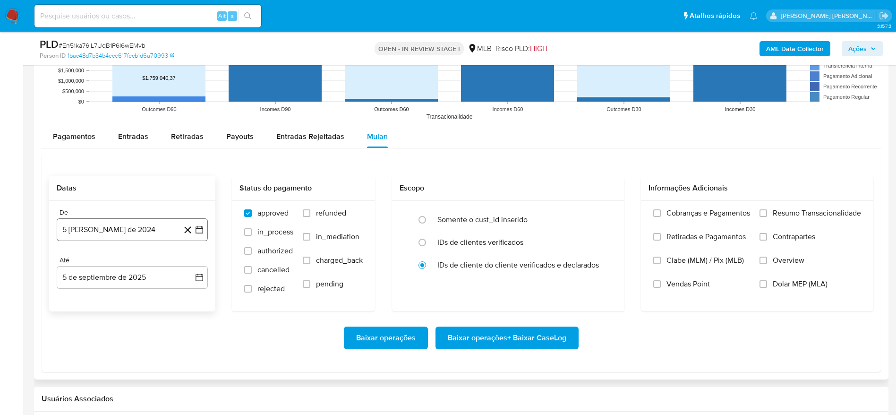
click at [119, 231] on button "5 [PERSON_NAME] de 2024" at bounding box center [132, 229] width 151 height 23
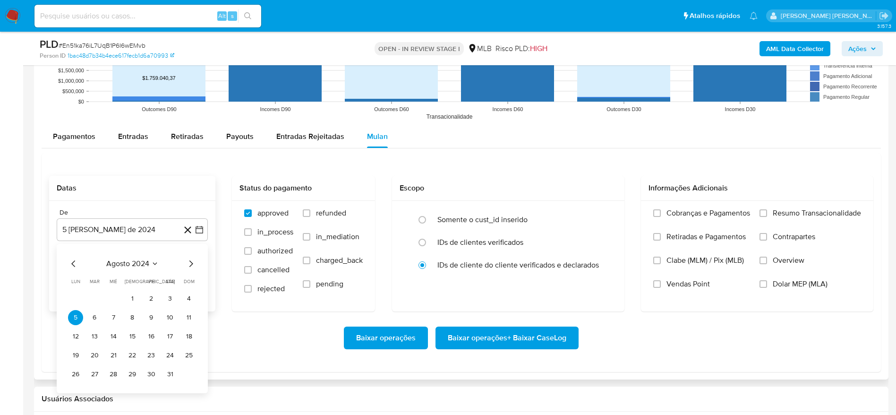
click at [128, 264] on span "agosto 2024" at bounding box center [127, 263] width 43 height 9
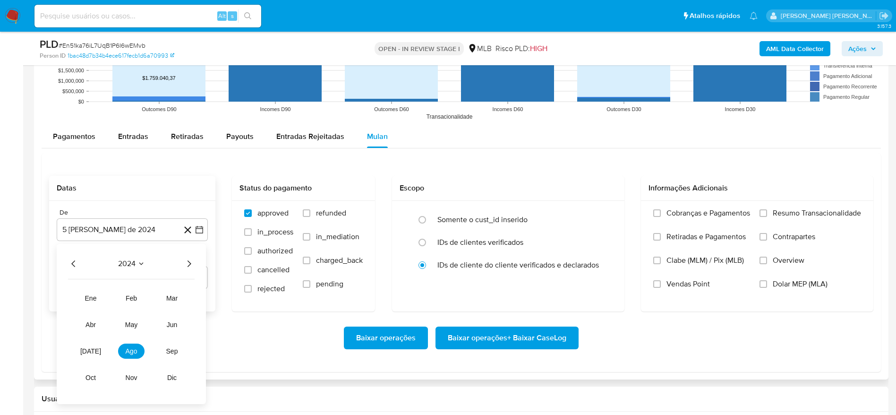
click at [195, 261] on div "2024 2024 ene feb mar abr may jun [DATE] ago sep oct nov dic" at bounding box center [131, 324] width 149 height 160
click at [189, 262] on icon "Año siguiente" at bounding box center [189, 263] width 4 height 7
click at [93, 349] on span "[DATE]" at bounding box center [90, 351] width 21 height 8
click at [95, 302] on button "1" at bounding box center [94, 298] width 15 height 15
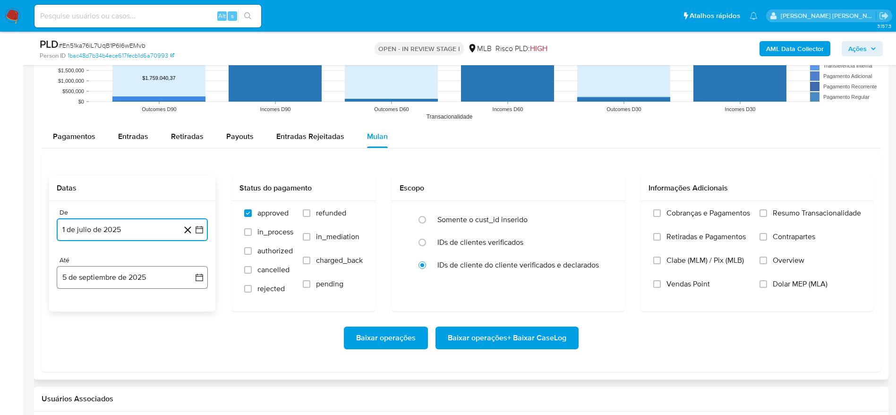
click at [102, 275] on button "5 de septiembre de 2025" at bounding box center [132, 277] width 151 height 23
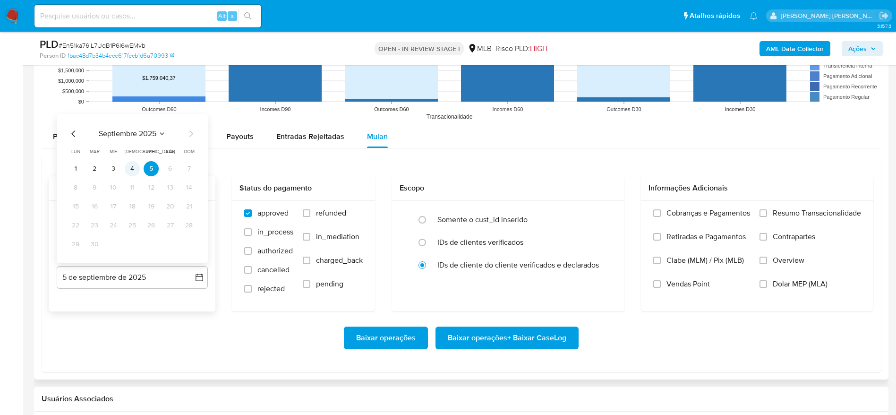
click at [130, 167] on button "4" at bounding box center [132, 168] width 15 height 15
click at [778, 213] on span "Resumo Transacionalidade" at bounding box center [816, 212] width 88 height 9
click at [767, 213] on input "Resumo Transacionalidade" at bounding box center [763, 213] width 8 height 8
click at [535, 336] on span "Baixar operações + Baixar CaseLog" at bounding box center [507, 337] width 118 height 21
